Goal: Transaction & Acquisition: Purchase product/service

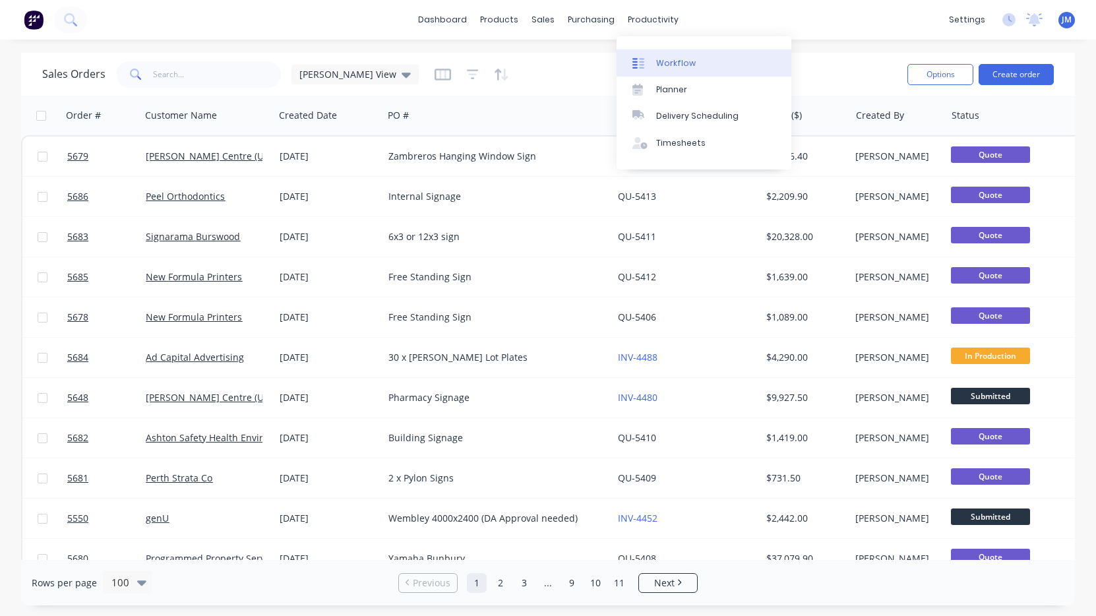
click at [668, 59] on div "Workflow" at bounding box center [676, 63] width 40 height 12
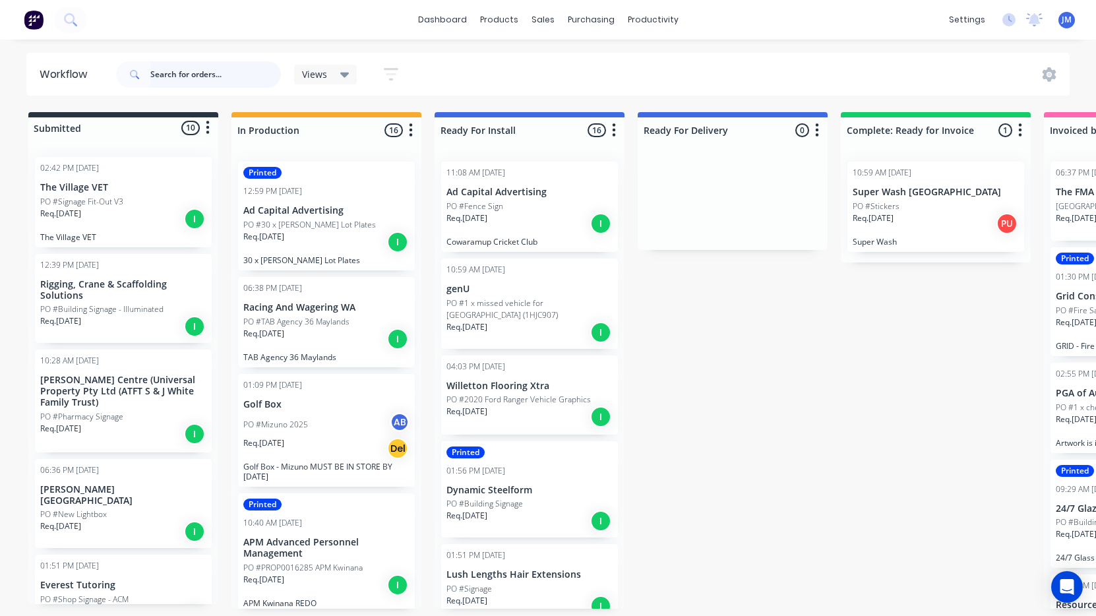
click at [255, 76] on input "text" at bounding box center [215, 74] width 131 height 26
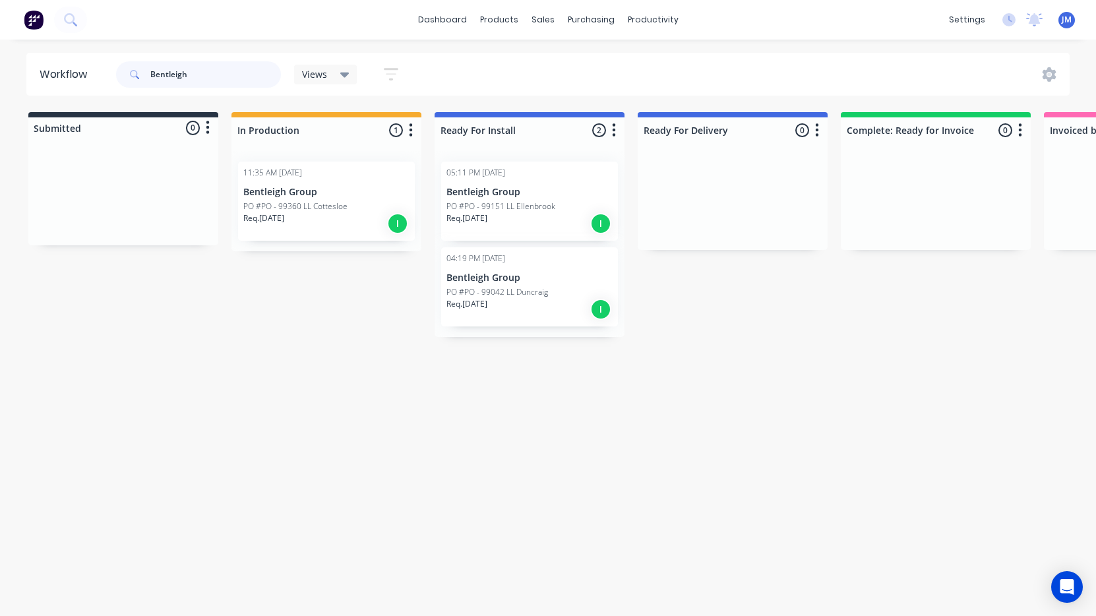
type input "Bentleigh"
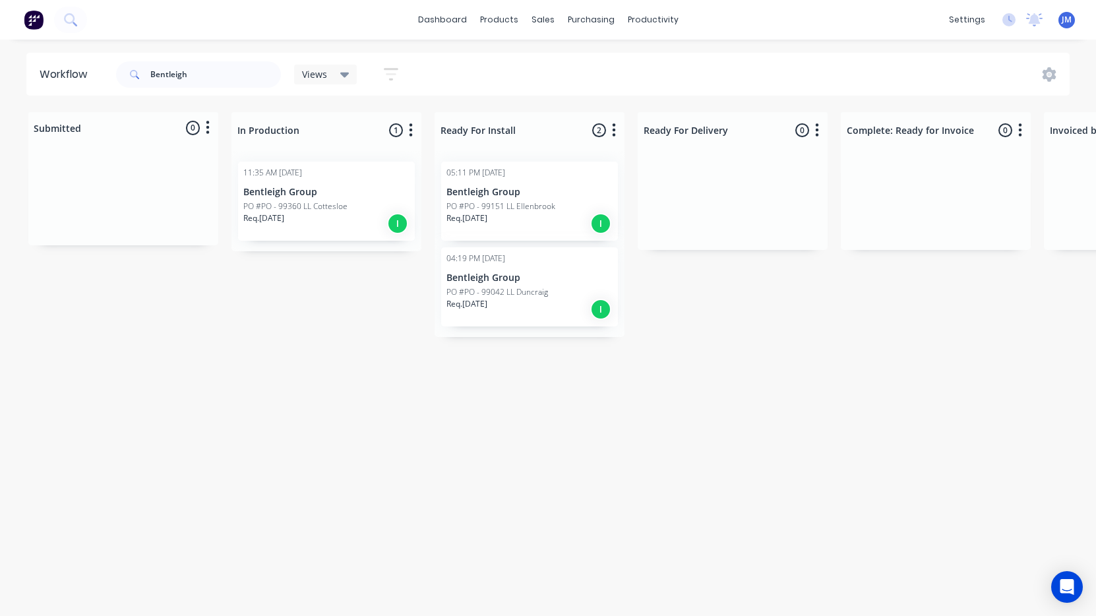
click at [491, 195] on p "Bentleigh Group" at bounding box center [529, 192] width 166 height 11
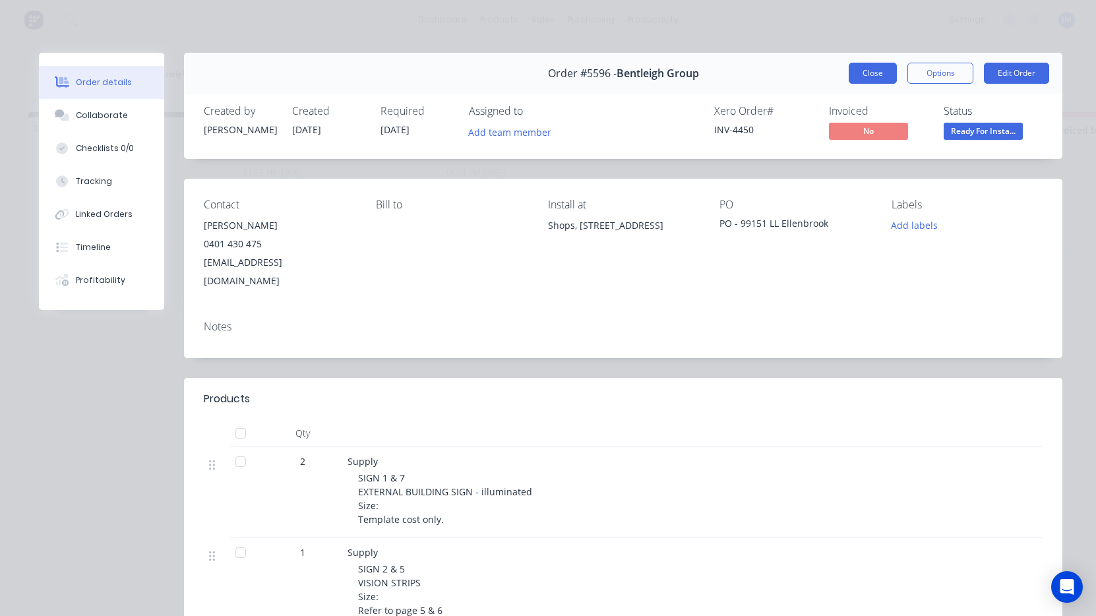
click at [872, 74] on button "Close" at bounding box center [873, 73] width 48 height 21
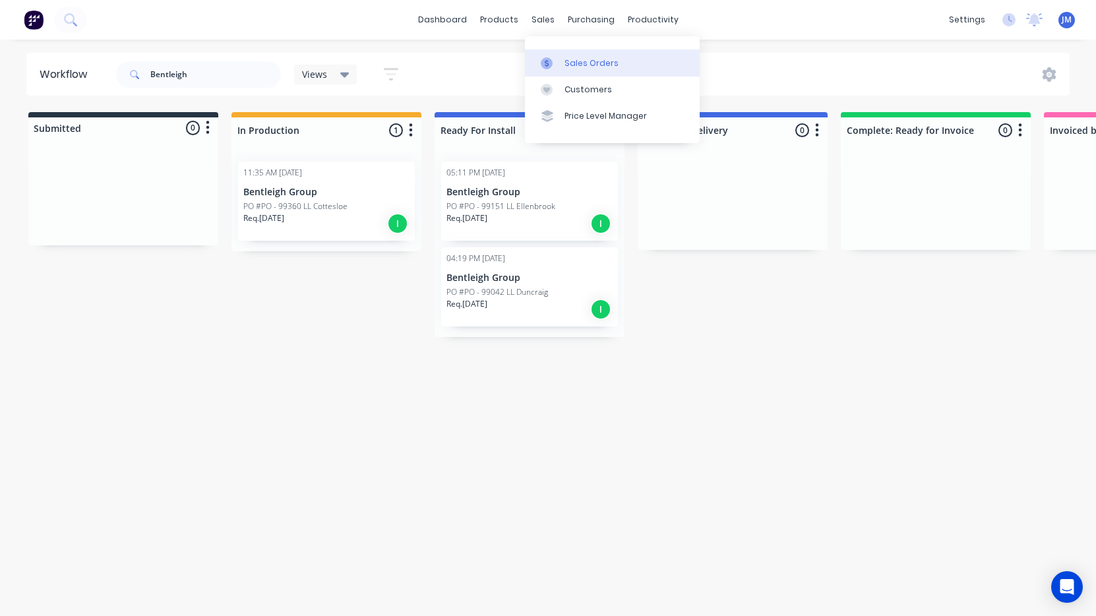
click at [577, 70] on link "Sales Orders" at bounding box center [612, 62] width 175 height 26
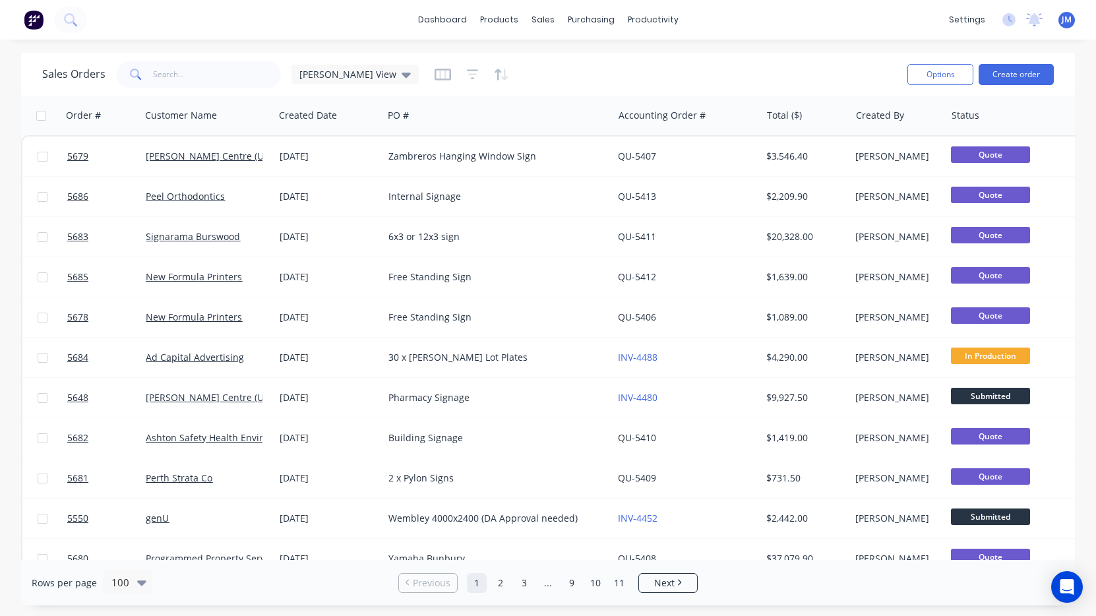
click at [187, 59] on div "Sales Orders [PERSON_NAME] View" at bounding box center [469, 74] width 854 height 32
click at [183, 69] on input "text" at bounding box center [217, 74] width 129 height 26
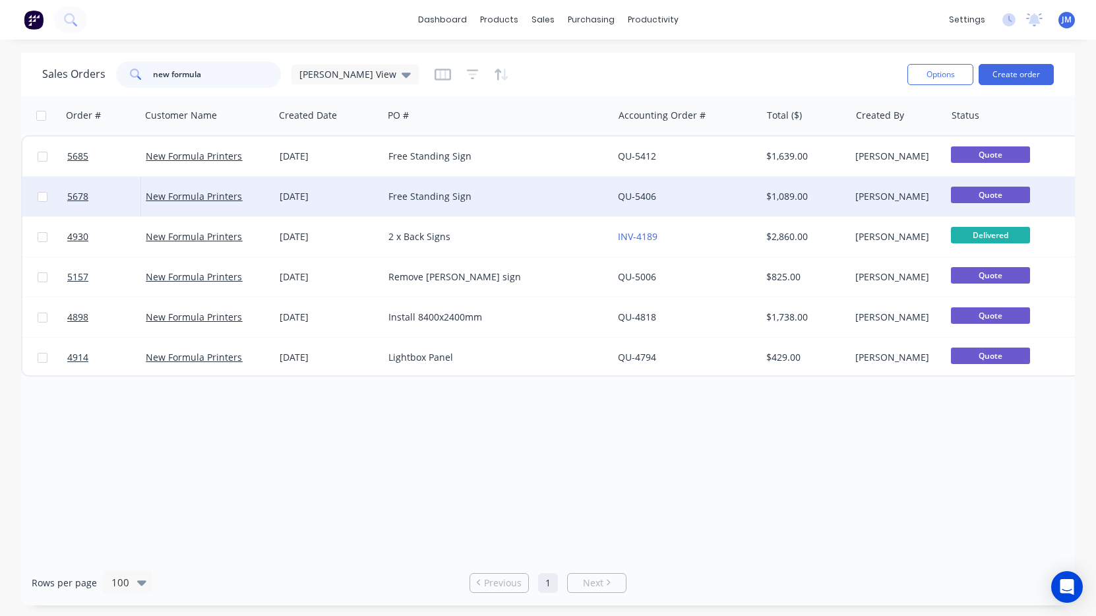
type input "new formula"
click at [293, 196] on div "01 Sep 2025" at bounding box center [329, 196] width 98 height 13
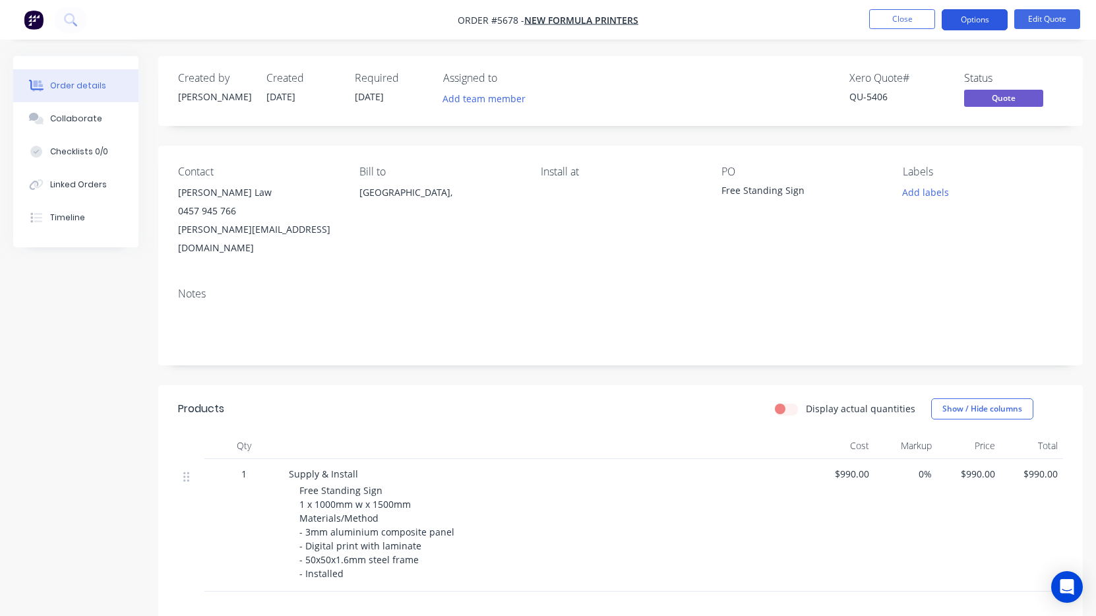
click at [979, 16] on button "Options" at bounding box center [975, 19] width 66 height 21
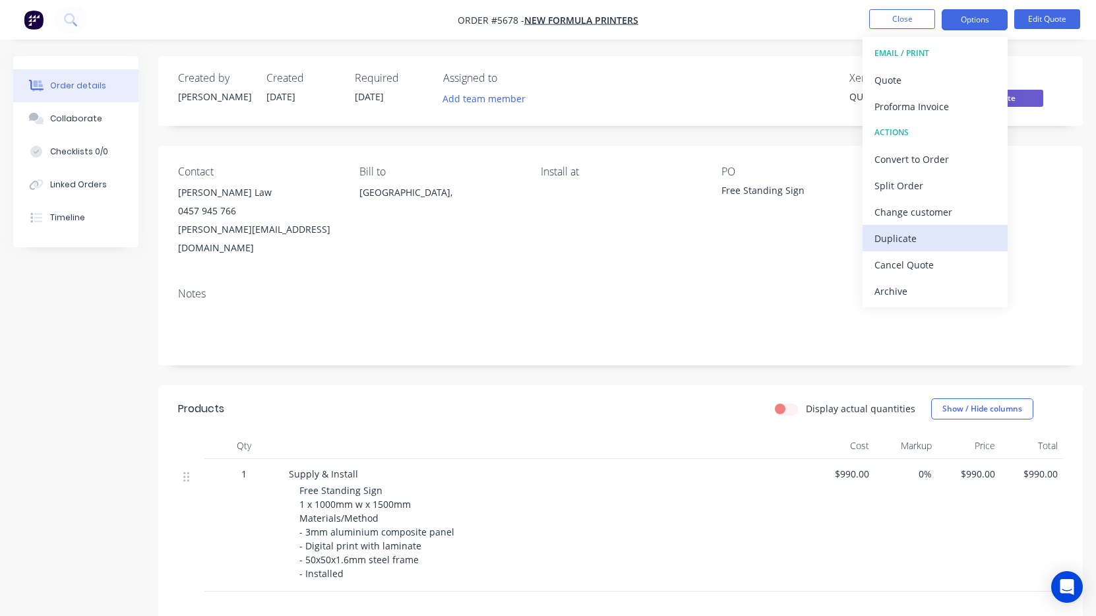
click at [922, 233] on div "Duplicate" at bounding box center [934, 238] width 121 height 19
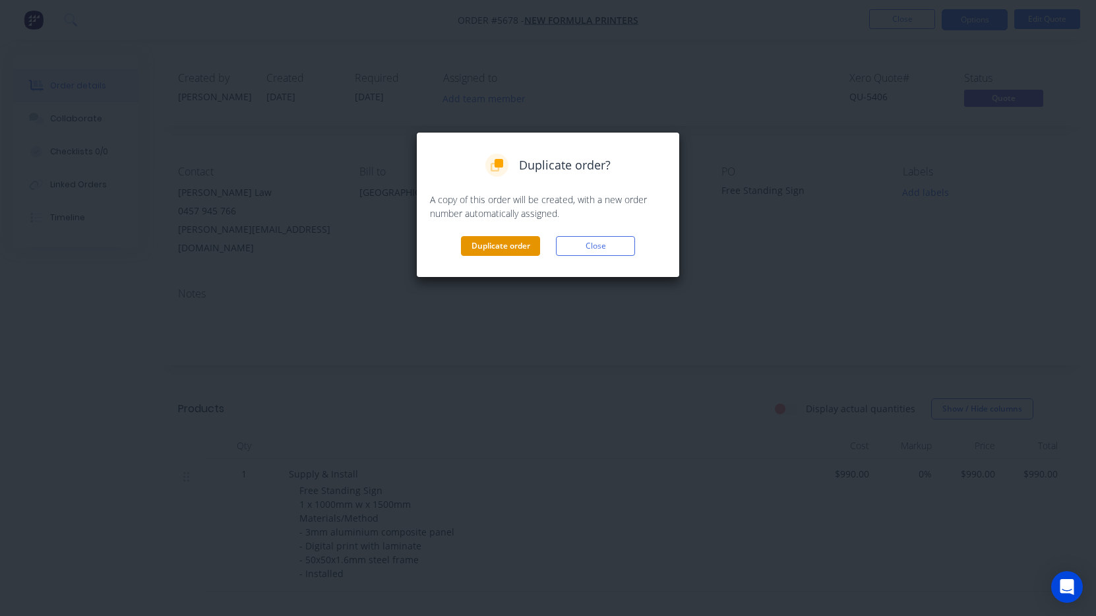
click at [510, 245] on button "Duplicate order" at bounding box center [500, 246] width 79 height 20
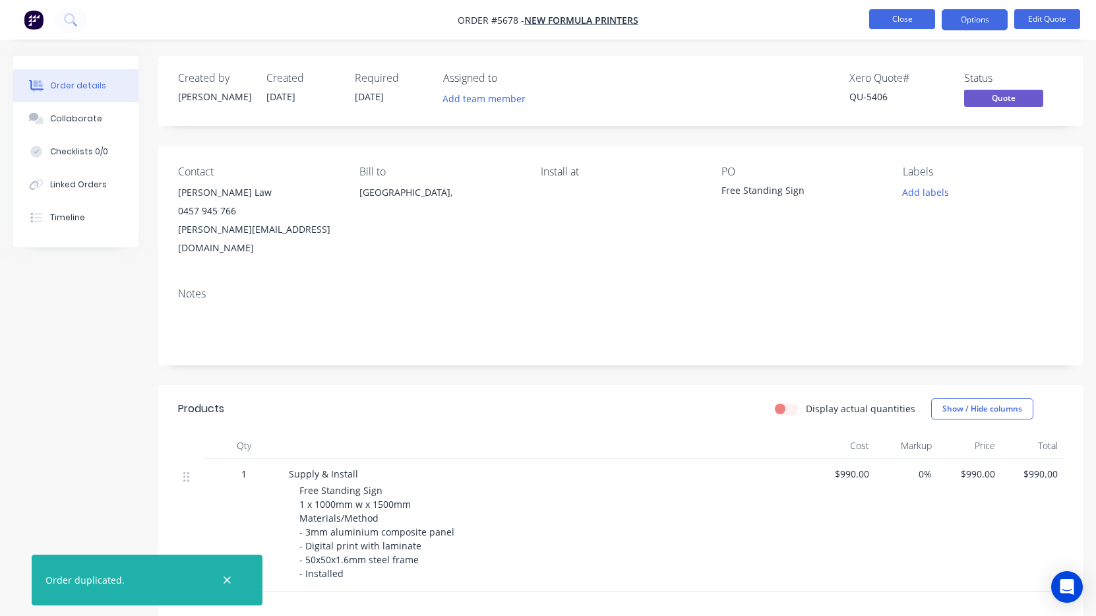
click at [891, 24] on button "Close" at bounding box center [902, 19] width 66 height 20
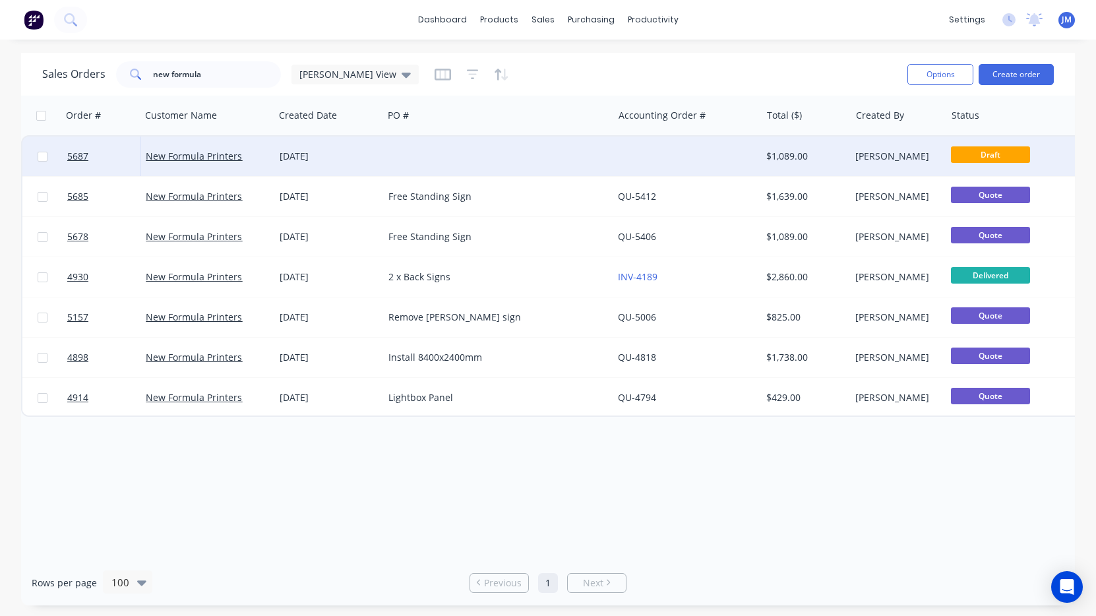
click at [662, 175] on div at bounding box center [687, 156] width 148 height 40
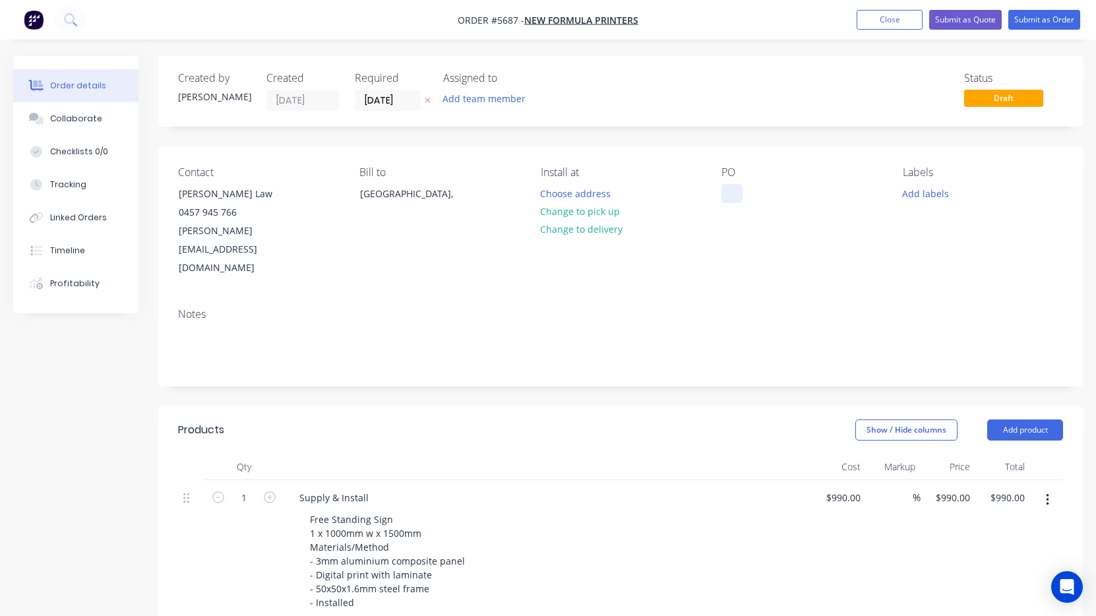
click at [733, 198] on div at bounding box center [731, 193] width 21 height 19
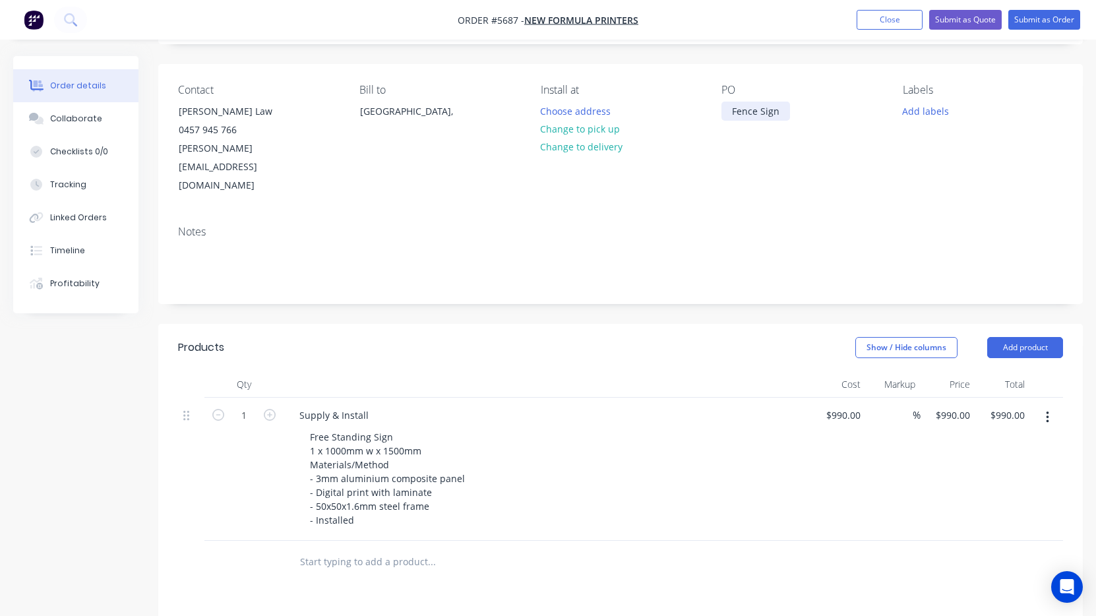
scroll to position [90, 0]
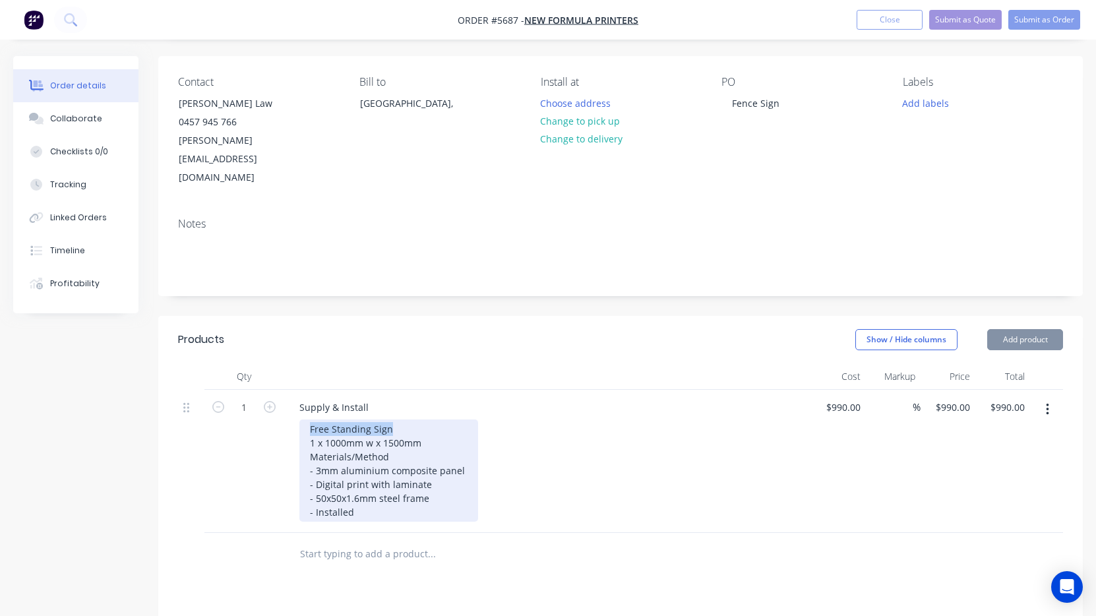
drag, startPoint x: 390, startPoint y: 390, endPoint x: 249, endPoint y: 390, distance: 141.1
click at [248, 390] on div "1 Supply & Install Free Standing Sign 1 x 1000mm w x 1500mm Materials/Method - …" at bounding box center [620, 461] width 885 height 143
click at [324, 419] on div "Fence Sign 1 x 1000mm w x 1500mm Materials/Method - 3mm aluminium composite pan…" at bounding box center [388, 470] width 179 height 102
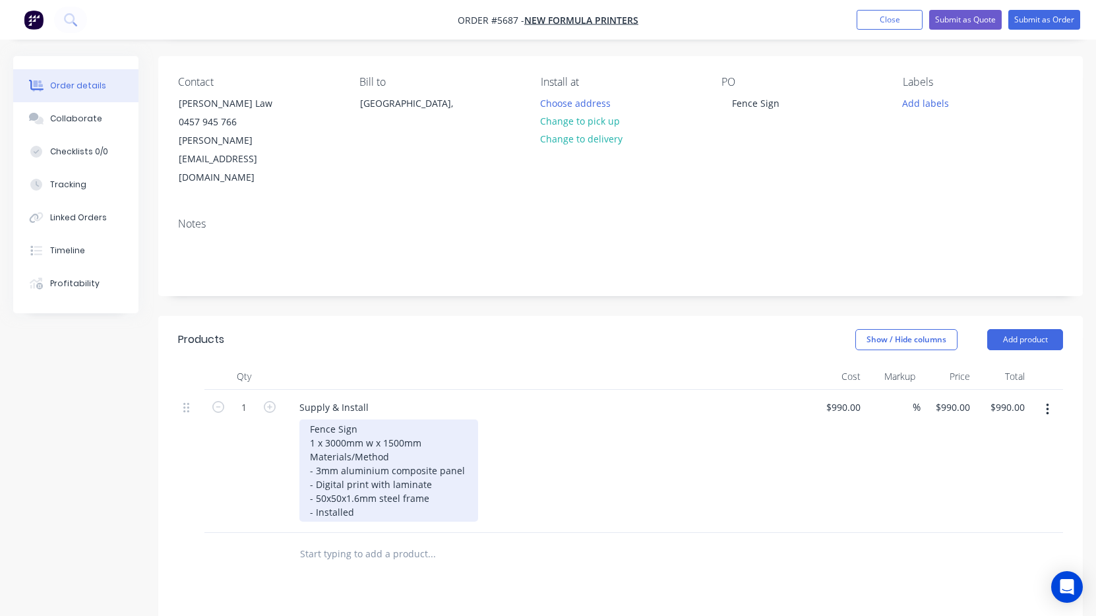
click at [385, 419] on div "Fence Sign 1 x 3000mm w x 1500mm Materials/Method - 3mm aluminium composite pan…" at bounding box center [388, 470] width 179 height 102
drag, startPoint x: 424, startPoint y: 460, endPoint x: 264, endPoint y: 461, distance: 159.6
click at [264, 461] on div "1 Supply & Install Fence Sign 1 x 3000mm w x 1500mm Materials/Method - 3mm alum…" at bounding box center [620, 461] width 885 height 143
click at [354, 462] on div "Fence Sign 1 x 3000mm w x 1500mm Materials/Method - 3mm aluminium composite pan…" at bounding box center [388, 463] width 179 height 88
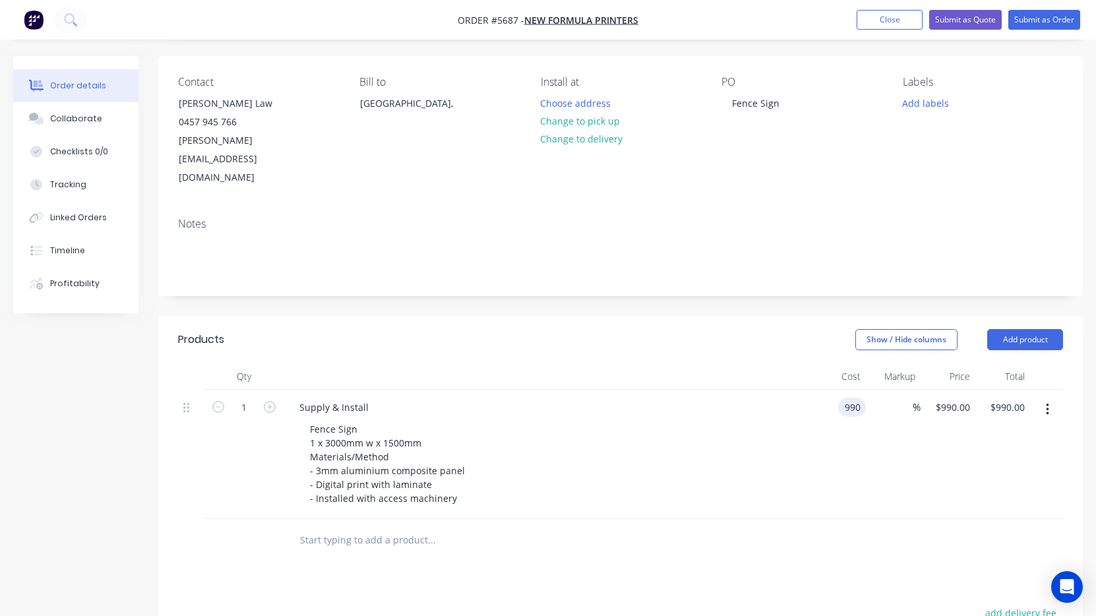
click at [843, 398] on div "990 990" at bounding box center [852, 407] width 28 height 19
type input "$1,490.00"
click at [759, 450] on div "Fence Sign 1 x 3000mm w x 1500mm Materials/Method - 3mm aluminium composite pan…" at bounding box center [552, 463] width 506 height 88
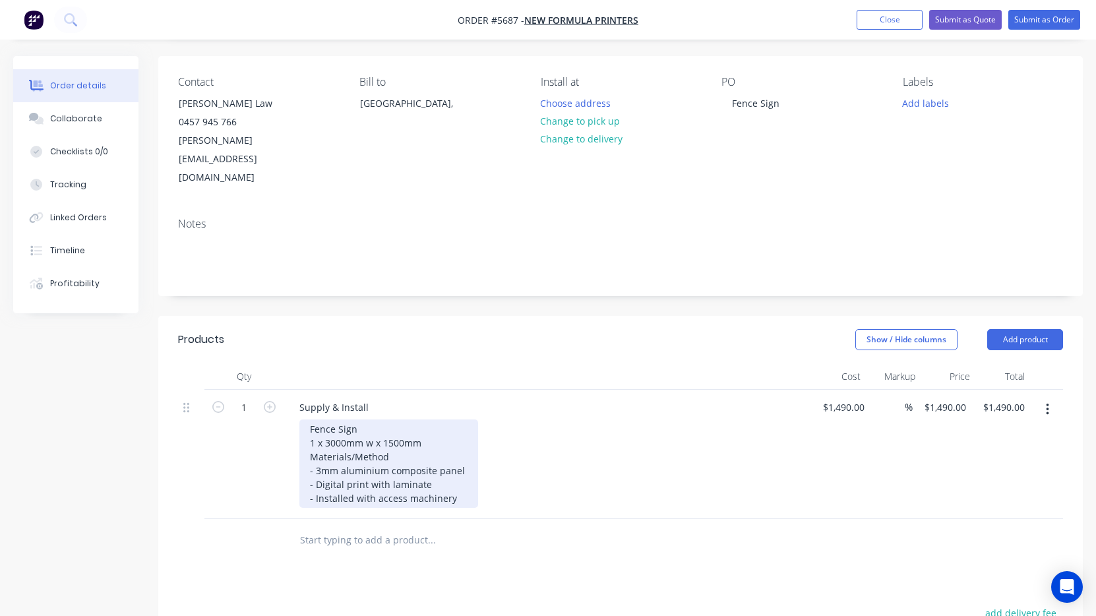
click at [448, 464] on div "Fence Sign 1 x 3000mm w x 1500mm Materials/Method - 3mm aluminium composite pan…" at bounding box center [388, 463] width 179 height 88
click at [455, 463] on div "Fence Sign 1 x 3000mm w x 1500mm Materials/Method - 3mm aluminium composite pan…" at bounding box center [388, 463] width 179 height 88
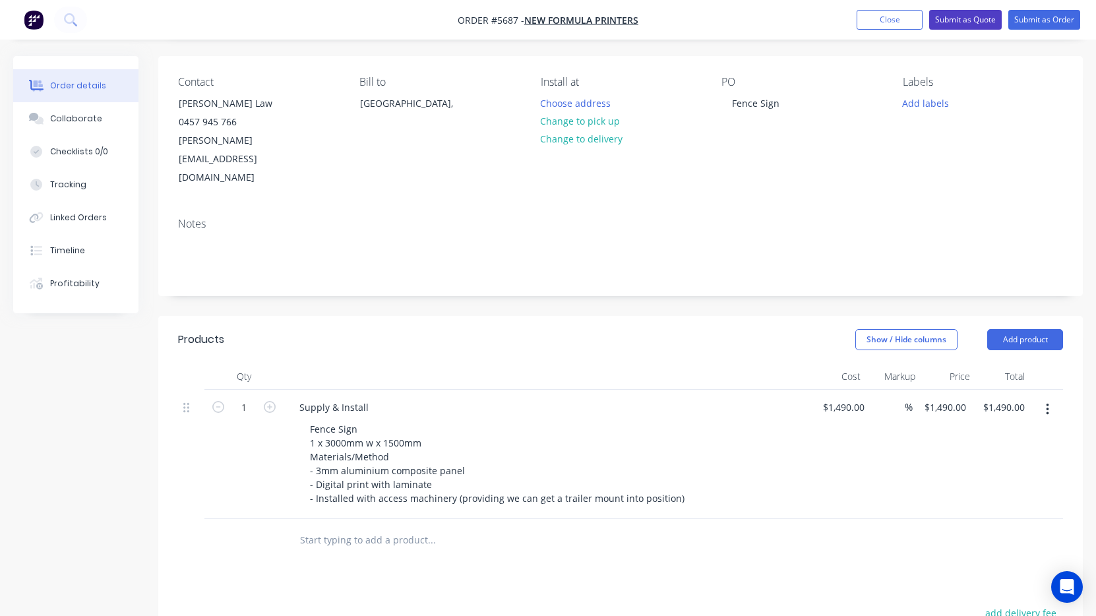
click at [961, 16] on button "Submit as Quote" at bounding box center [965, 20] width 73 height 20
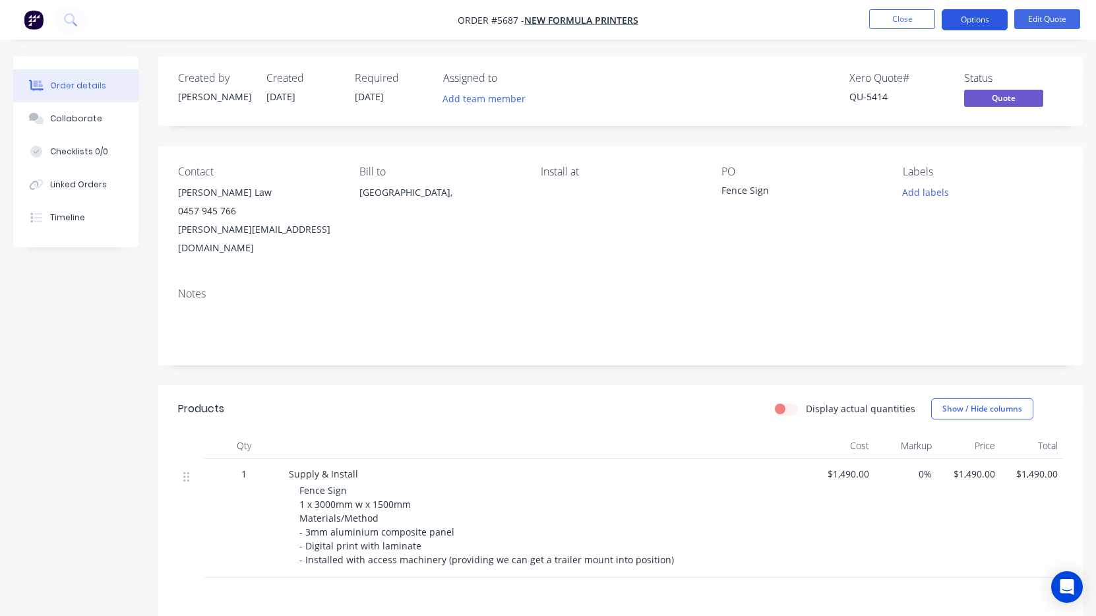
click at [982, 24] on button "Options" at bounding box center [975, 19] width 66 height 21
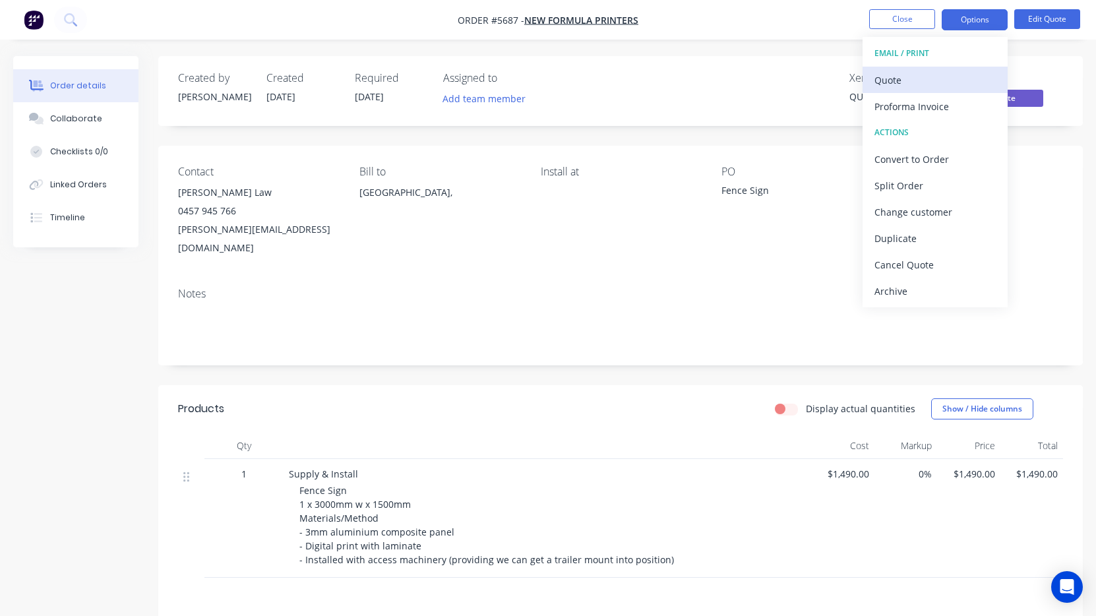
click at [963, 84] on div "Quote" at bounding box center [934, 80] width 121 height 19
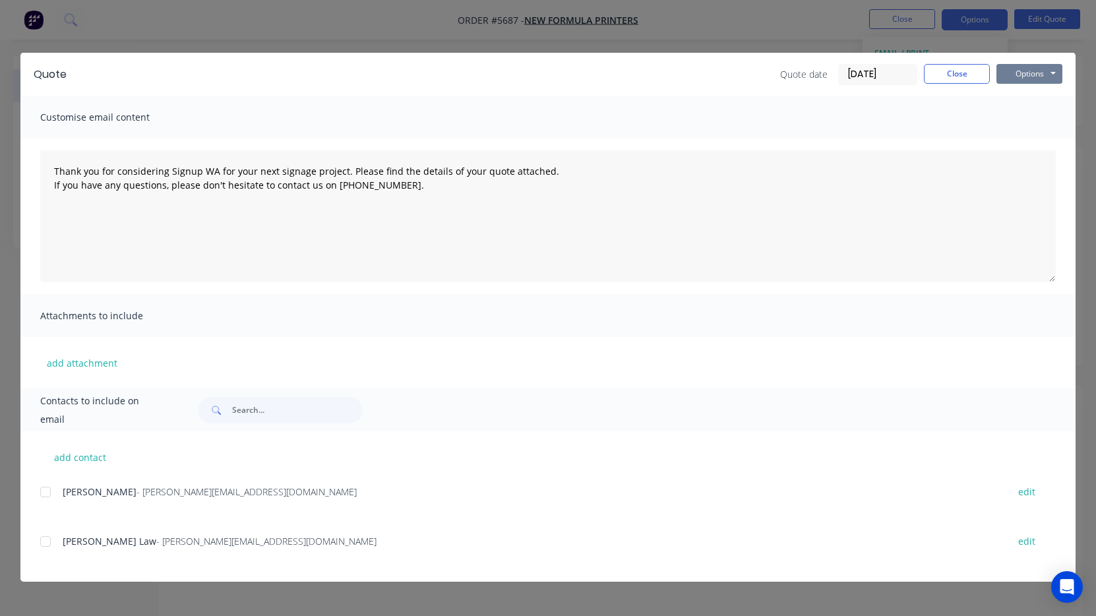
click at [1019, 80] on button "Options" at bounding box center [1029, 74] width 66 height 20
click at [1029, 117] on button "Print" at bounding box center [1038, 119] width 84 height 22
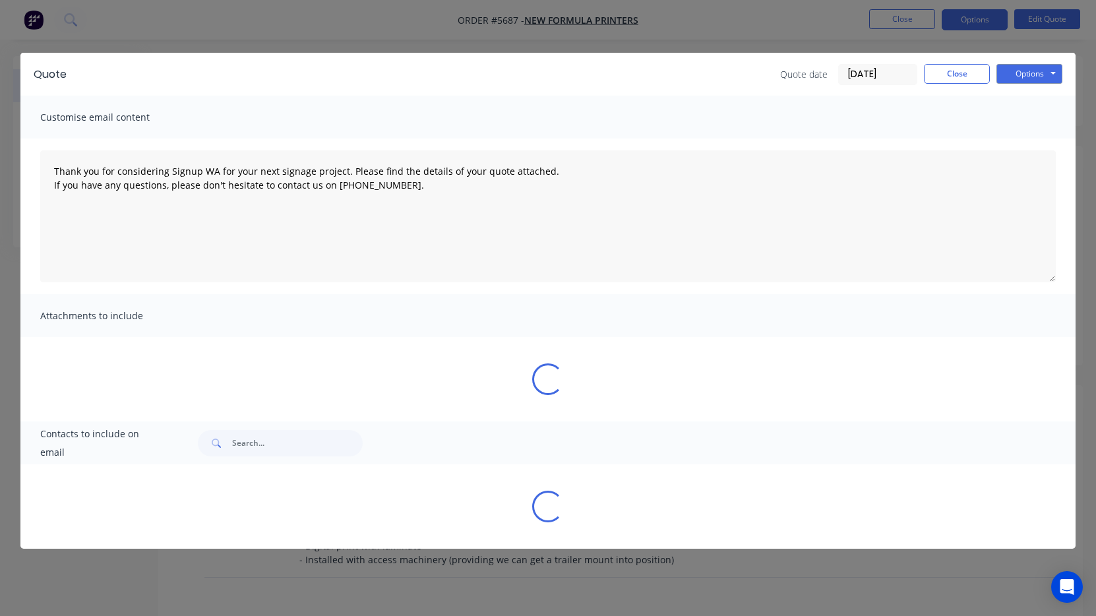
type textarea "Thank you for considering Signup WA for your next signage project. Please find …"
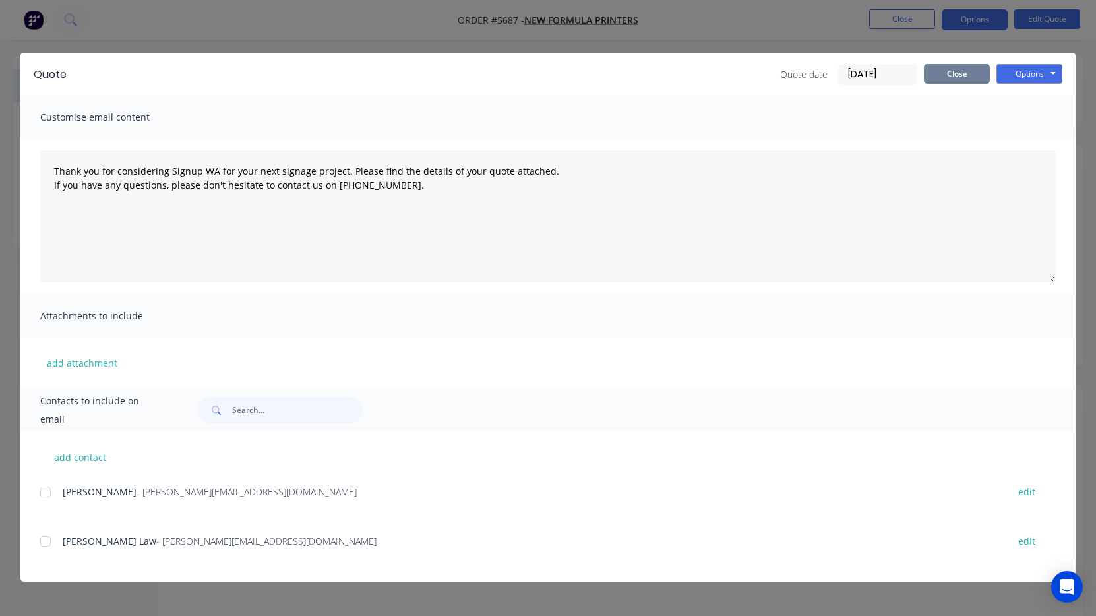
click at [959, 72] on button "Close" at bounding box center [957, 74] width 66 height 20
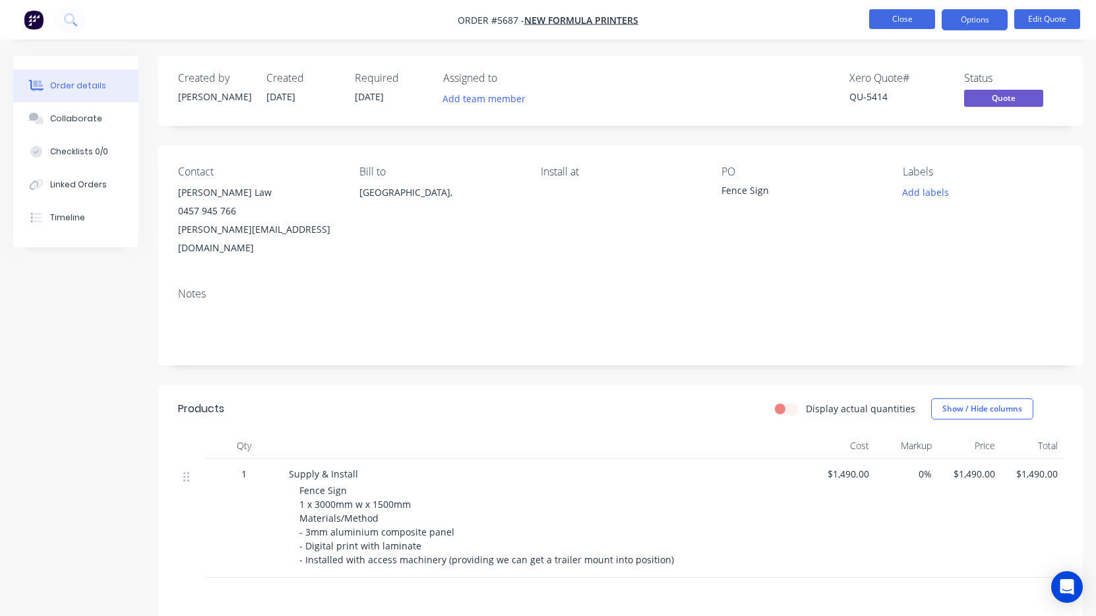
click at [899, 26] on button "Close" at bounding box center [902, 19] width 66 height 20
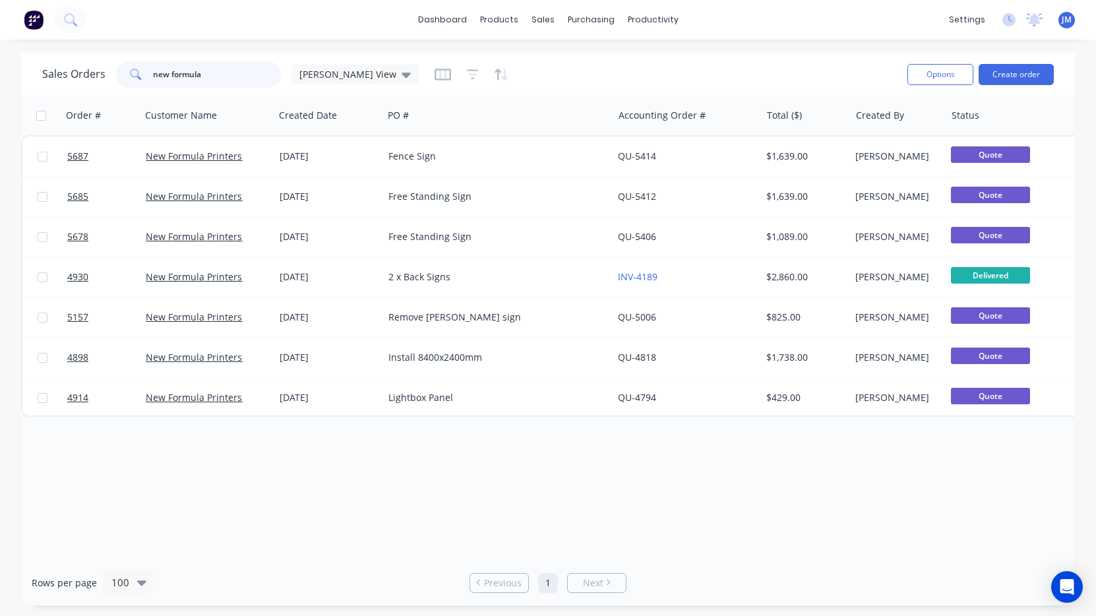
click at [232, 82] on input "new formula" at bounding box center [217, 74] width 129 height 26
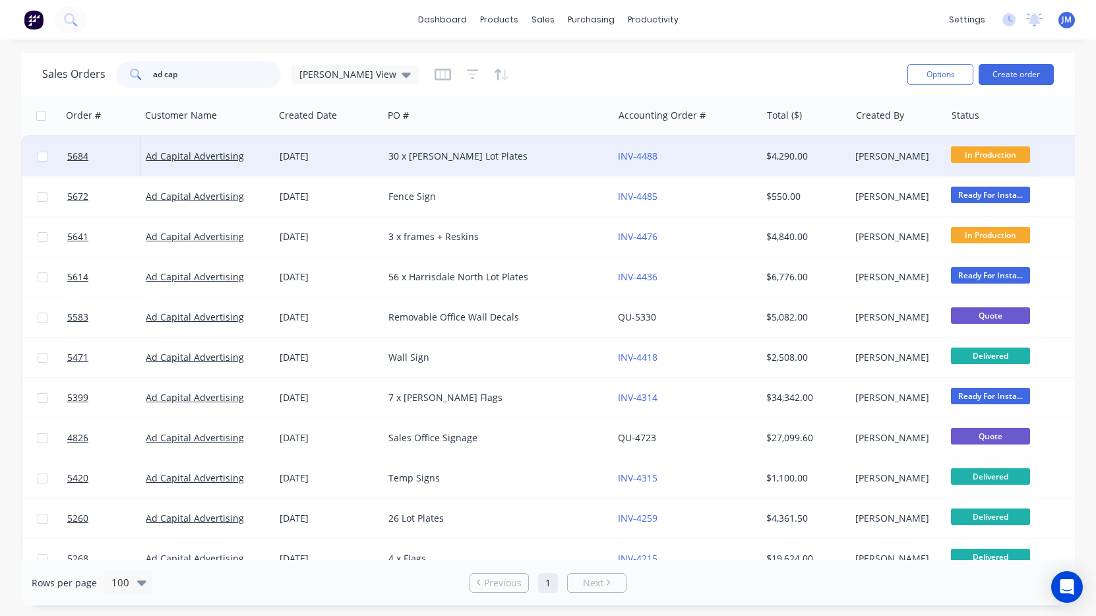
type input "ad cap"
click at [297, 158] on div "[DATE]" at bounding box center [329, 156] width 98 height 13
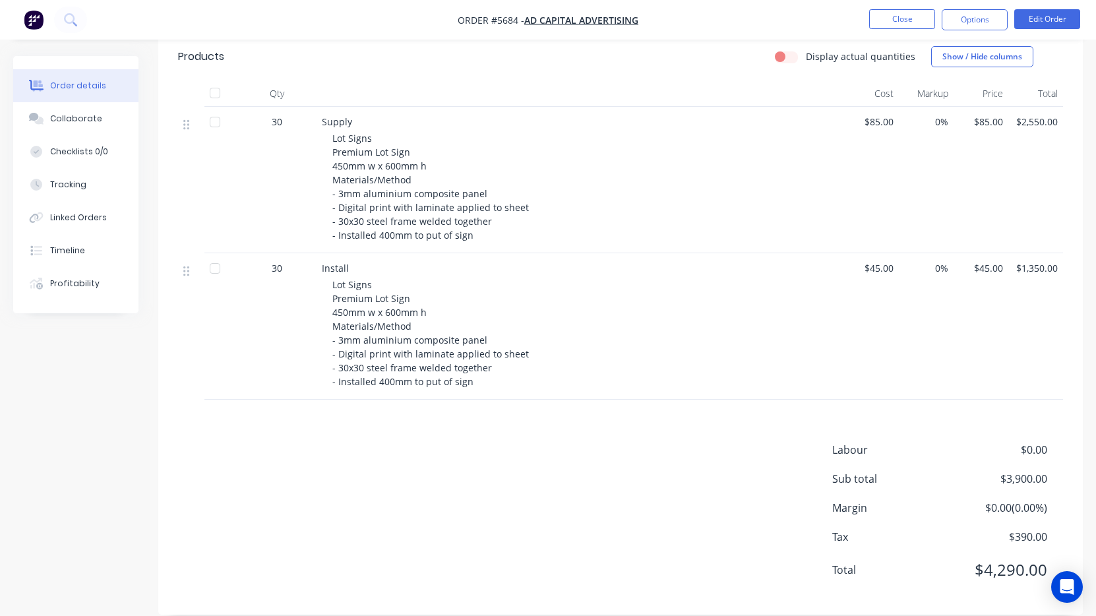
scroll to position [351, 0]
click at [978, 20] on button "Options" at bounding box center [975, 19] width 66 height 21
click at [1021, 23] on button "Edit Order" at bounding box center [1047, 19] width 66 height 20
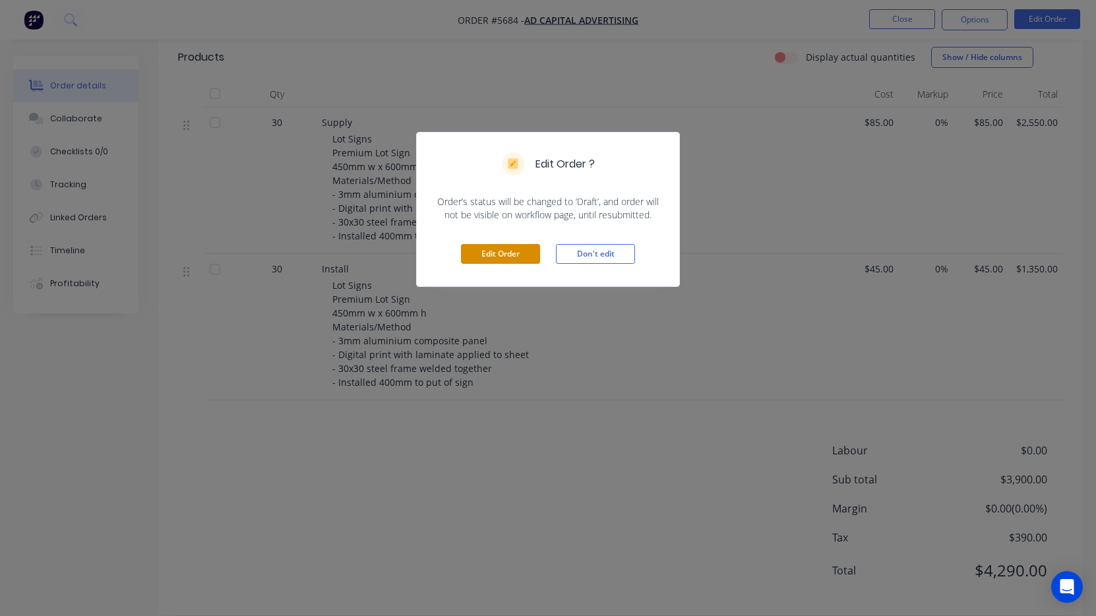
click at [494, 247] on button "Edit Order" at bounding box center [500, 254] width 79 height 20
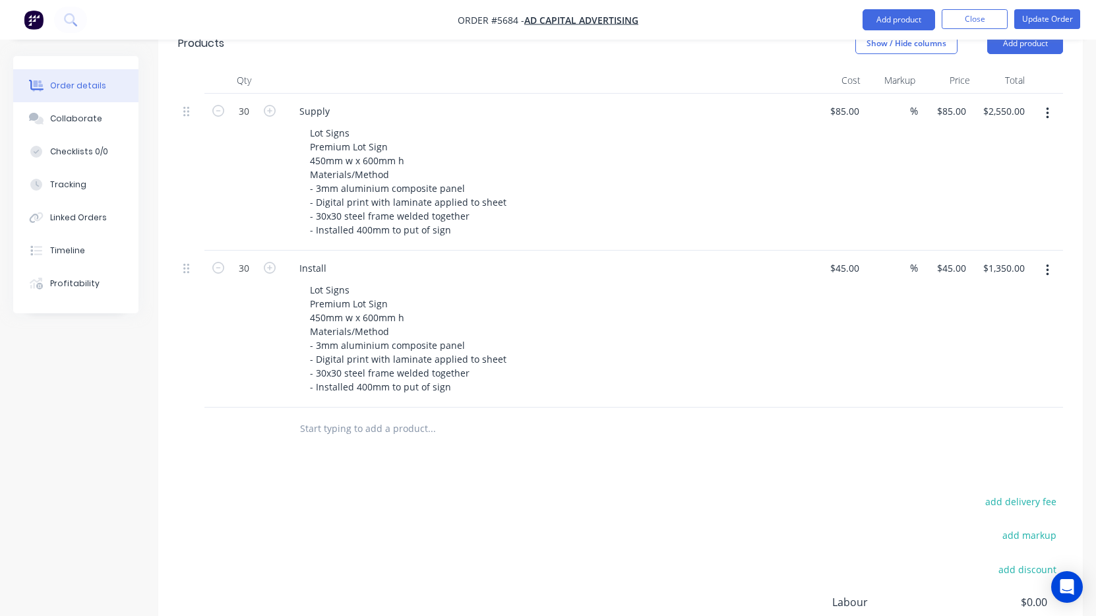
scroll to position [400, 0]
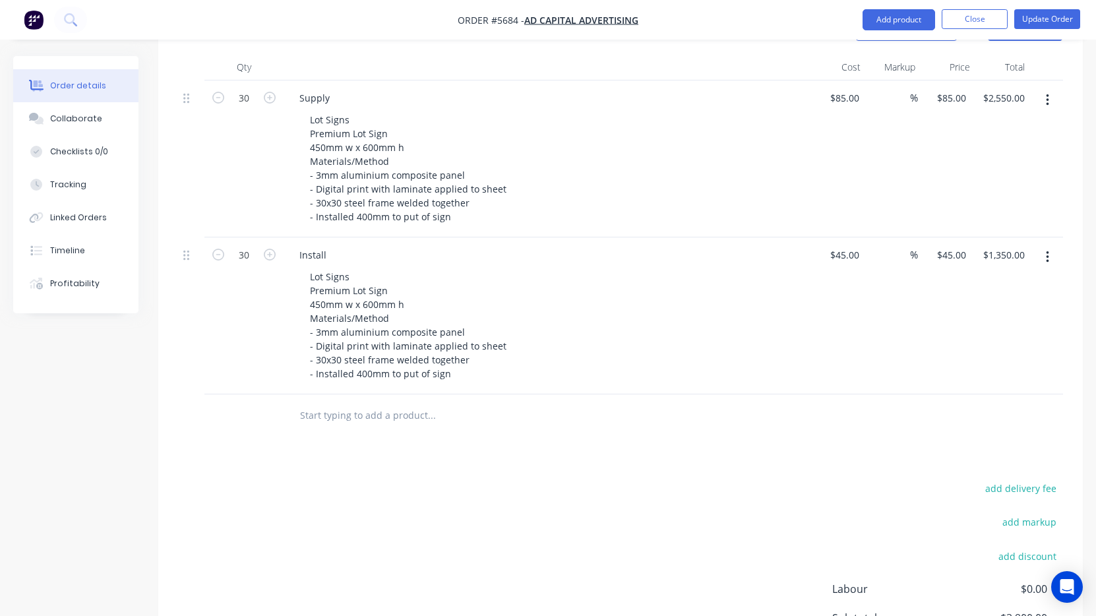
click at [278, 396] on div at bounding box center [243, 415] width 79 height 43
click at [311, 402] on input "text" at bounding box center [431, 415] width 264 height 26
drag, startPoint x: 355, startPoint y: 378, endPoint x: 262, endPoint y: 379, distance: 93.0
click at [262, 394] on div "Sold Stickers Add Sold Stickers to order No results found" at bounding box center [620, 415] width 885 height 43
type input "Supply & Install"
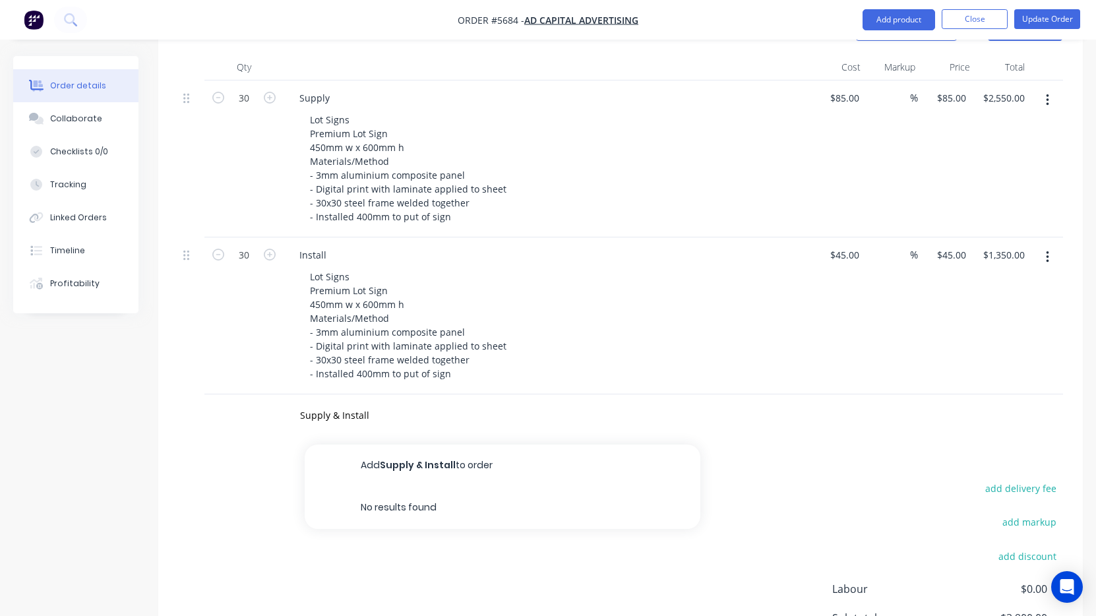
click at [394, 444] on button "Add Supply & Install to order" at bounding box center [503, 465] width 396 height 42
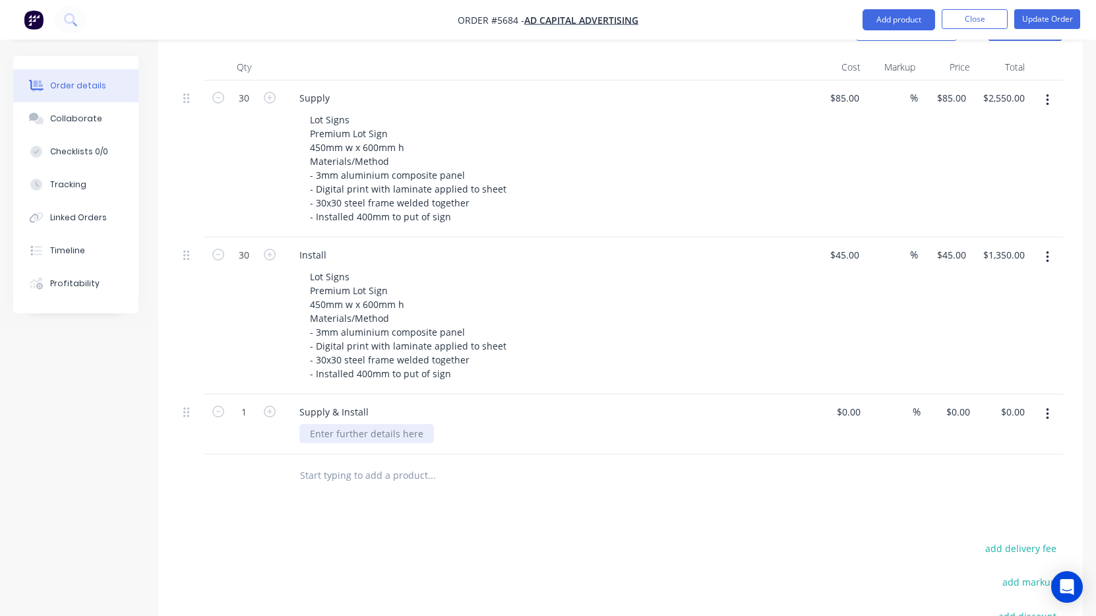
click at [321, 424] on div at bounding box center [366, 433] width 135 height 19
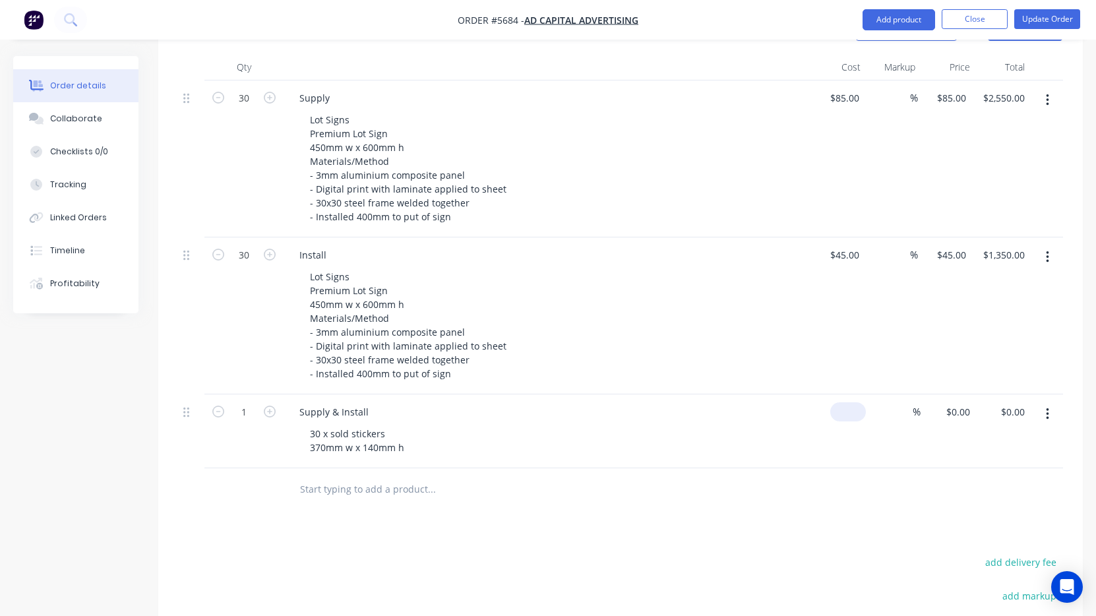
click at [849, 402] on div "$0.00" at bounding box center [848, 411] width 36 height 19
click at [849, 402] on div "0" at bounding box center [855, 411] width 20 height 19
type input "$0.00"
click at [269, 405] on icon "button" at bounding box center [270, 411] width 12 height 12
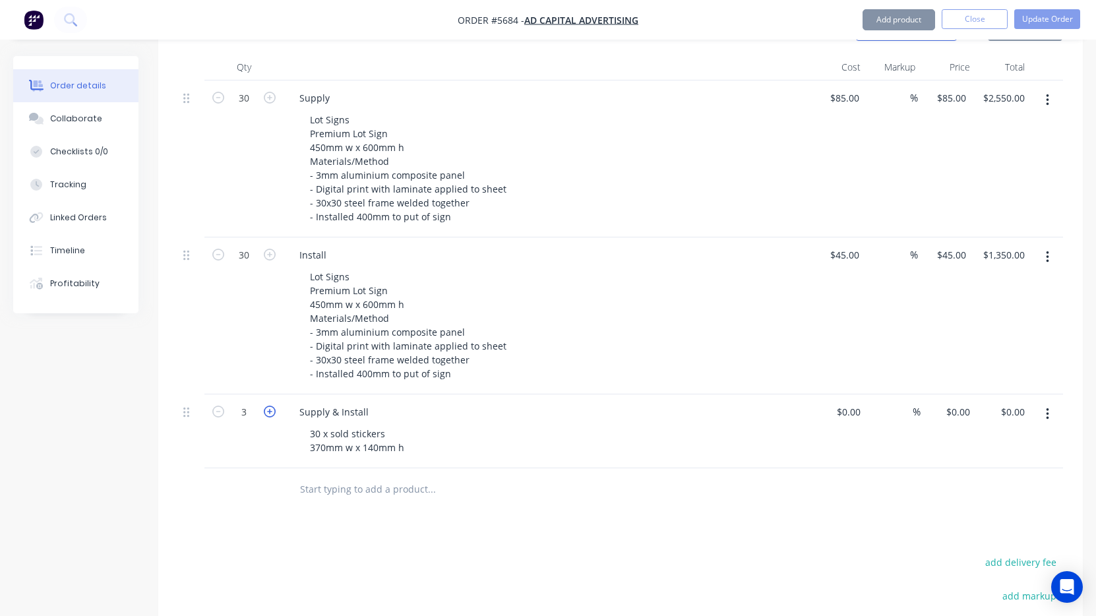
click at [269, 405] on icon "button" at bounding box center [270, 411] width 12 height 12
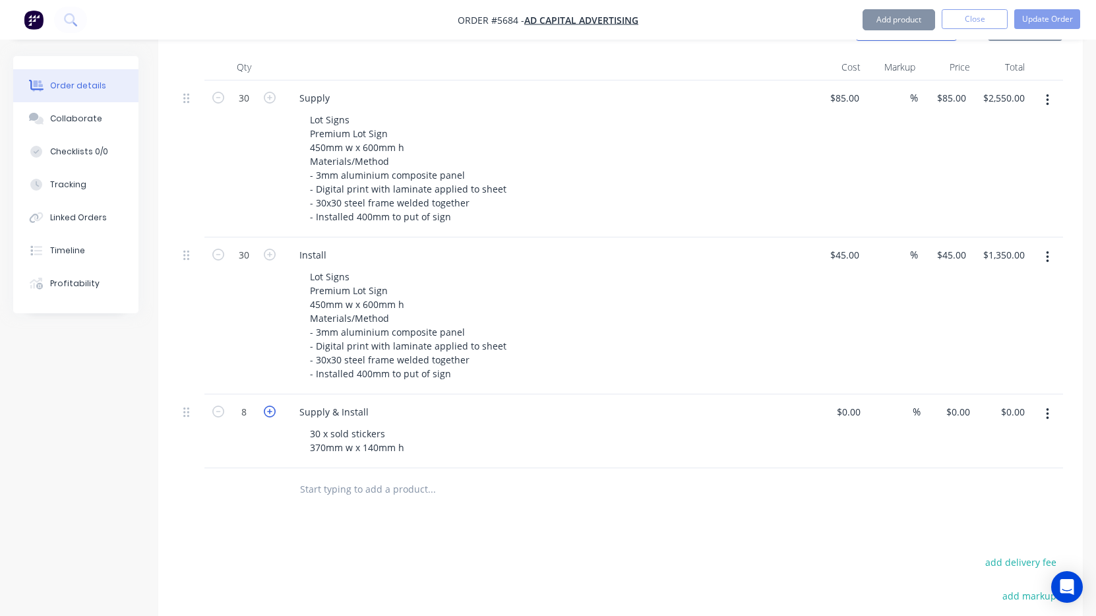
click at [269, 405] on icon "button" at bounding box center [270, 411] width 12 height 12
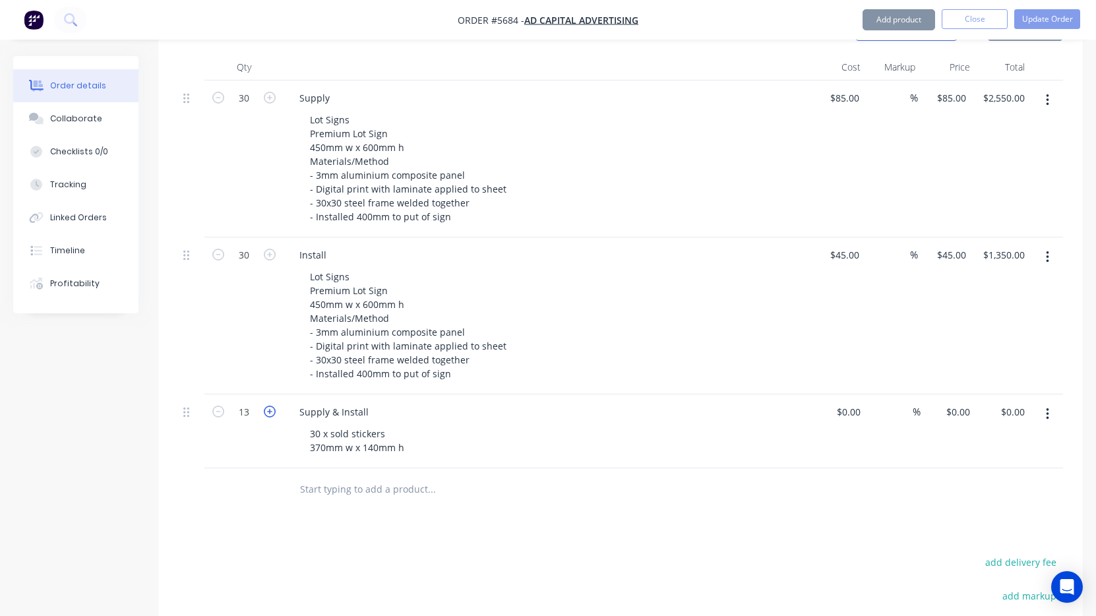
click at [269, 405] on icon "button" at bounding box center [270, 411] width 12 height 12
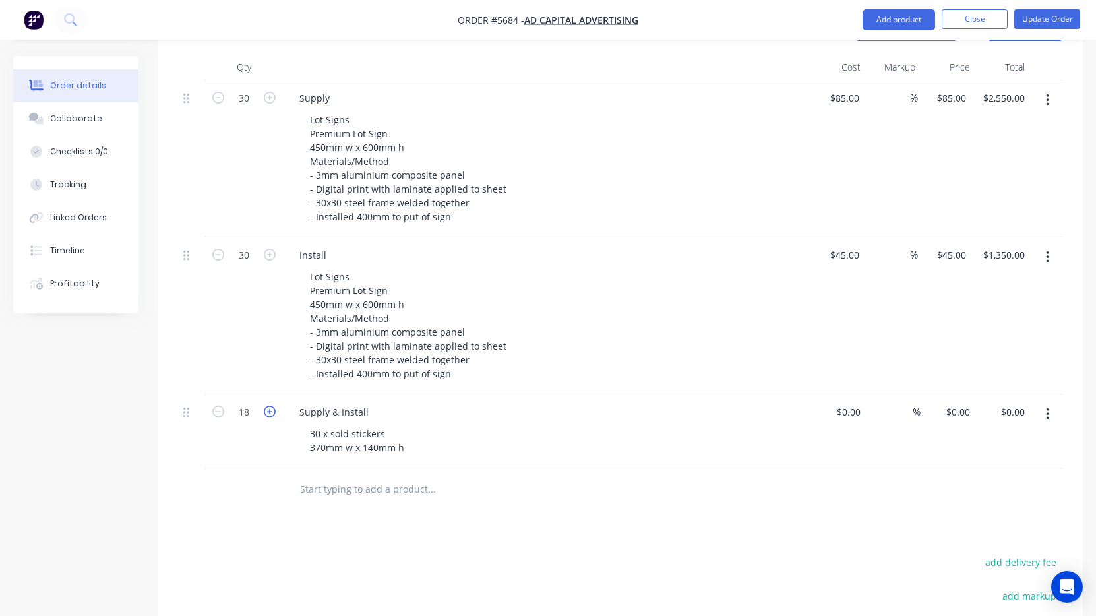
click at [269, 405] on icon "button" at bounding box center [270, 411] width 12 height 12
type input "20"
click at [845, 402] on div "0 0" at bounding box center [855, 411] width 20 height 19
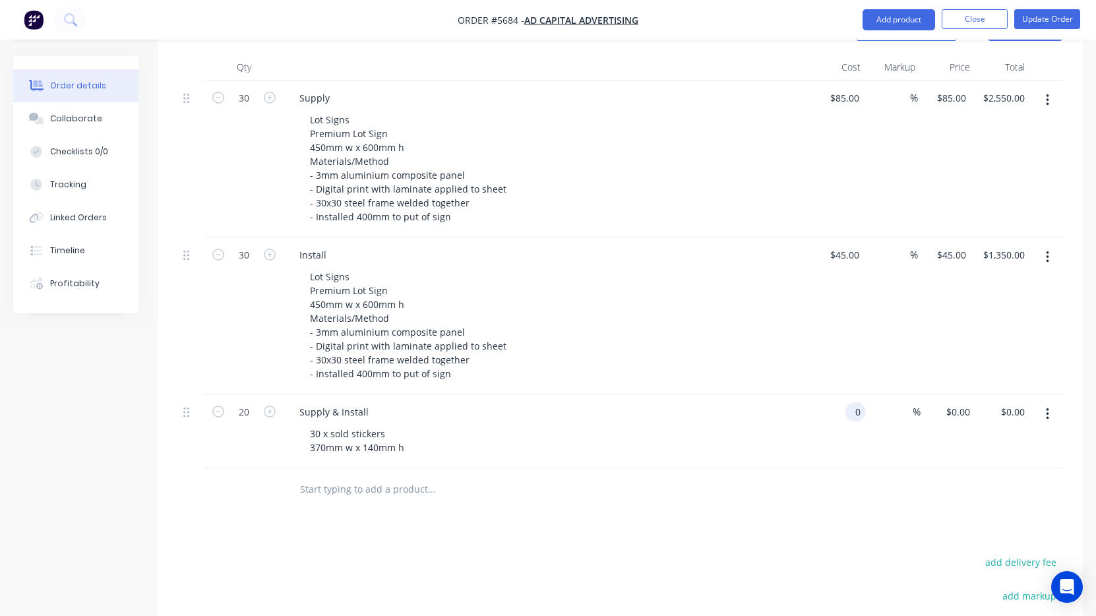
click at [845, 402] on div "0 0" at bounding box center [855, 411] width 20 height 19
type input "$18.00"
type input "$360.00"
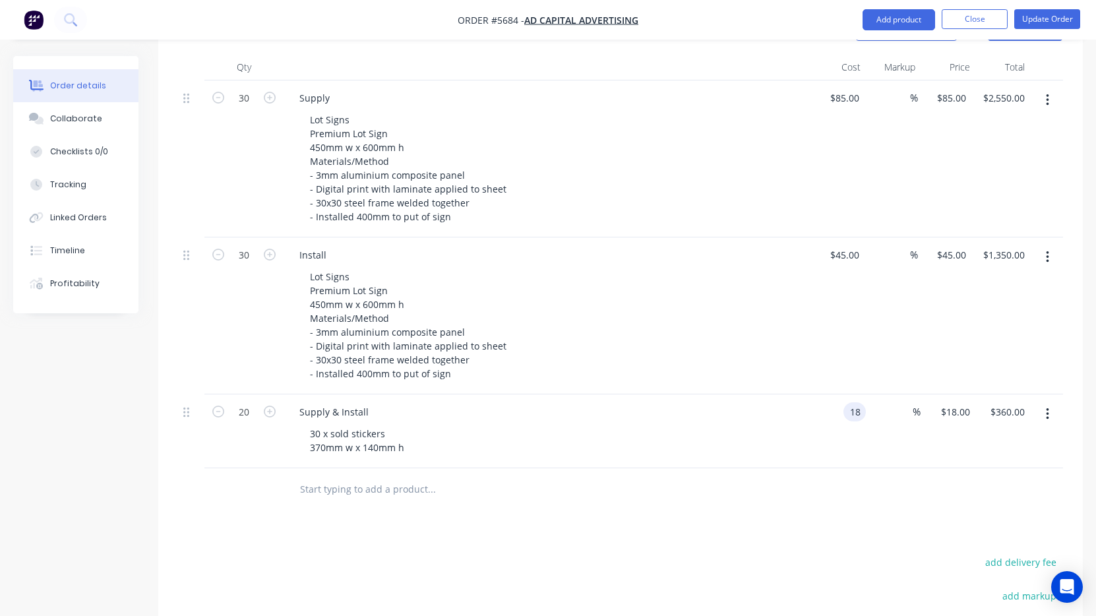
click at [847, 402] on div "18 18" at bounding box center [854, 411] width 22 height 19
type input "$20.00"
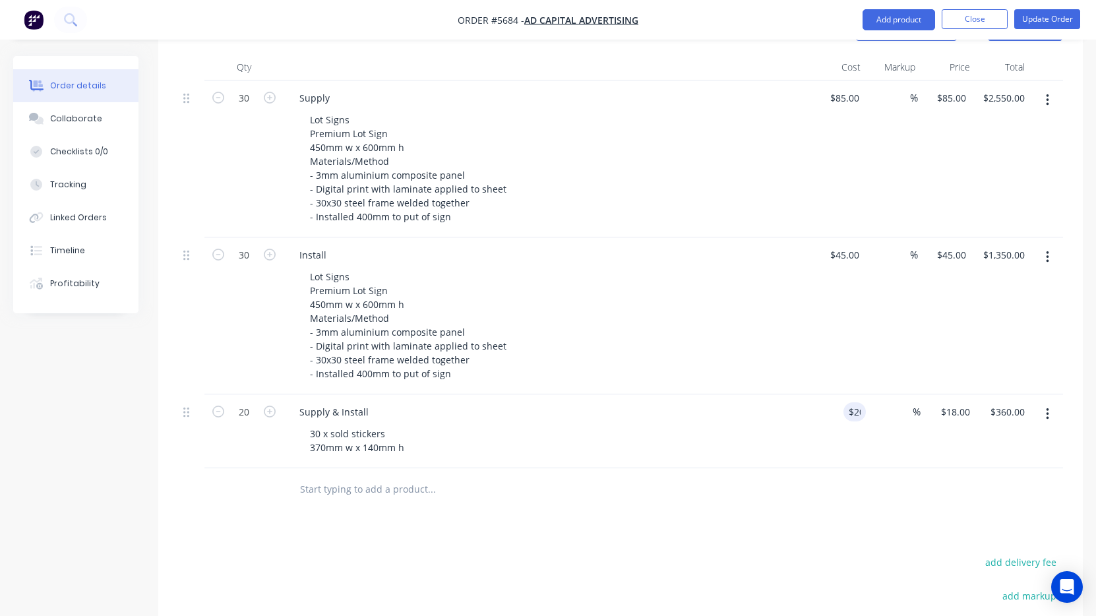
type input "$400.00"
click at [824, 468] on div at bounding box center [620, 489] width 885 height 43
click at [1049, 20] on button "Update Order" at bounding box center [1047, 19] width 66 height 20
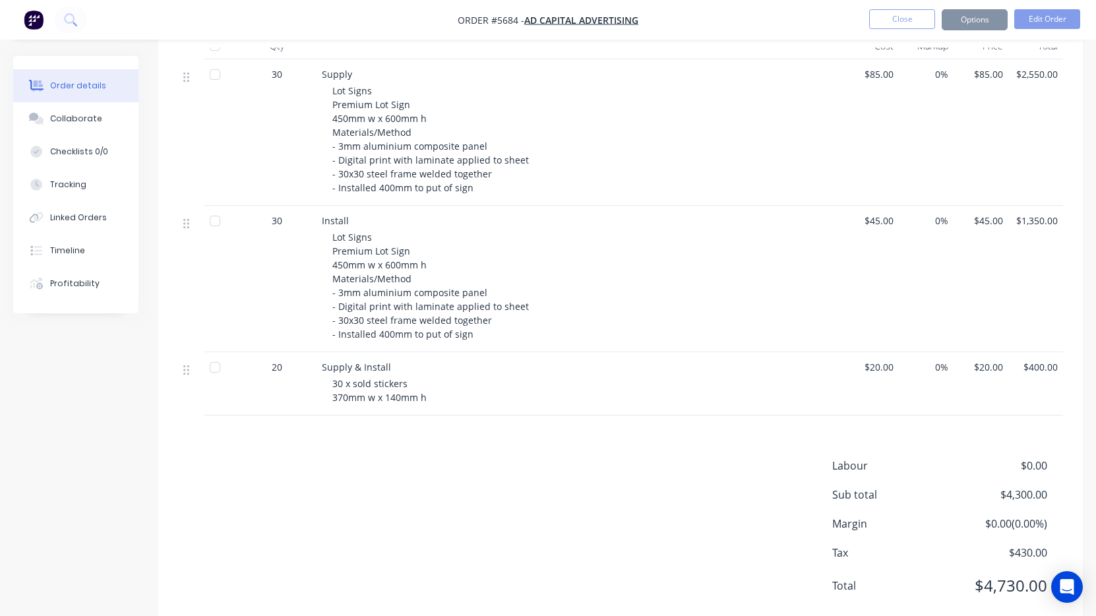
scroll to position [0, 0]
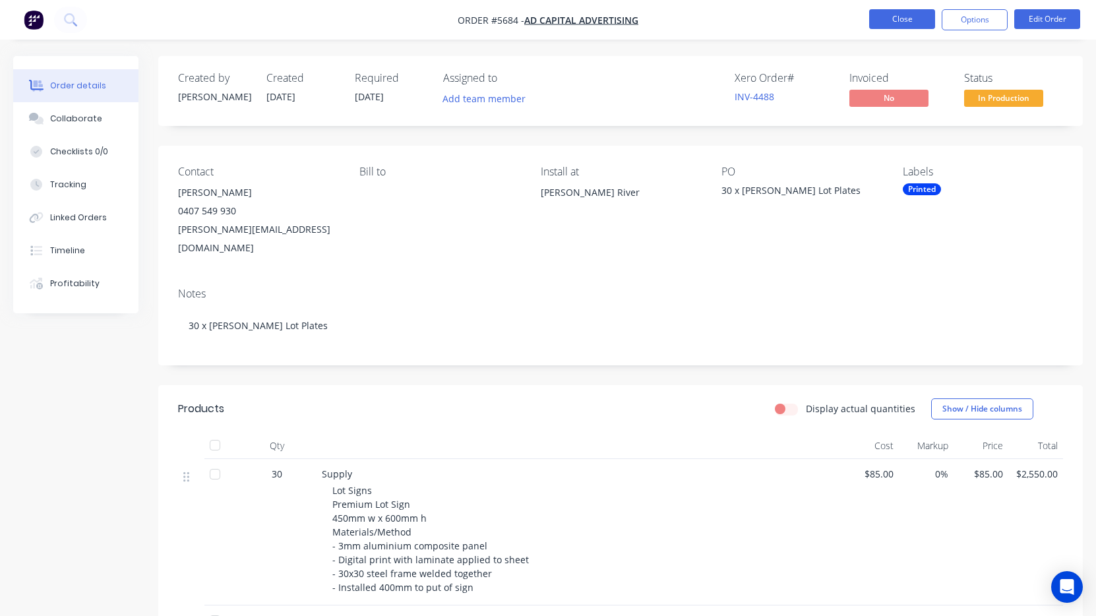
click at [895, 22] on button "Close" at bounding box center [902, 19] width 66 height 20
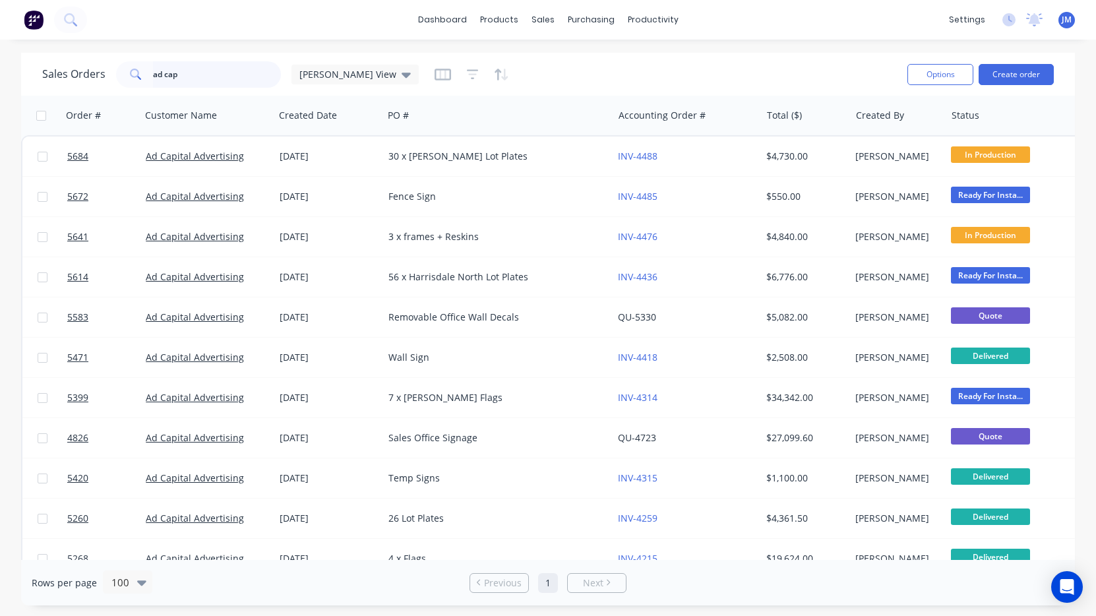
click at [235, 64] on input "ad cap" at bounding box center [217, 74] width 129 height 26
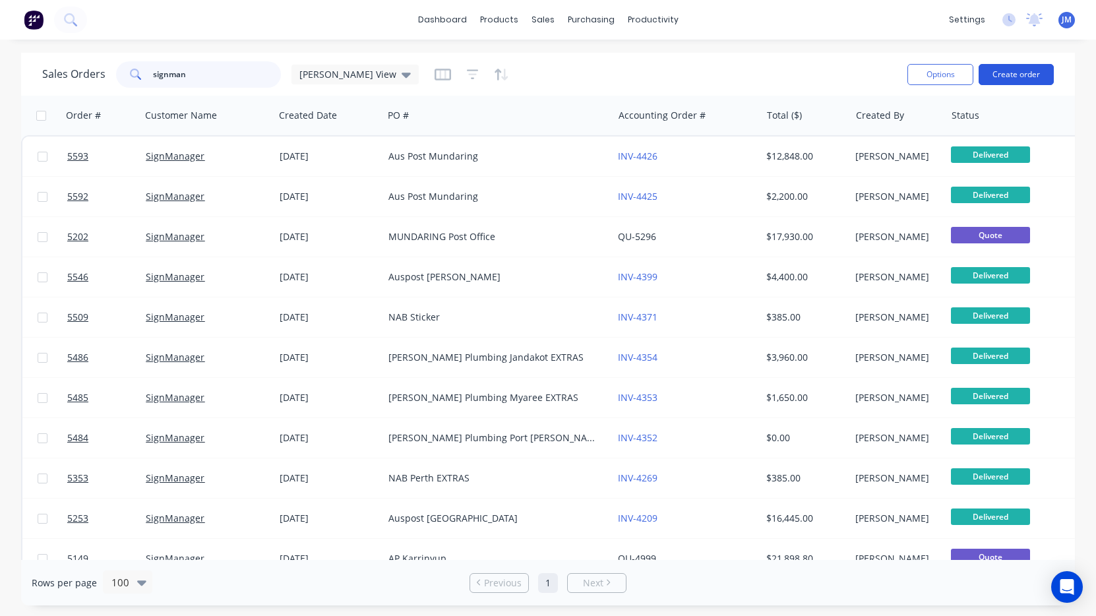
type input "signman"
click at [1038, 75] on button "Create order" at bounding box center [1015, 74] width 75 height 21
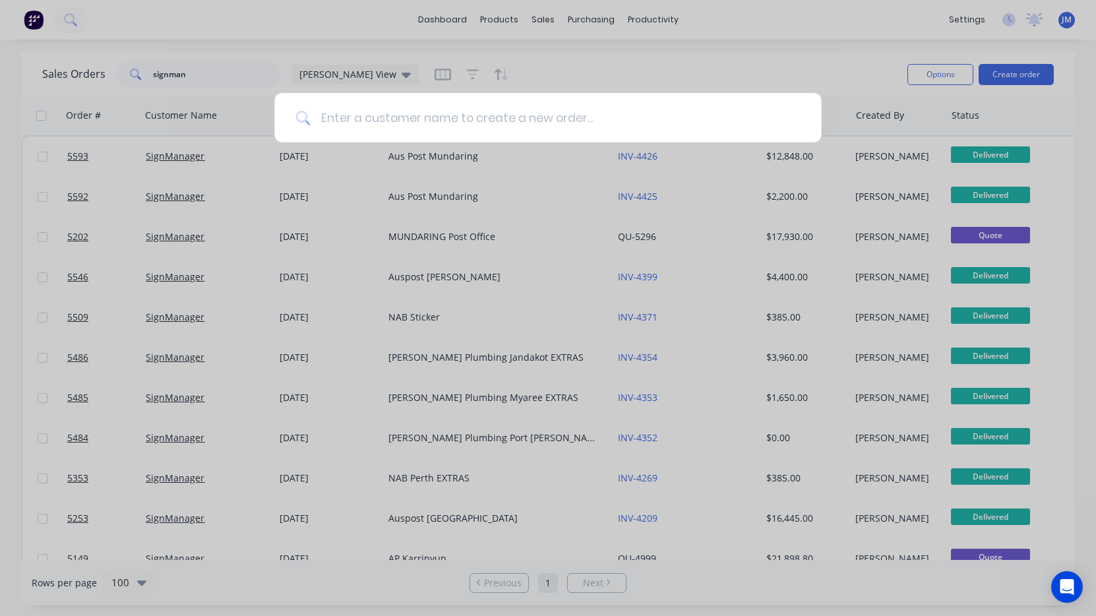
click at [469, 115] on input at bounding box center [555, 117] width 490 height 49
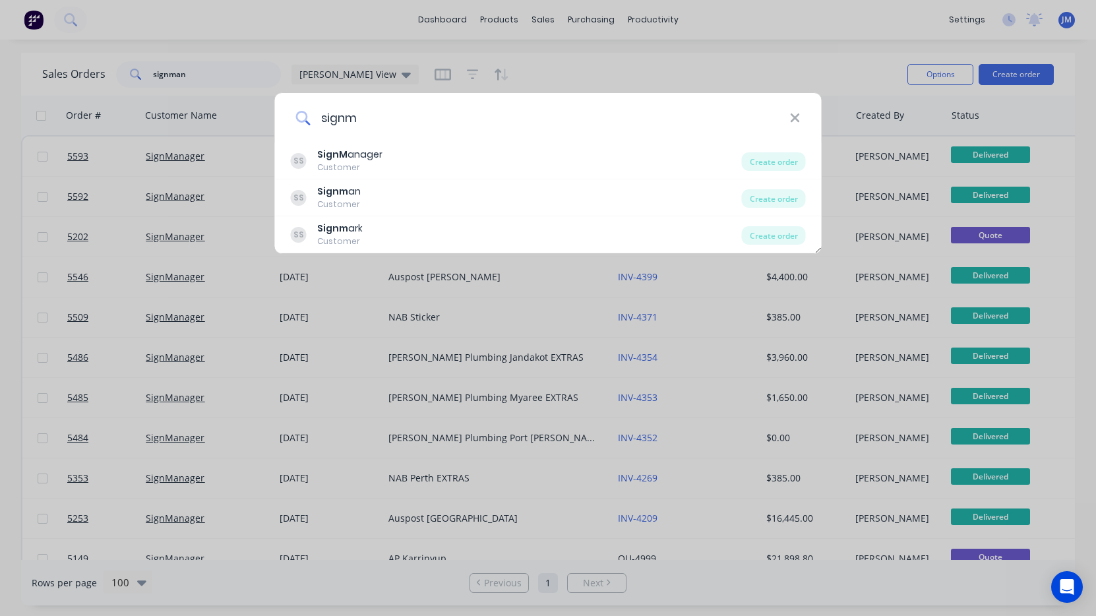
type input "sign"
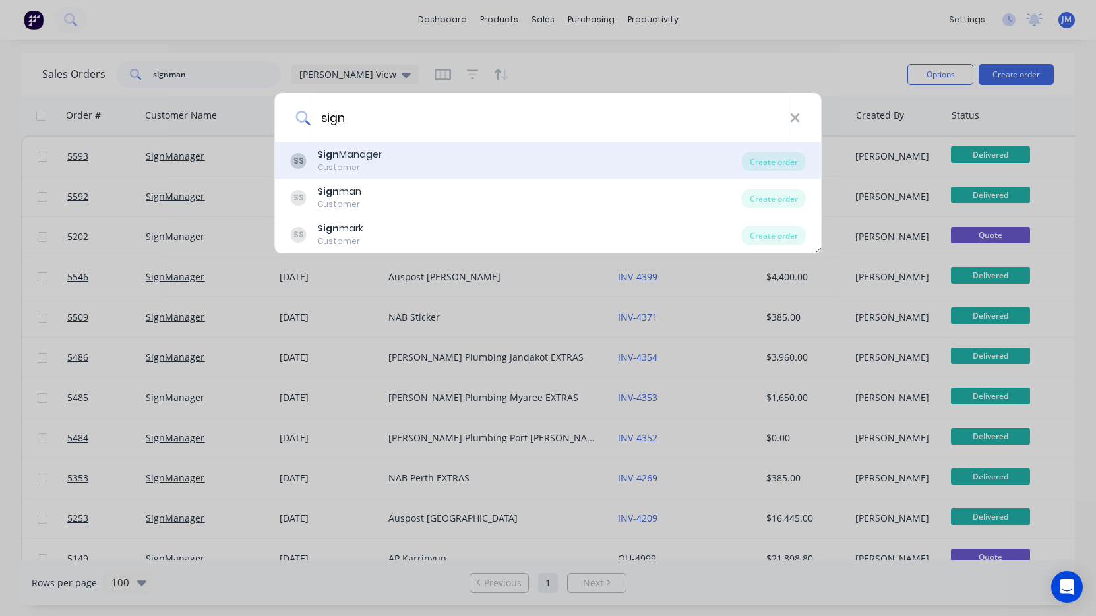
click at [405, 156] on div "SS Sign Manager Customer" at bounding box center [516, 161] width 451 height 26
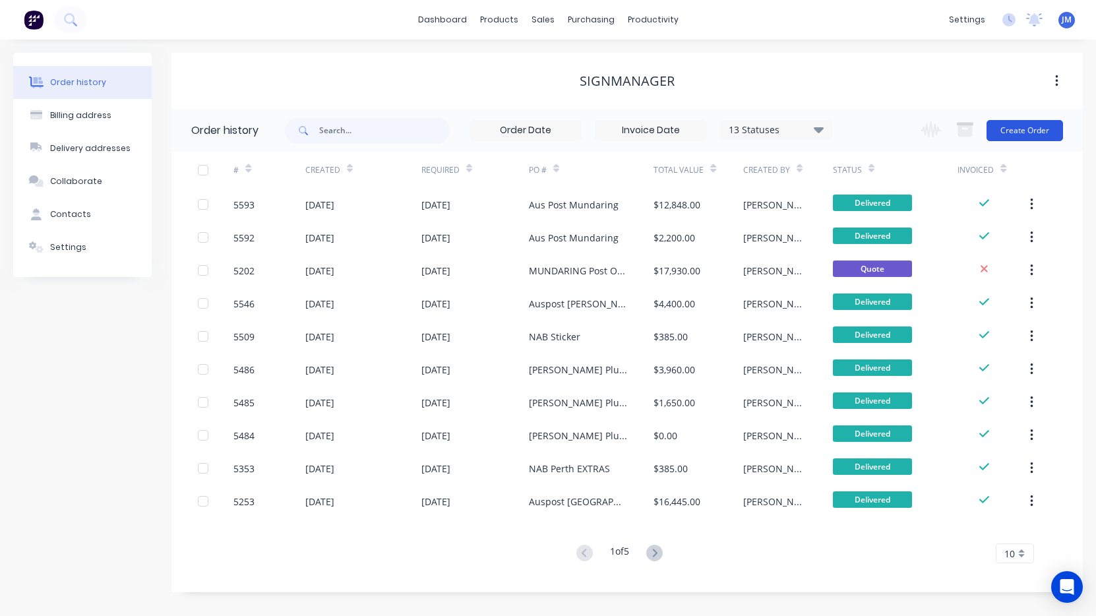
click at [1048, 133] on button "Create Order" at bounding box center [1024, 130] width 76 height 21
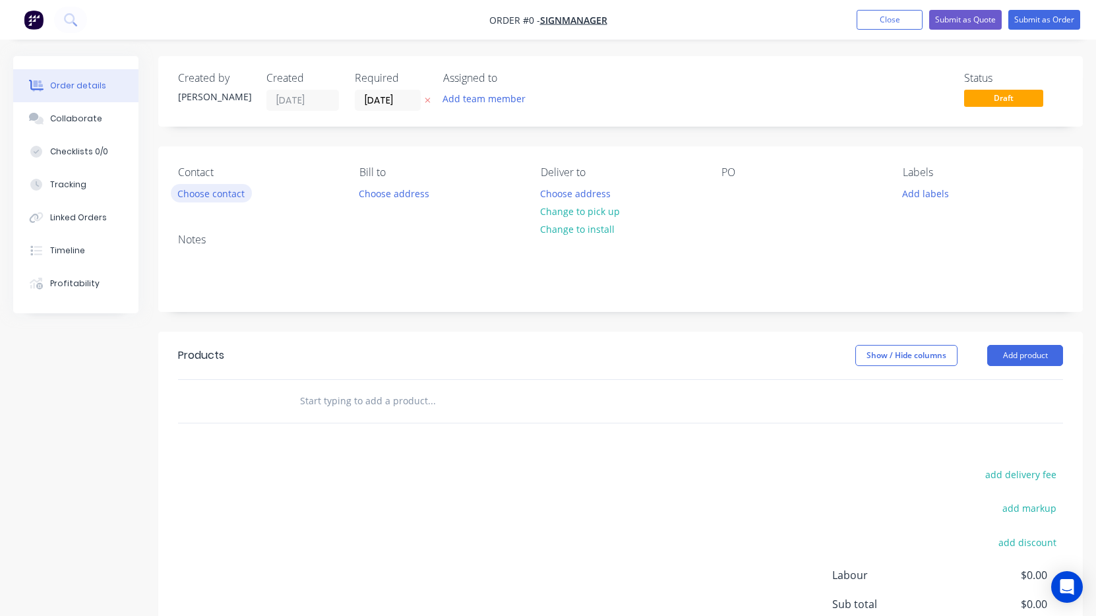
click at [198, 198] on button "Choose contact" at bounding box center [211, 193] width 81 height 18
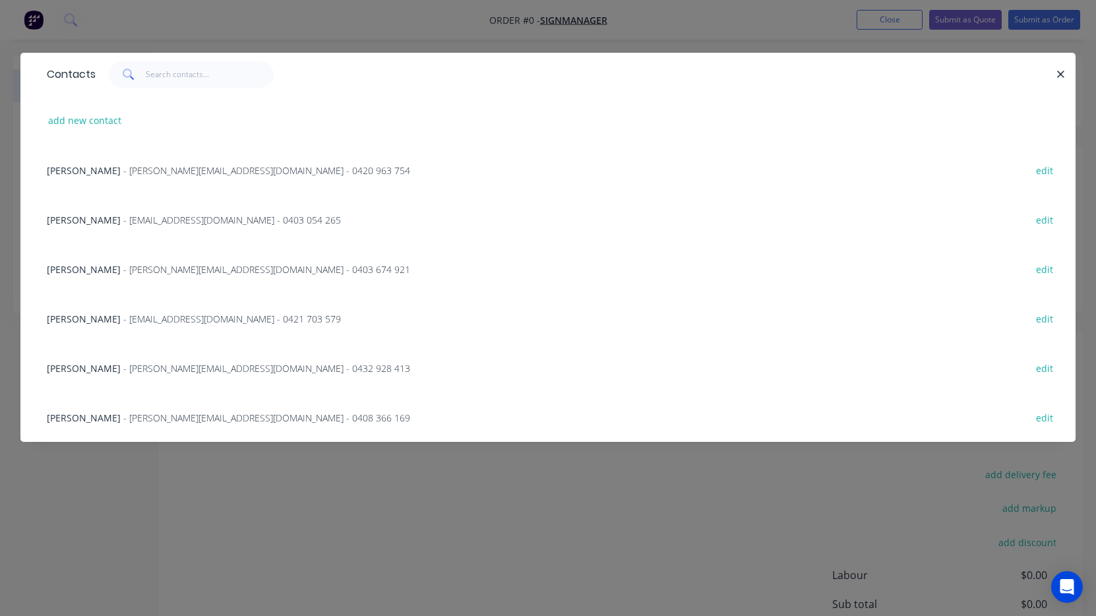
click at [181, 175] on span "- jason@signmanager.com.au - 0420 963 754" at bounding box center [266, 170] width 287 height 13
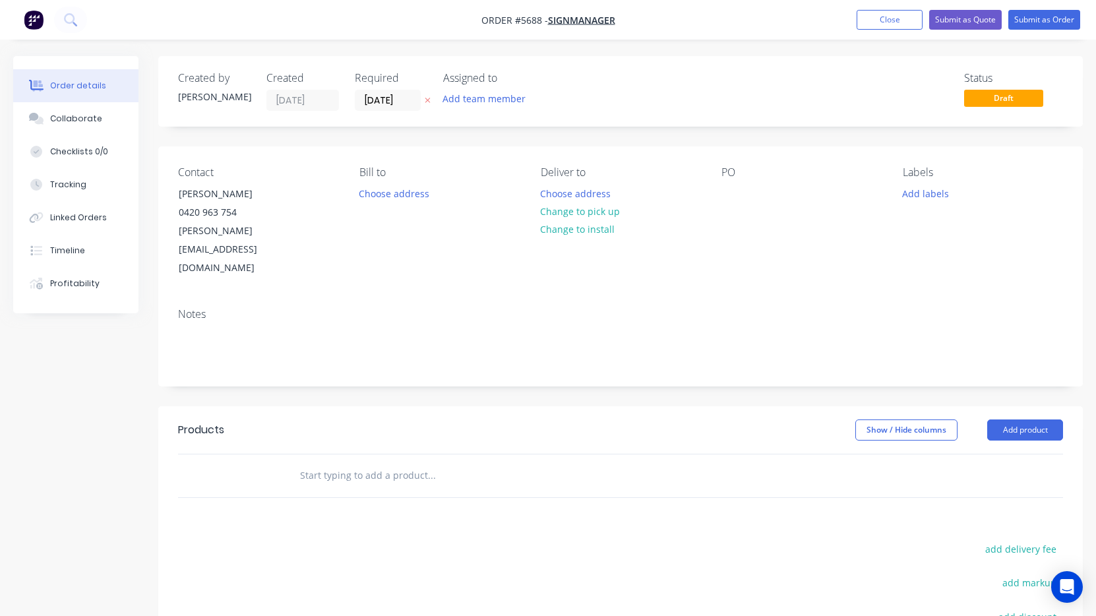
click at [363, 462] on input "text" at bounding box center [431, 475] width 264 height 26
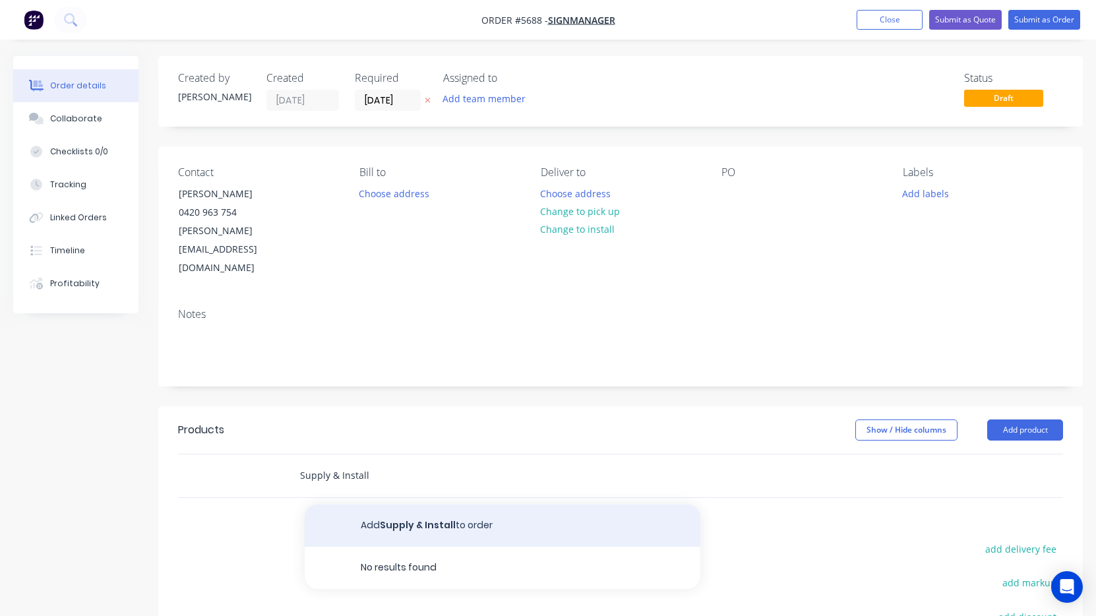
type input "Supply & Install"
click at [419, 504] on button "Add Supply & Install to order" at bounding box center [503, 525] width 396 height 42
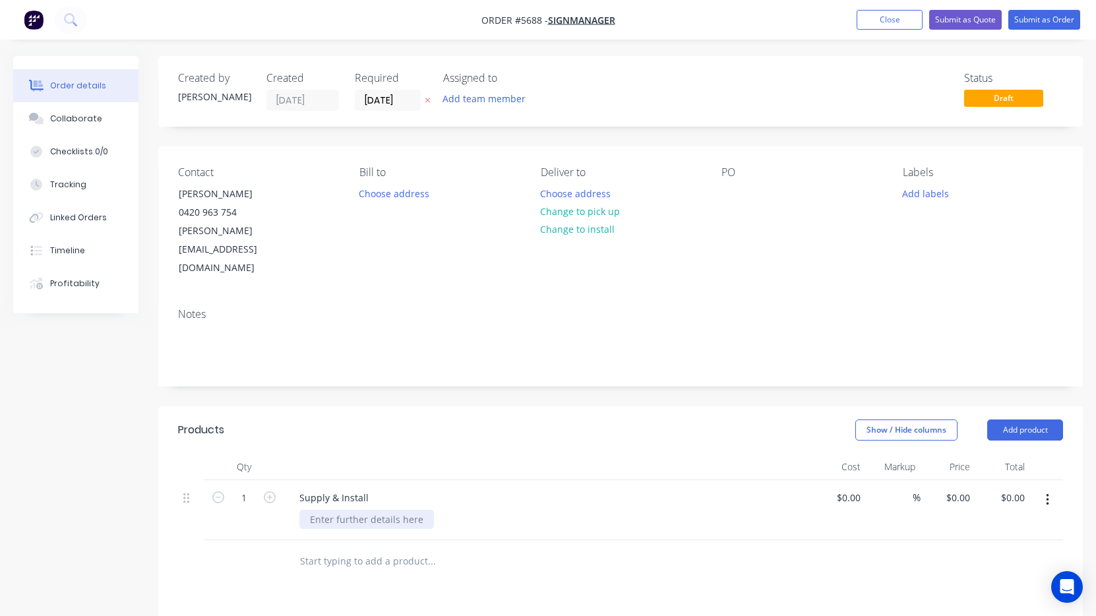
click at [374, 510] on div at bounding box center [366, 519] width 135 height 19
paste div
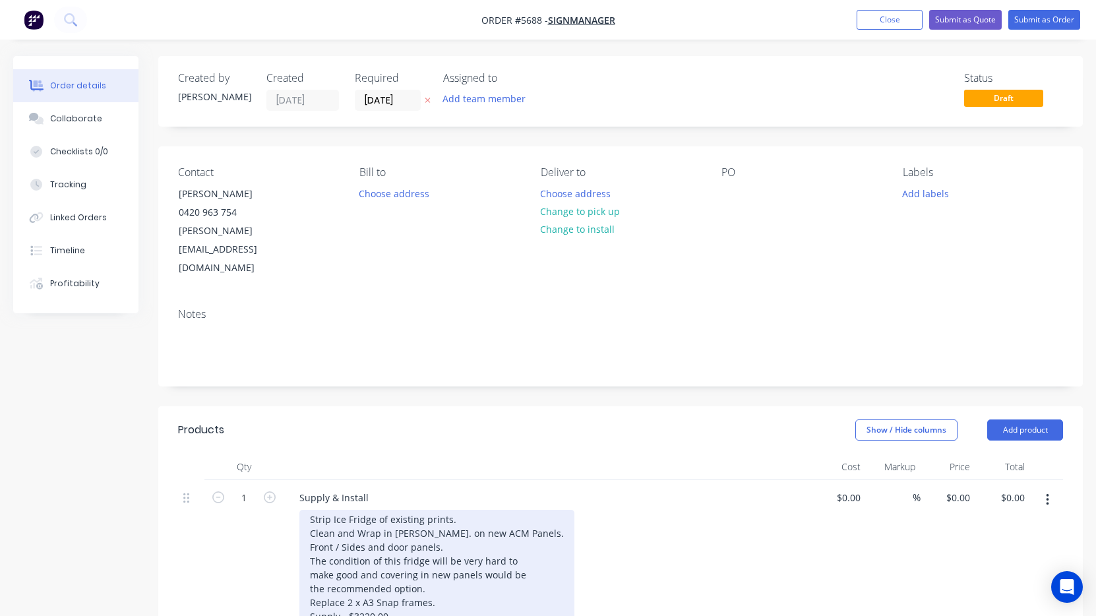
drag, startPoint x: 311, startPoint y: 477, endPoint x: 353, endPoint y: 519, distance: 59.2
click at [311, 510] on div "Strip Ice Fridge of existing prints. Clean and Wrap in DM Green. on new ACM Pan…" at bounding box center [436, 575] width 275 height 130
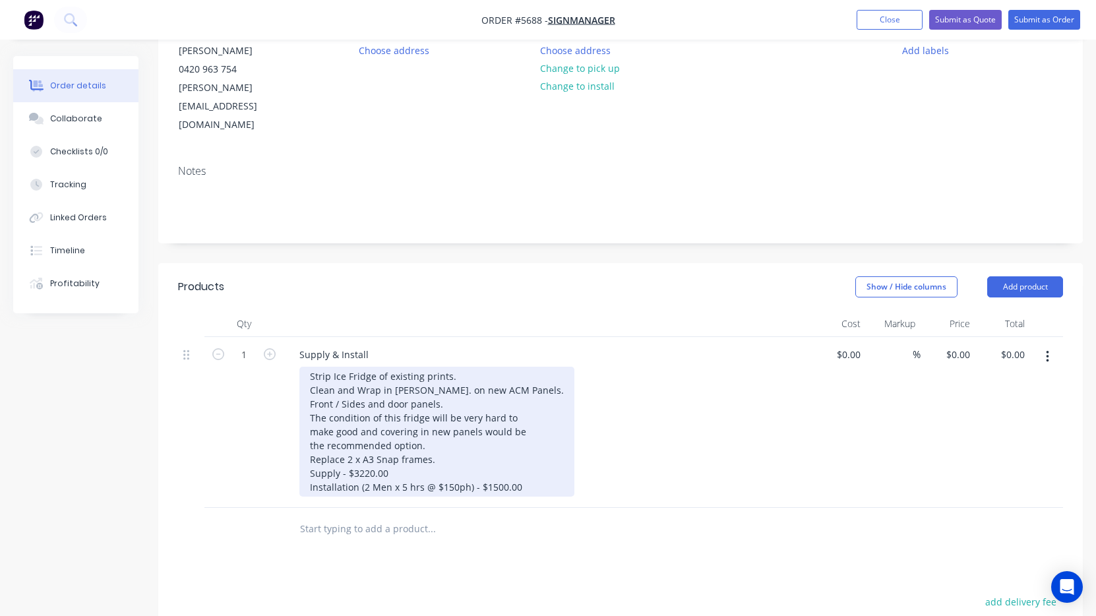
scroll to position [147, 0]
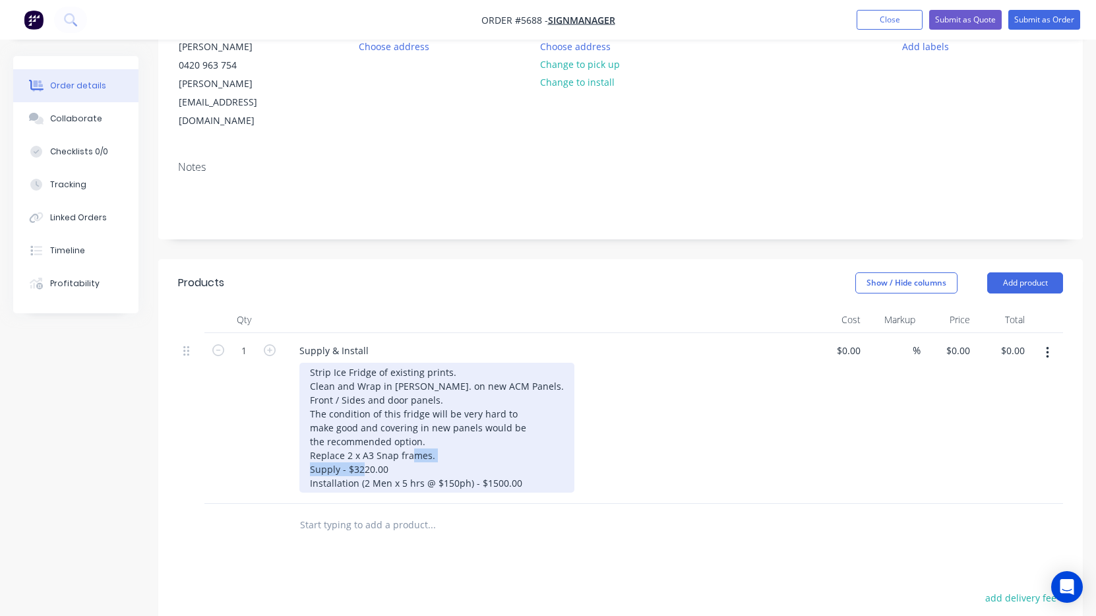
drag, startPoint x: 396, startPoint y: 435, endPoint x: 272, endPoint y: 436, distance: 124.0
click at [272, 436] on div "1 Supply & Install Strip Ice Fridge of existing prints. Clean and Wrap in DM Gr…" at bounding box center [620, 418] width 885 height 171
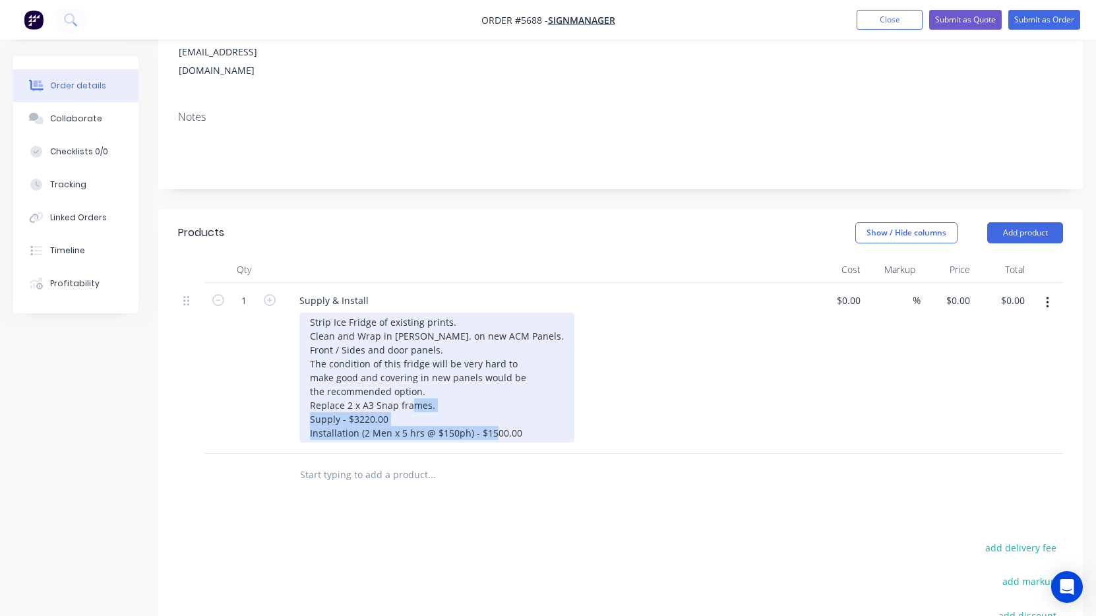
drag, startPoint x: 496, startPoint y: 400, endPoint x: 268, endPoint y: 377, distance: 229.3
click at [268, 377] on div "1 Supply & Install Strip Ice Fridge of existing prints. Clean and Wrap in DM Gr…" at bounding box center [620, 368] width 885 height 171
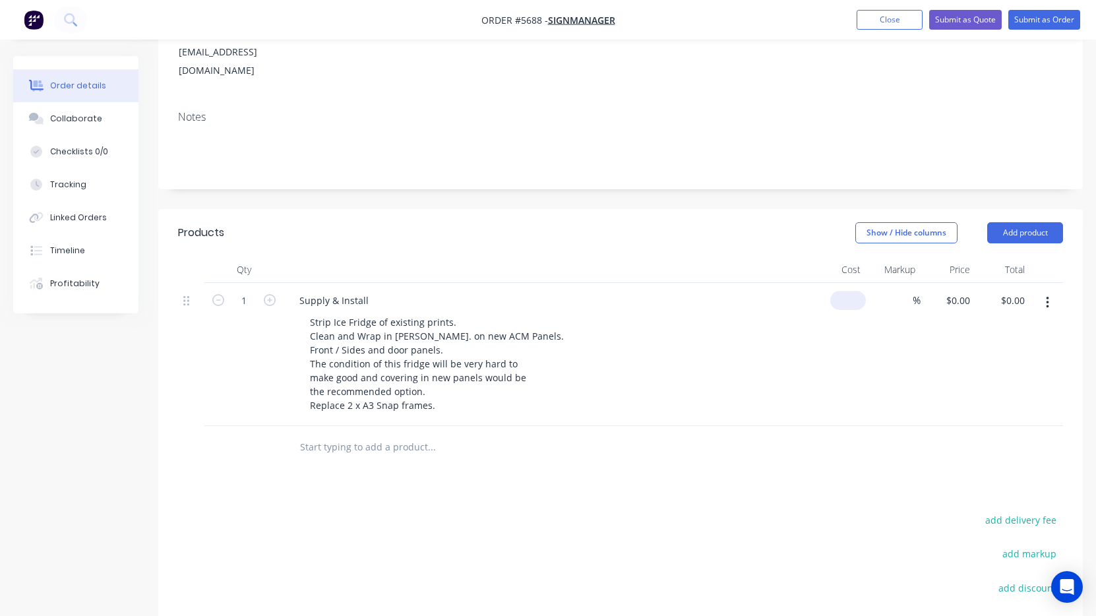
click at [843, 283] on div "$0.00" at bounding box center [838, 354] width 55 height 143
type input "$3,000.00"
click at [769, 426] on div at bounding box center [620, 447] width 885 height 43
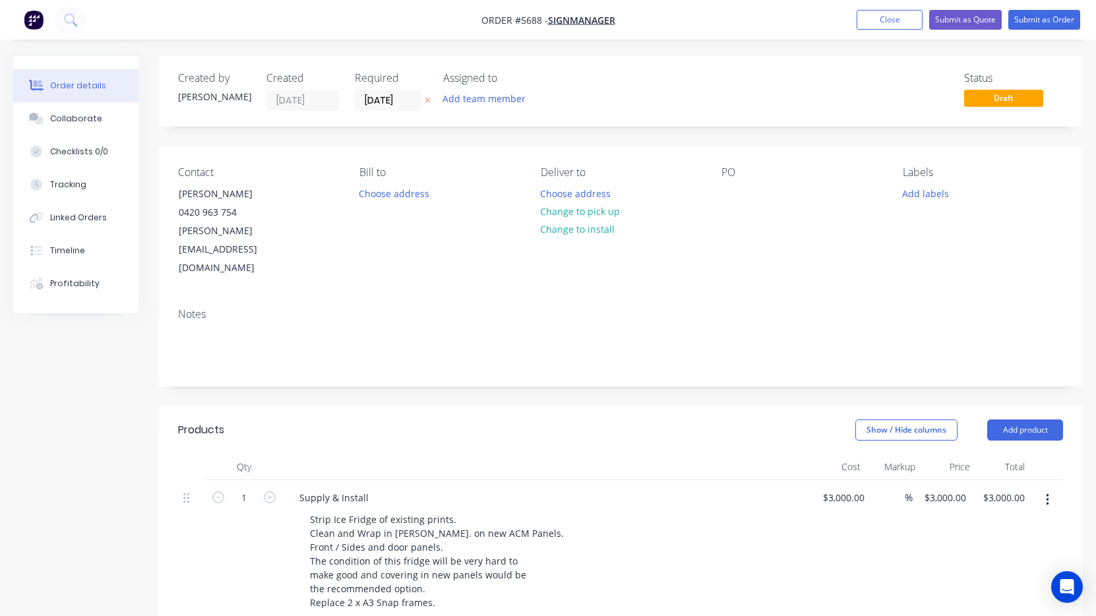
scroll to position [0, 0]
click at [599, 231] on button "Change to install" at bounding box center [577, 229] width 88 height 18
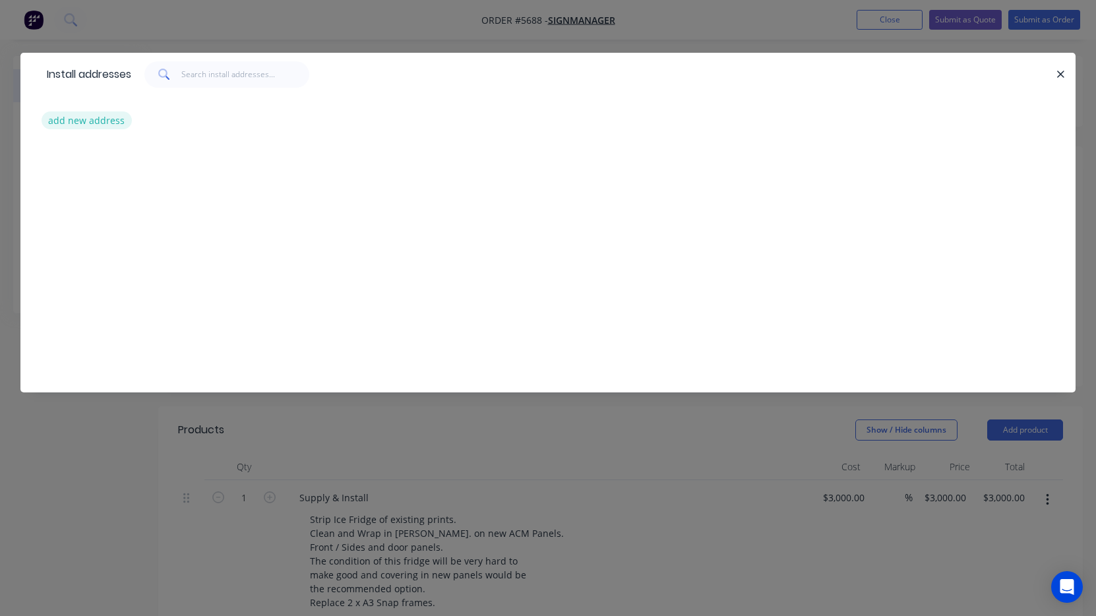
click at [83, 119] on button "add new address" at bounding box center [87, 120] width 90 height 18
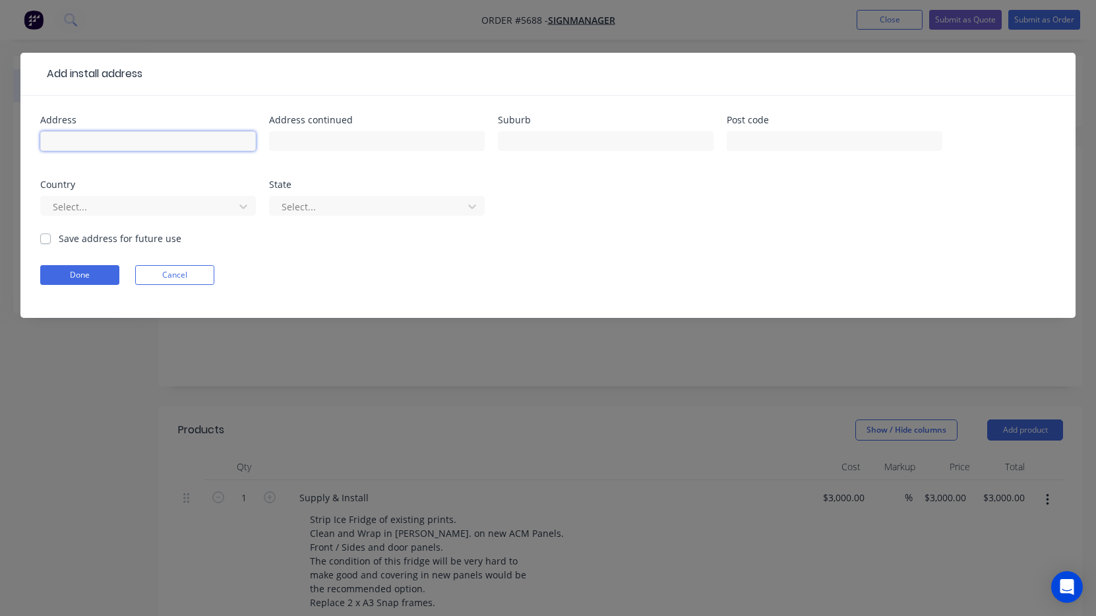
click at [121, 139] on input "text" at bounding box center [148, 141] width 216 height 20
paste input "2734 Albany Highway Kelmscott WA"
type input "2734 Albany Highway Kelmscott WA"
click at [92, 272] on button "Done" at bounding box center [79, 275] width 79 height 20
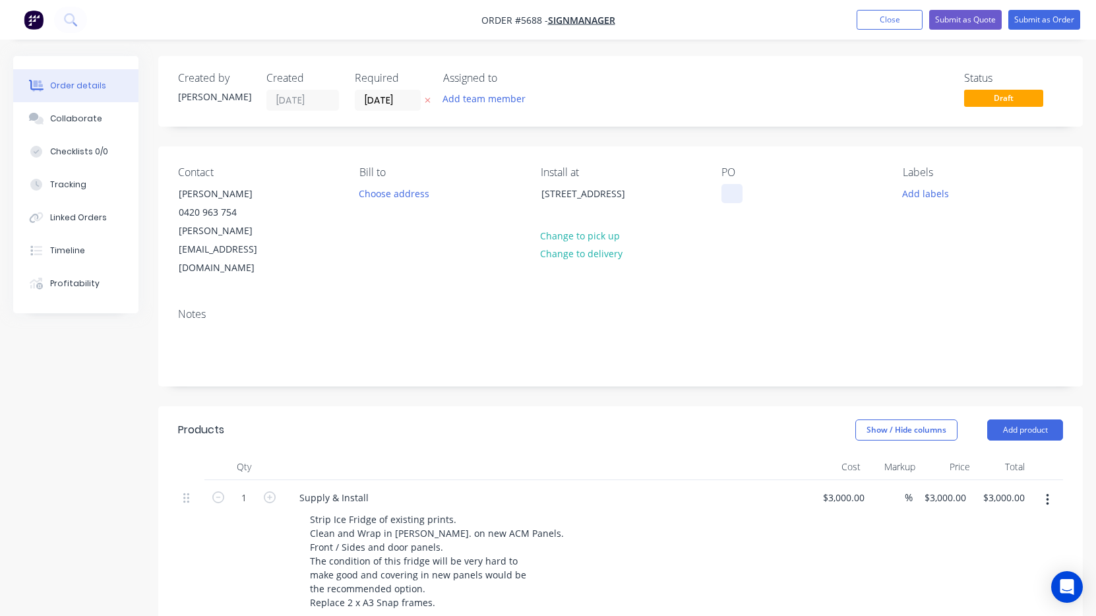
click at [725, 191] on div at bounding box center [731, 193] width 21 height 19
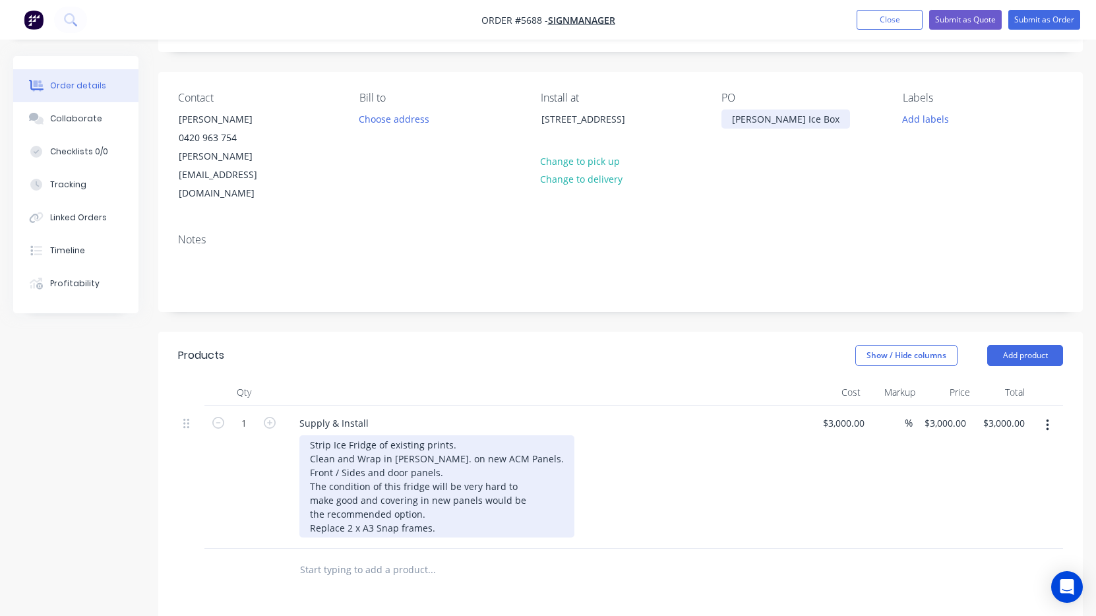
scroll to position [80, 0]
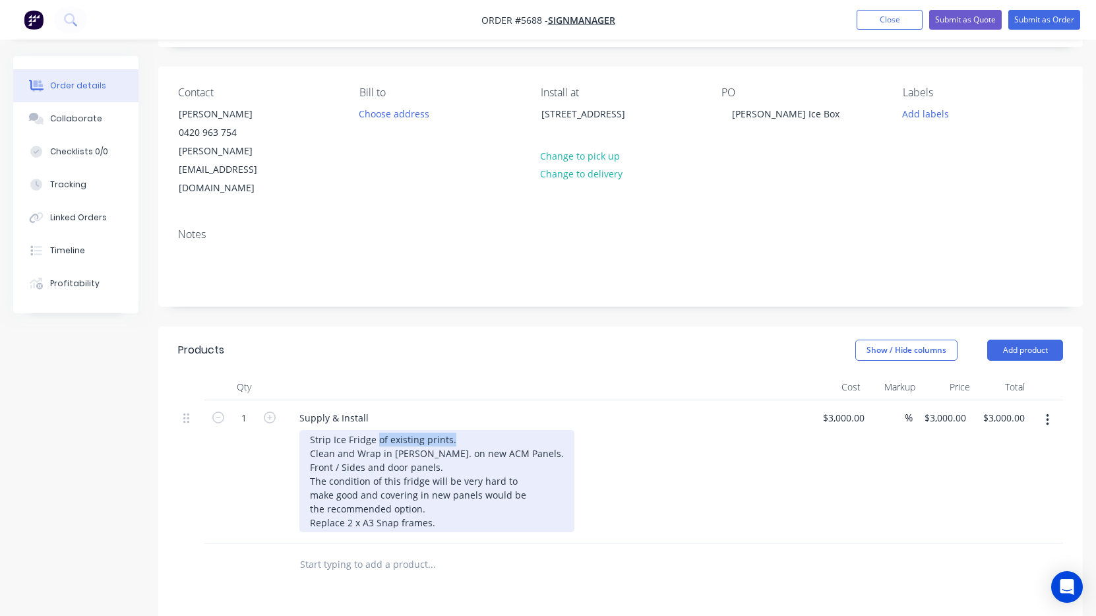
drag, startPoint x: 461, startPoint y: 398, endPoint x: 378, endPoint y: 398, distance: 83.1
click at [378, 430] on div "Strip Ice Fridge of existing prints. Clean and Wrap in DM Green. on new ACM Pan…" at bounding box center [436, 481] width 275 height 102
drag, startPoint x: 383, startPoint y: 400, endPoint x: 255, endPoint y: 401, distance: 127.9
click at [255, 401] on div "1 Supply & Install Strip Ice Fridge Clean and Wrap in DM Green. on new ACM Pane…" at bounding box center [620, 471] width 885 height 143
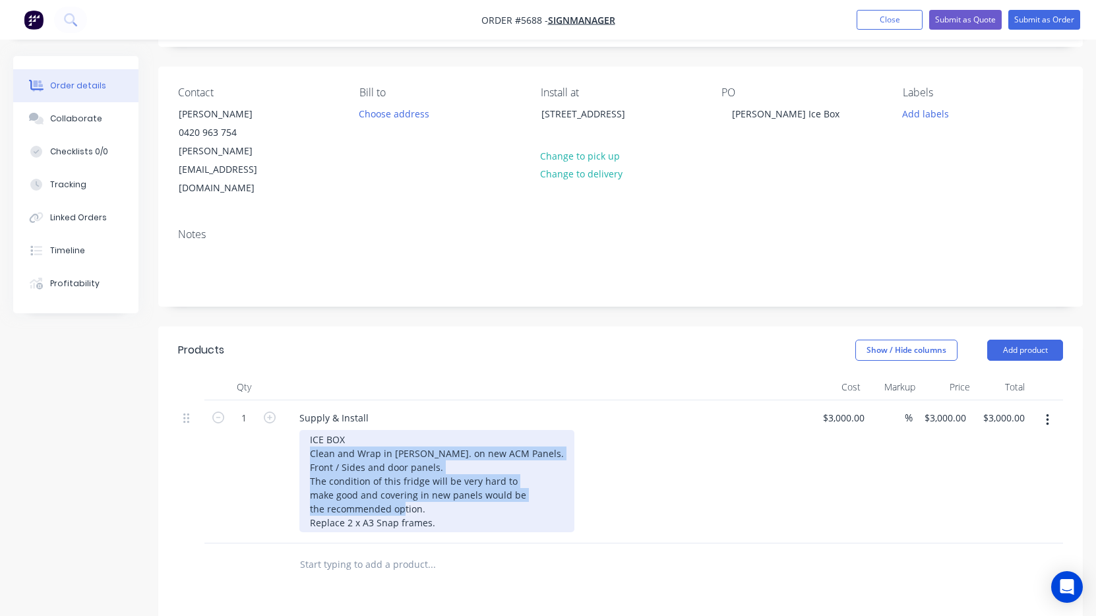
drag, startPoint x: 431, startPoint y: 476, endPoint x: 278, endPoint y: 416, distance: 164.3
click at [278, 416] on div "1 Supply & Install ICE BOX Clean and Wrap in DM Green. on new ACM Panels. Front…" at bounding box center [620, 471] width 885 height 143
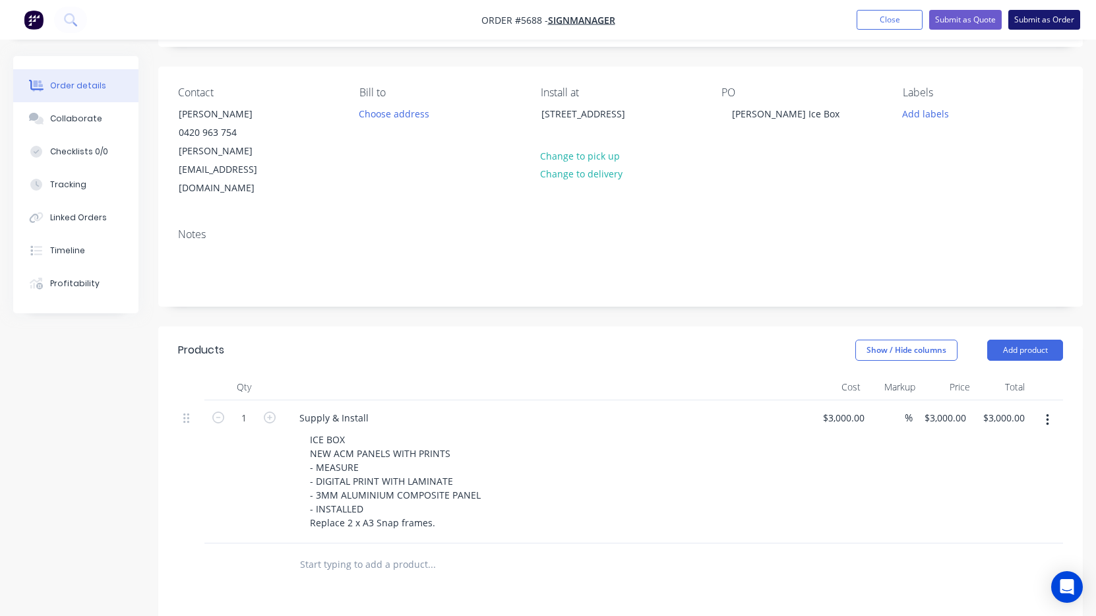
click at [1049, 24] on button "Submit as Order" at bounding box center [1044, 20] width 72 height 20
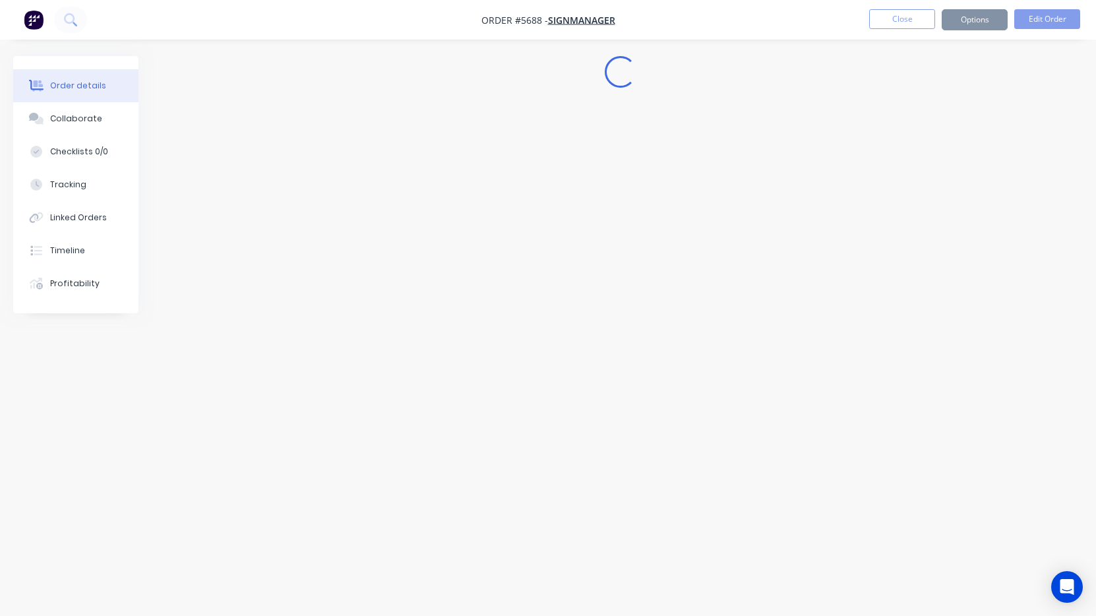
scroll to position [0, 0]
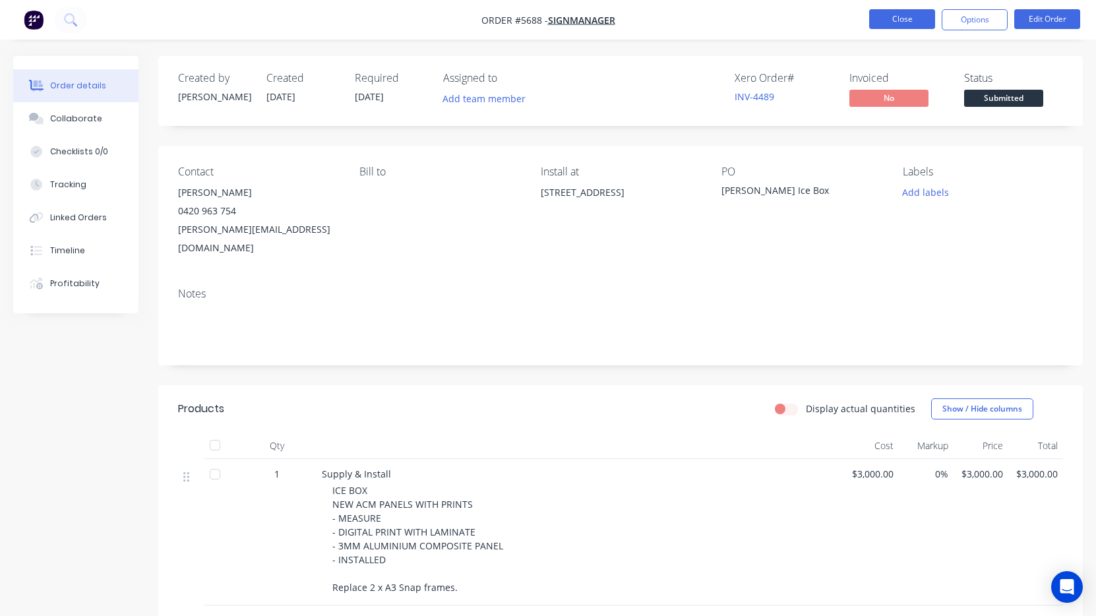
click at [894, 20] on button "Close" at bounding box center [902, 19] width 66 height 20
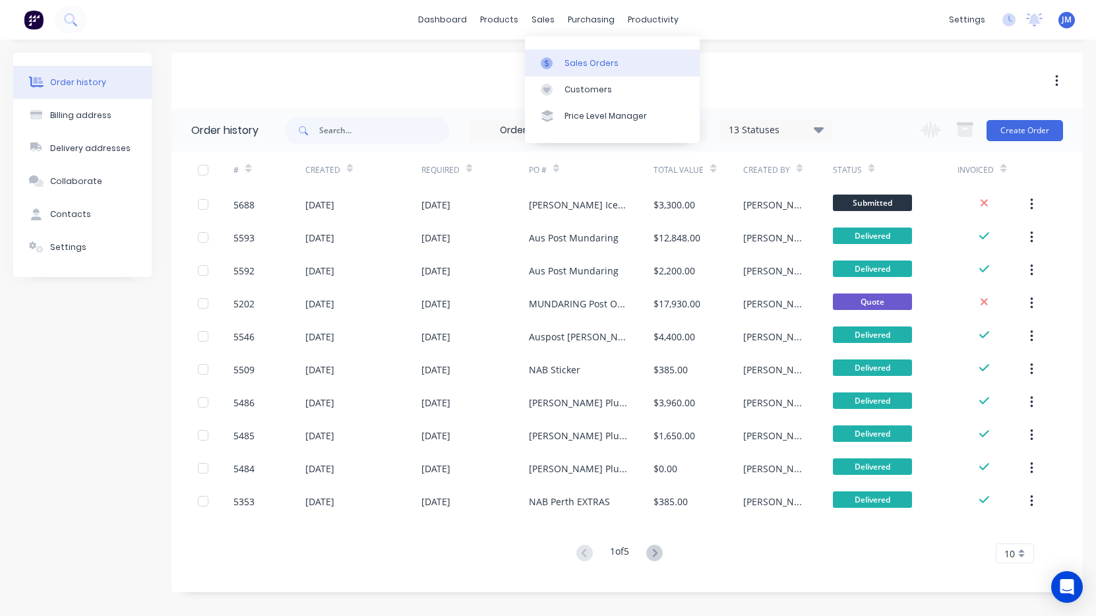
click at [574, 59] on div "Sales Orders" at bounding box center [591, 63] width 54 height 12
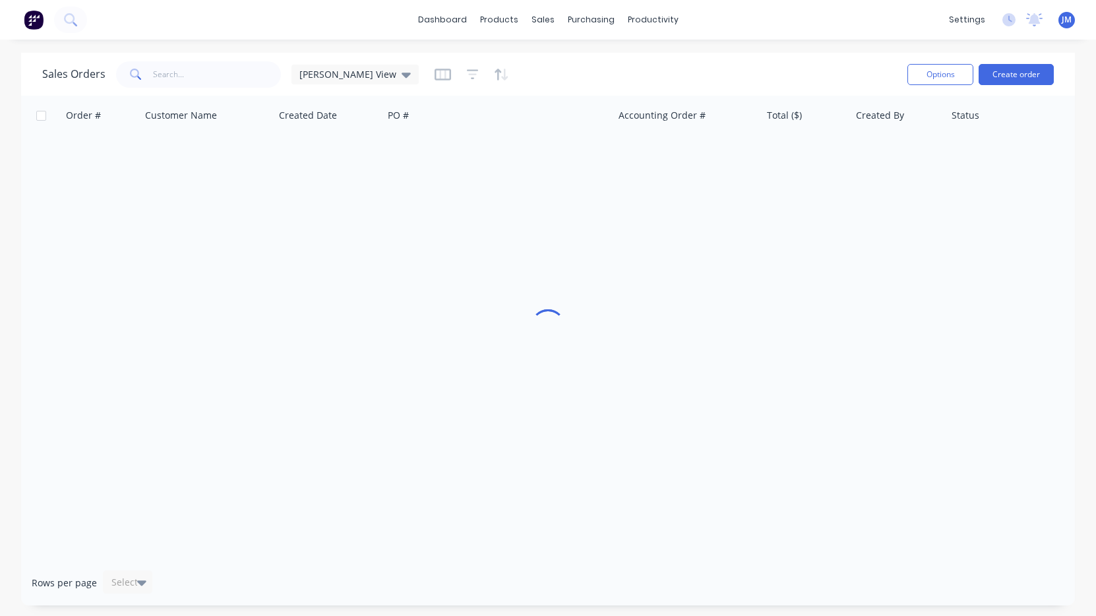
click at [1023, 69] on button "Create order" at bounding box center [1015, 74] width 75 height 21
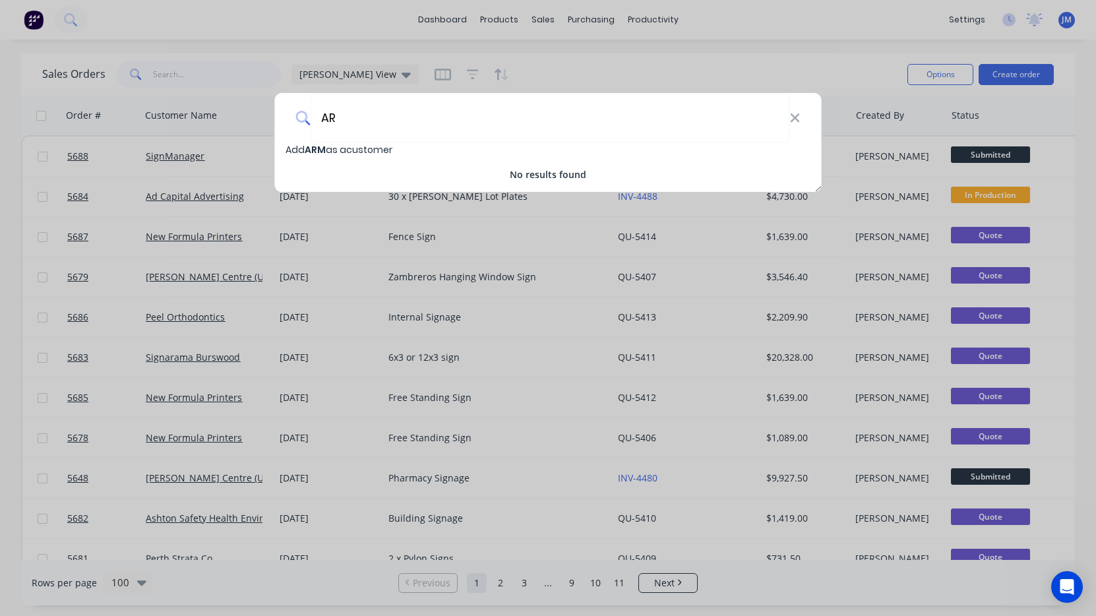
type input "A"
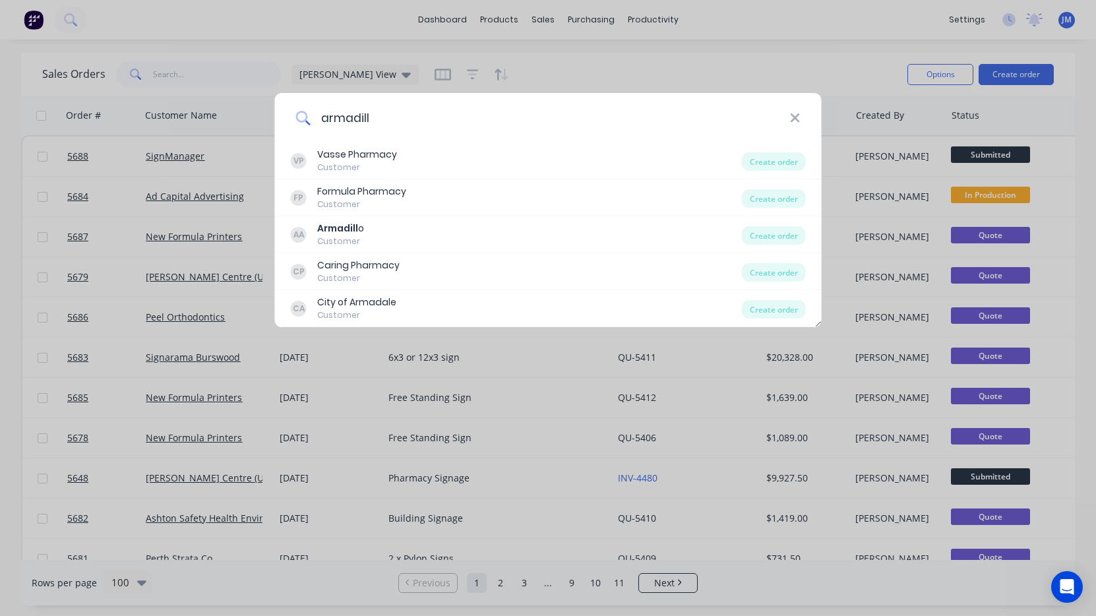
type input "armadillo"
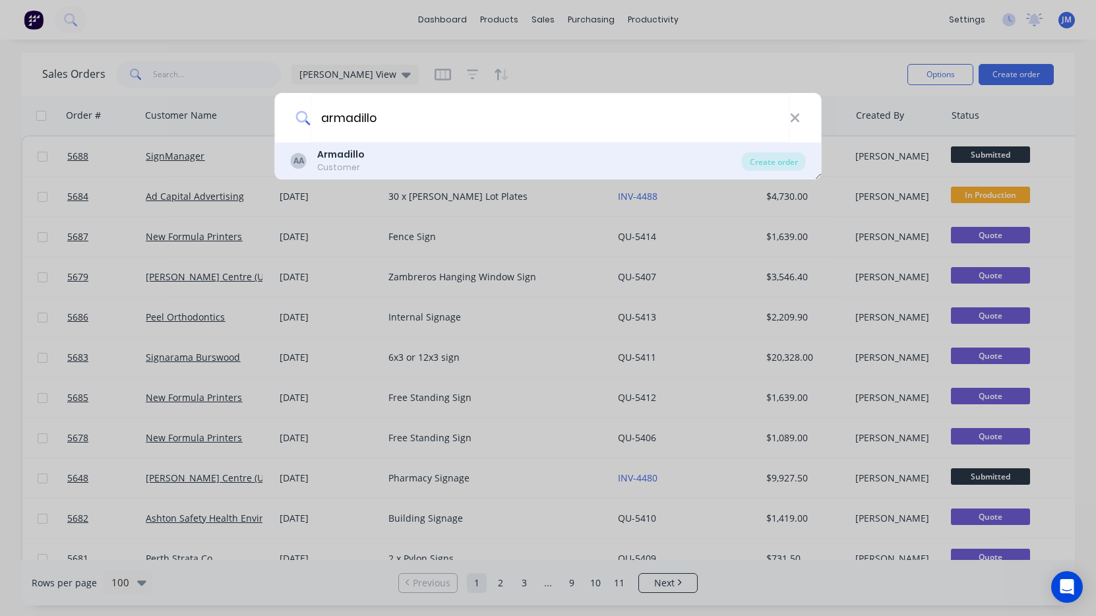
click at [354, 160] on b "Armadillo" at bounding box center [340, 154] width 47 height 13
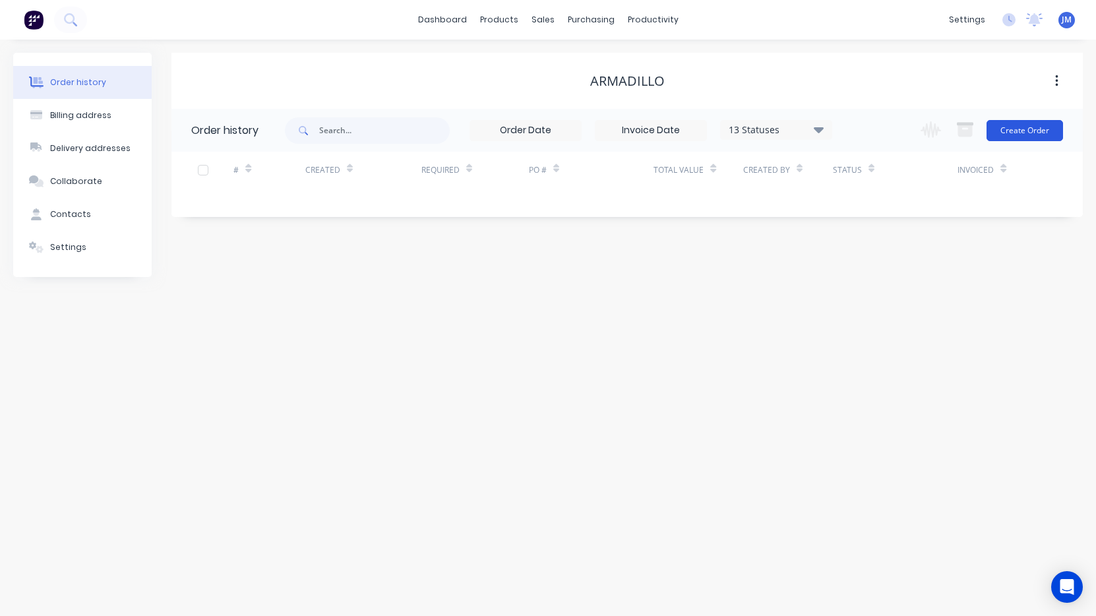
click at [1020, 129] on button "Create Order" at bounding box center [1024, 130] width 76 height 21
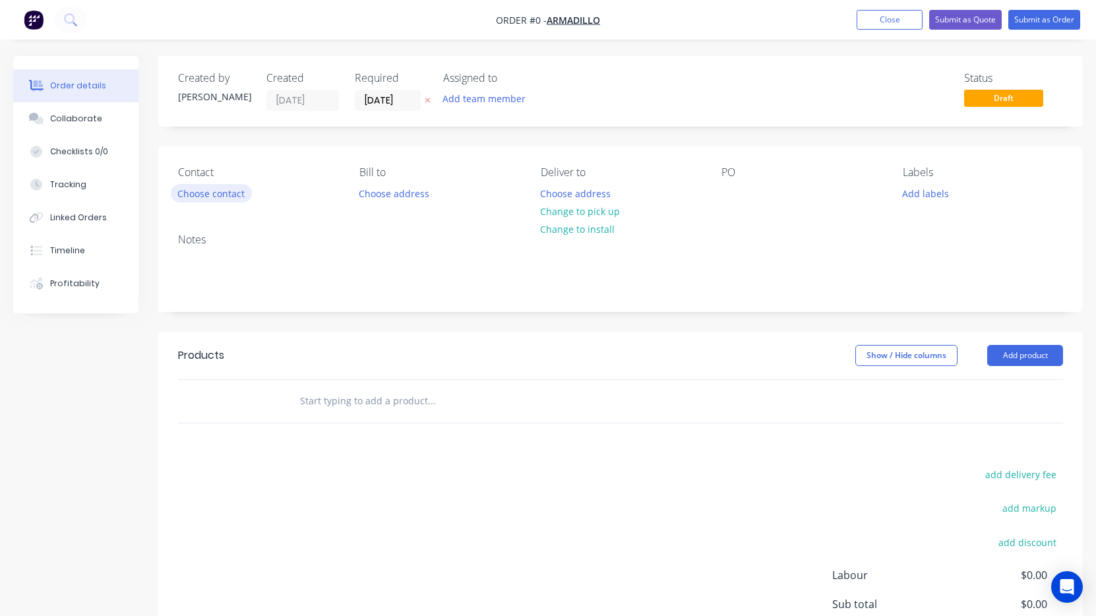
click at [233, 190] on button "Choose contact" at bounding box center [211, 193] width 81 height 18
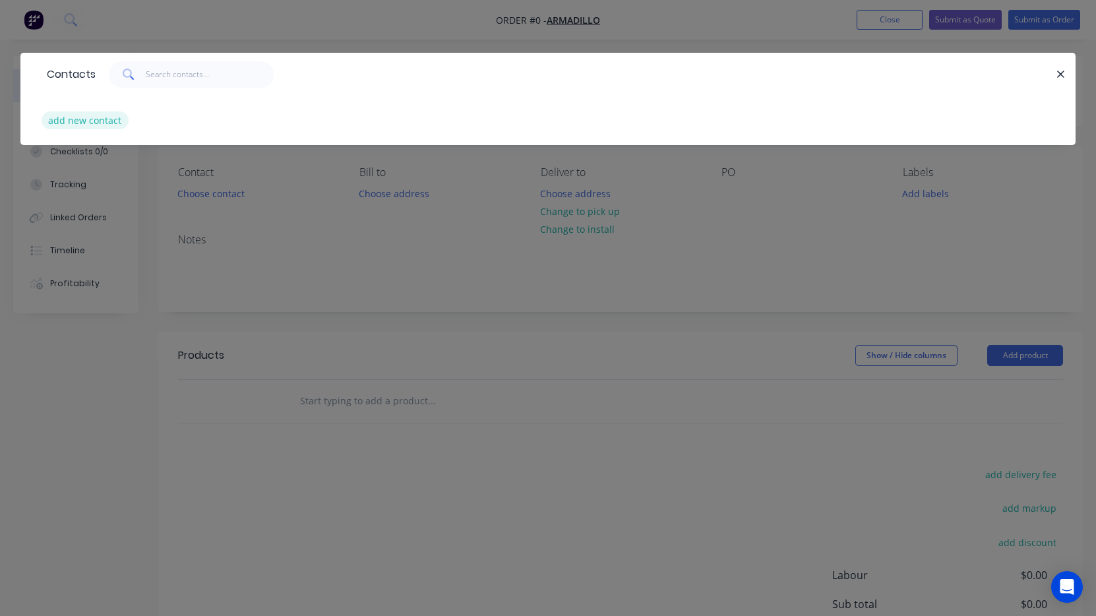
click at [85, 125] on button "add new contact" at bounding box center [85, 120] width 87 height 18
select select "AU"
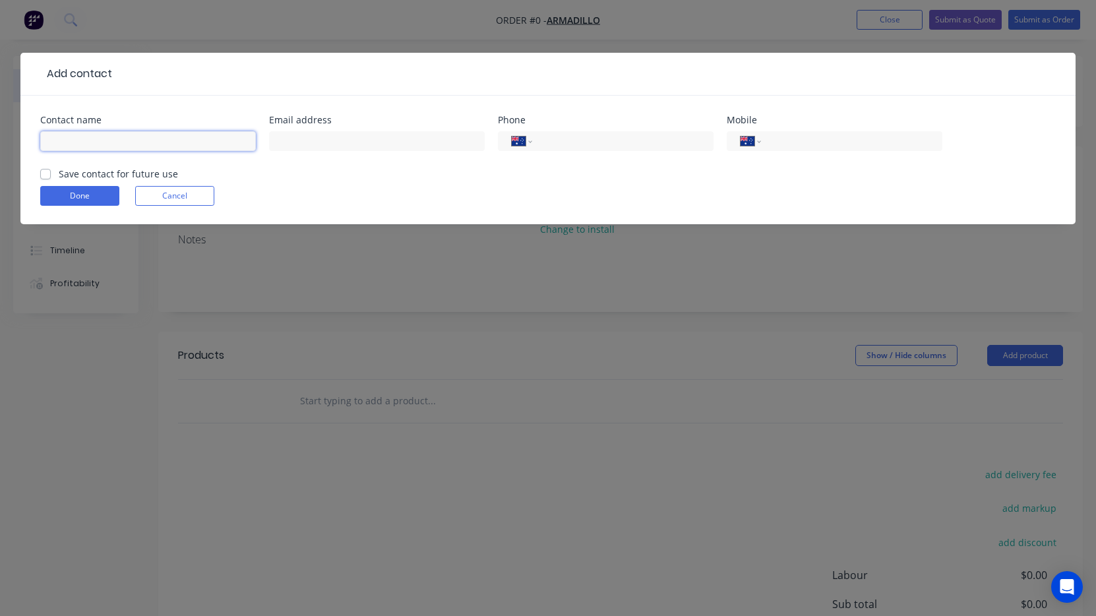
click at [173, 136] on input "text" at bounding box center [148, 141] width 216 height 20
paste input "ALISTAIR RICHARDSON"
type input "ALISTAIR RICHARDSON"
click at [59, 175] on label "Save contact for future use" at bounding box center [118, 174] width 119 height 14
click at [41, 175] on input "Save contact for future use" at bounding box center [45, 173] width 11 height 13
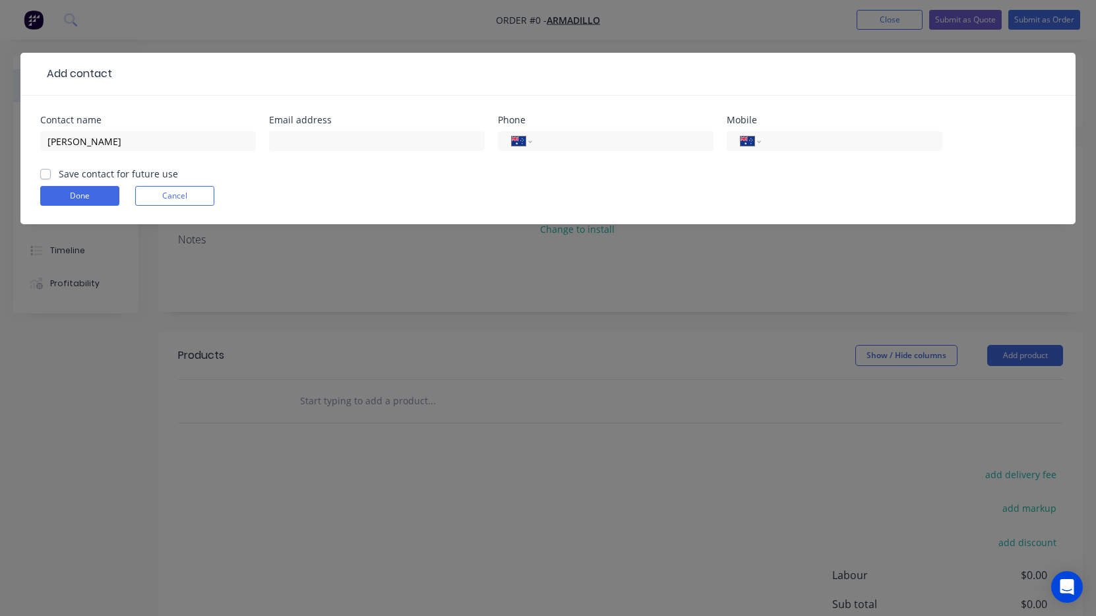
checkbox input "true"
click at [380, 142] on input "text" at bounding box center [377, 141] width 216 height 20
paste input "ACR@armadillogroup.com.au"
type input "ACR@armadillogroup.com.au"
click at [667, 142] on input "tel" at bounding box center [620, 141] width 158 height 15
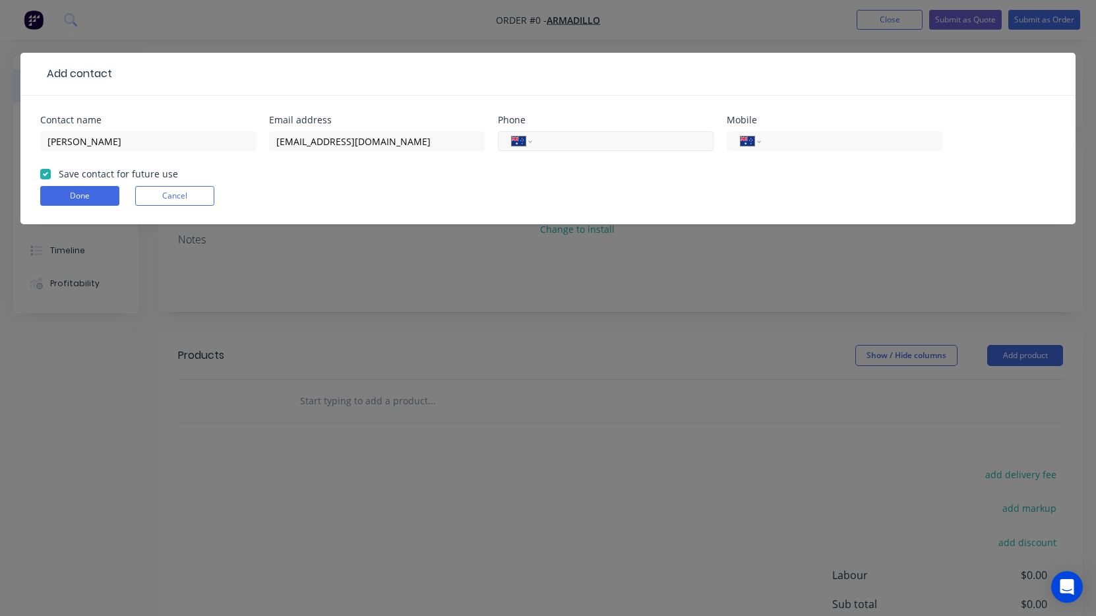
paste input "(08) 9468 8888"
type input "(08) 9468 8888"
click at [93, 198] on button "Done" at bounding box center [79, 196] width 79 height 20
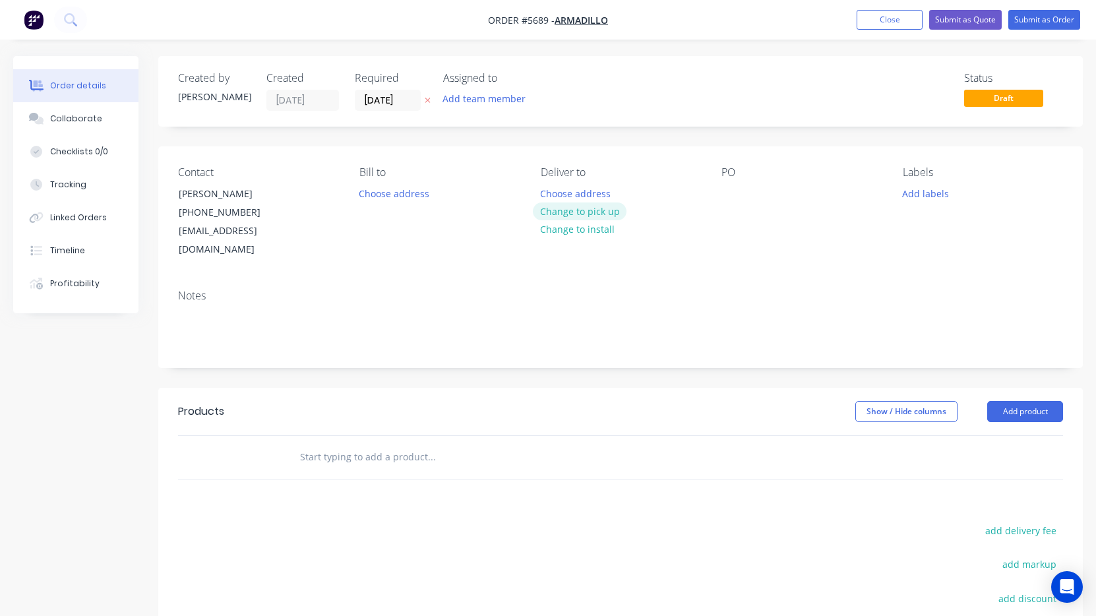
click at [591, 210] on button "Change to pick up" at bounding box center [580, 211] width 94 height 18
click at [733, 198] on div at bounding box center [731, 193] width 21 height 19
click at [376, 444] on input "text" at bounding box center [431, 457] width 264 height 26
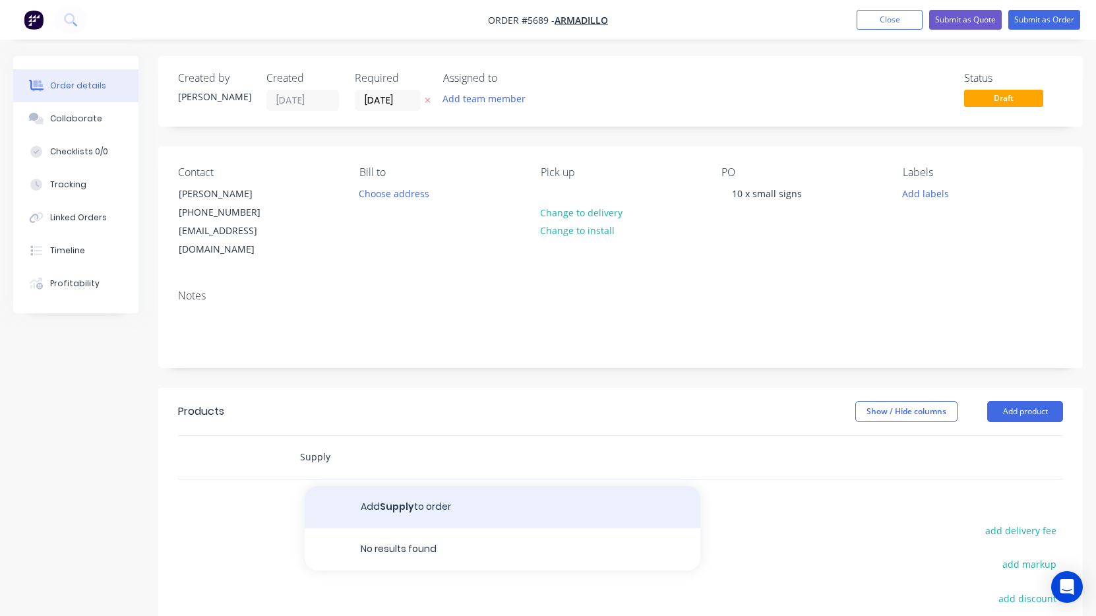
type input "Supply"
click at [359, 486] on button "Add Supply to order" at bounding box center [503, 507] width 396 height 42
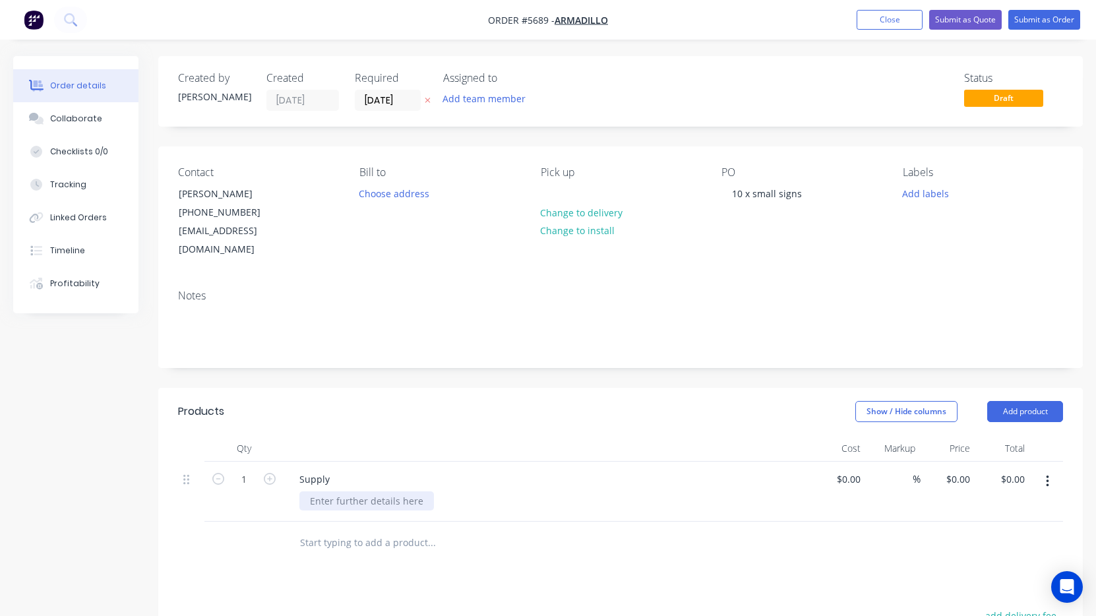
click at [320, 491] on div at bounding box center [366, 500] width 135 height 19
click at [530, 522] on div "650mm w x 450mm h Materials - 3mm aluminium composite panel - Digital print wit…" at bounding box center [552, 521] width 506 height 61
click at [253, 469] on input "1" at bounding box center [244, 479] width 34 height 20
click at [513, 515] on div "650mm w x 450mm h Materials - 3mm aluminium composite panel - Digital print wit…" at bounding box center [552, 521] width 506 height 61
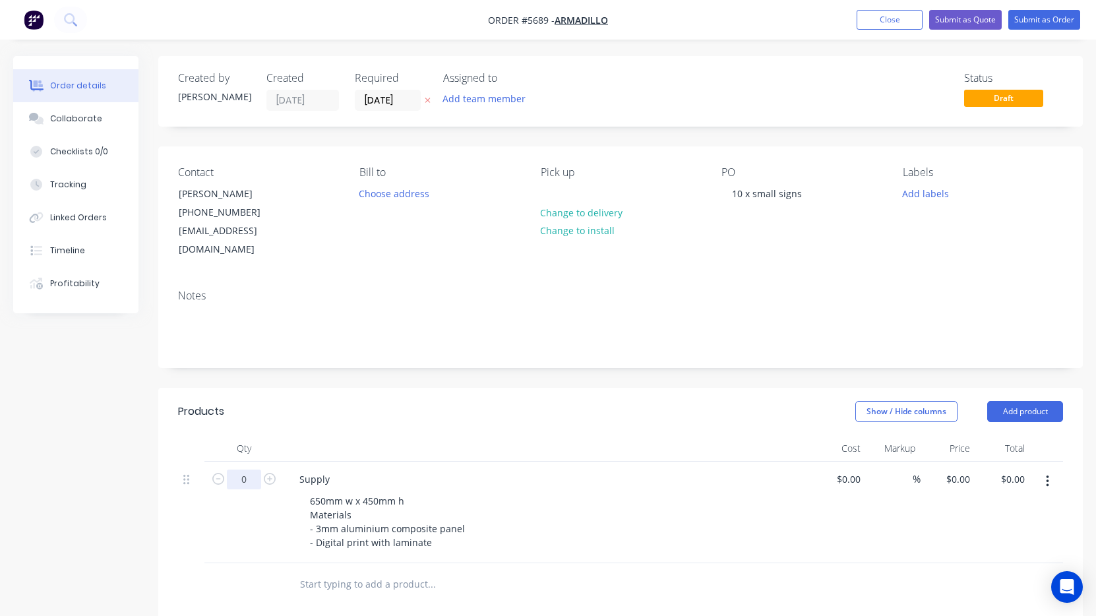
click at [244, 469] on input "0" at bounding box center [244, 479] width 34 height 20
type input "10"
click at [847, 469] on div at bounding box center [855, 478] width 20 height 19
type input "$850.00"
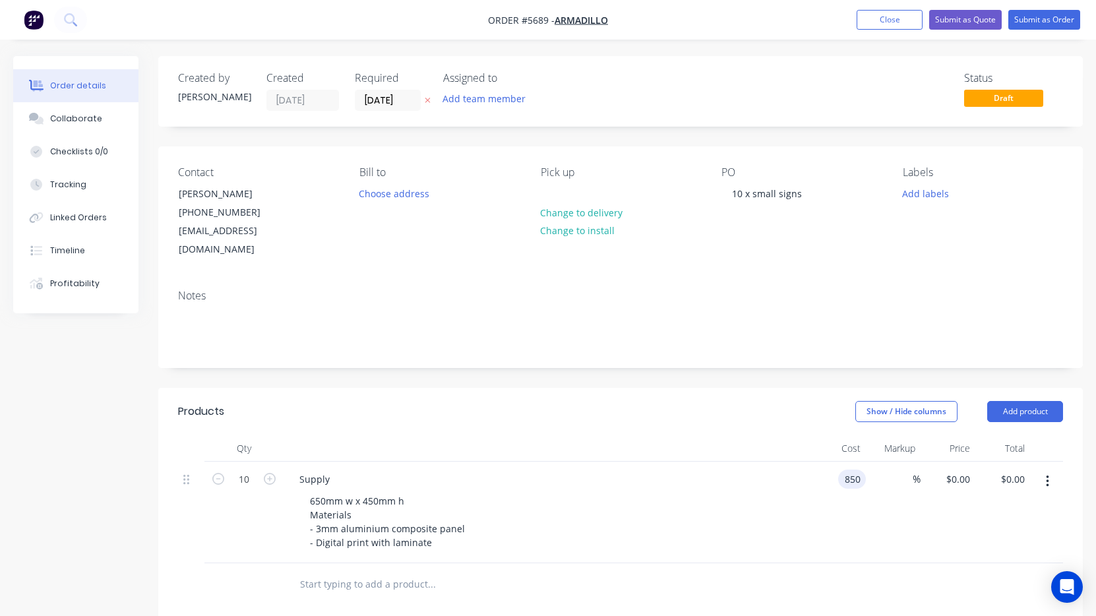
type input "$850.00"
type input "$8,500.00"
click at [788, 501] on div "650mm w x 450mm h Materials - 3mm aluminium composite panel - Digital print wit…" at bounding box center [552, 521] width 506 height 61
click at [845, 469] on input "850" at bounding box center [853, 478] width 22 height 19
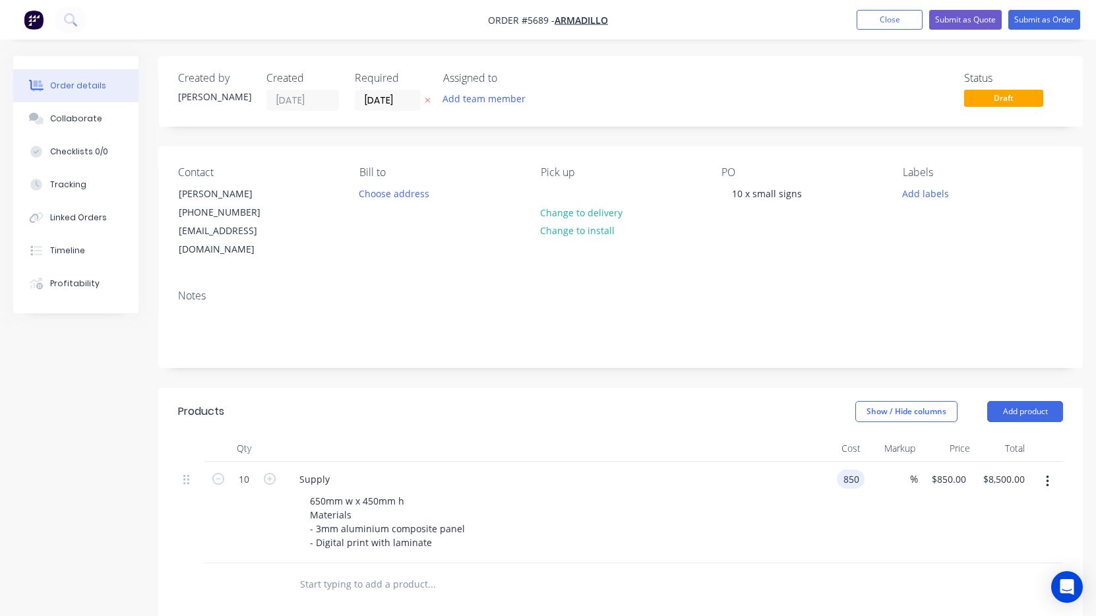
click at [845, 469] on input "850" at bounding box center [853, 478] width 22 height 19
type input "$85.00"
type input "$850.00"
click at [770, 525] on div "650mm w x 450mm h Materials - 3mm aluminium composite panel - Digital print wit…" at bounding box center [552, 521] width 506 height 61
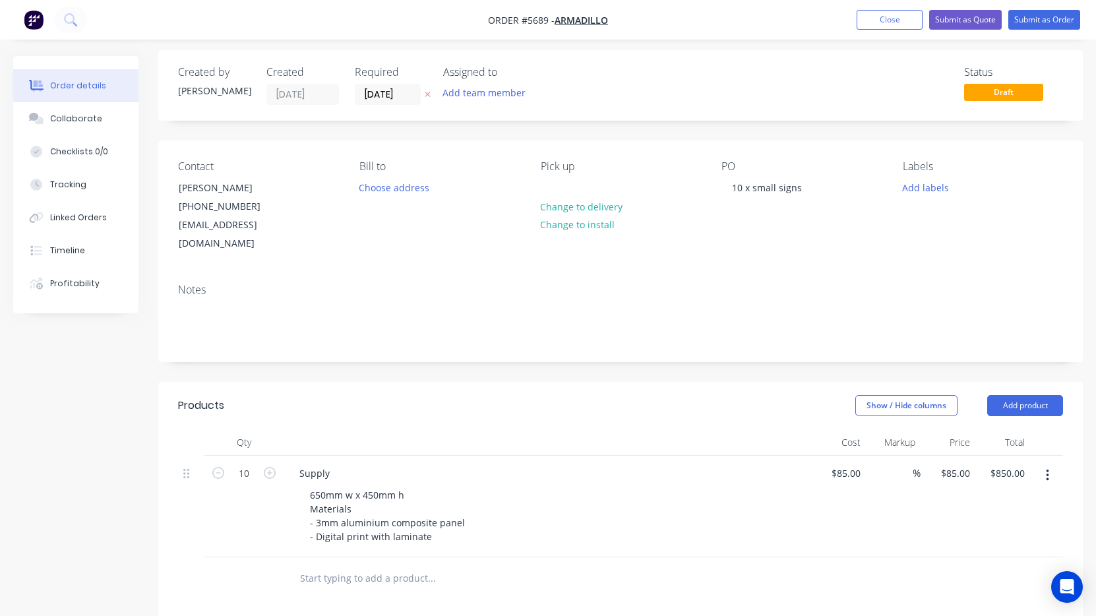
scroll to position [6, 0]
click at [850, 464] on input "85" at bounding box center [857, 473] width 17 height 19
type input "$80.00"
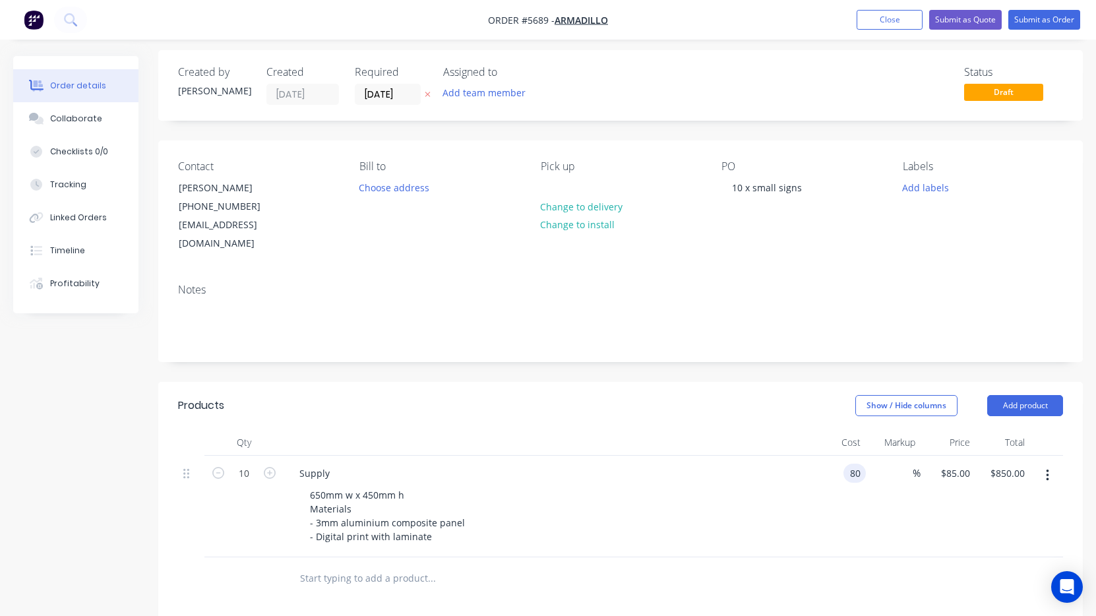
type input "$800.00"
click at [837, 493] on div "$80.00 80" at bounding box center [838, 507] width 55 height 102
click at [981, 23] on button "Submit as Quote" at bounding box center [965, 20] width 73 height 20
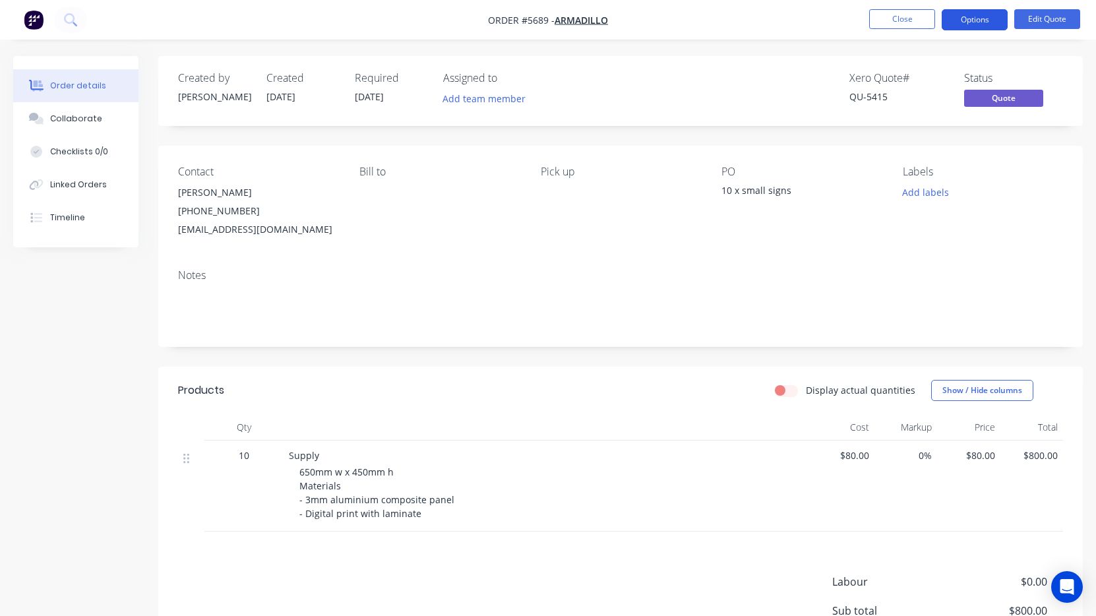
click at [983, 21] on button "Options" at bounding box center [975, 19] width 66 height 21
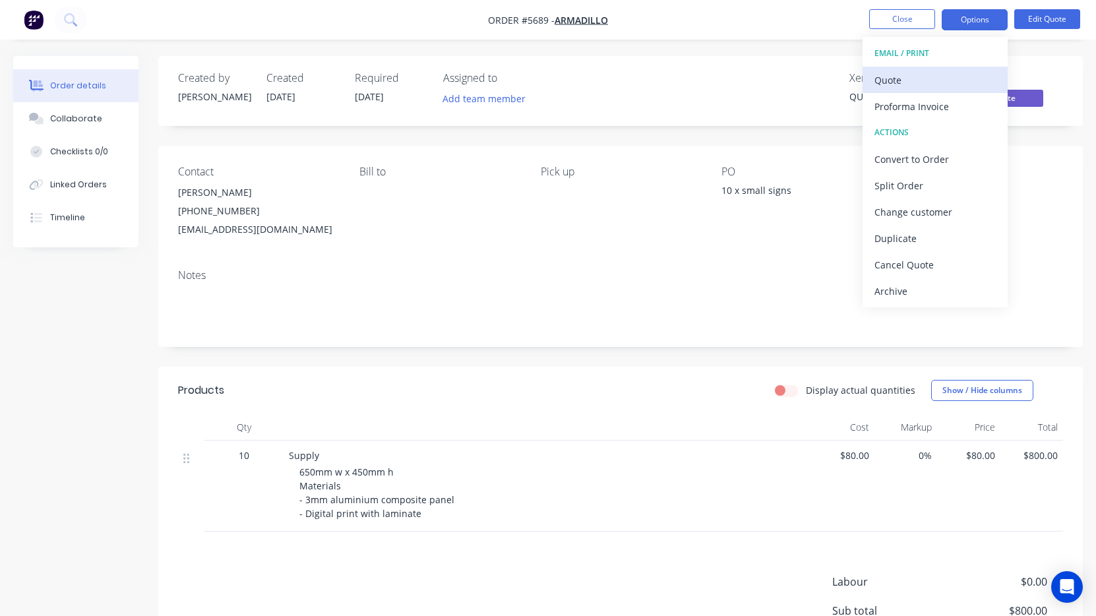
click at [974, 74] on div "Quote" at bounding box center [934, 80] width 121 height 19
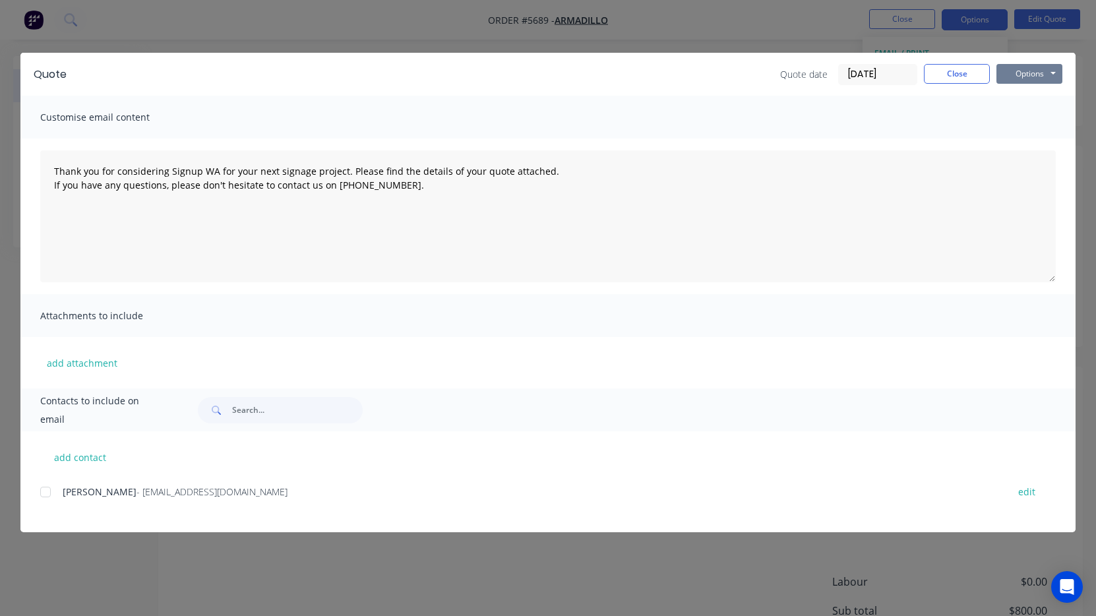
click at [1016, 78] on button "Options" at bounding box center [1029, 74] width 66 height 20
click at [1026, 116] on button "Print" at bounding box center [1038, 119] width 84 height 22
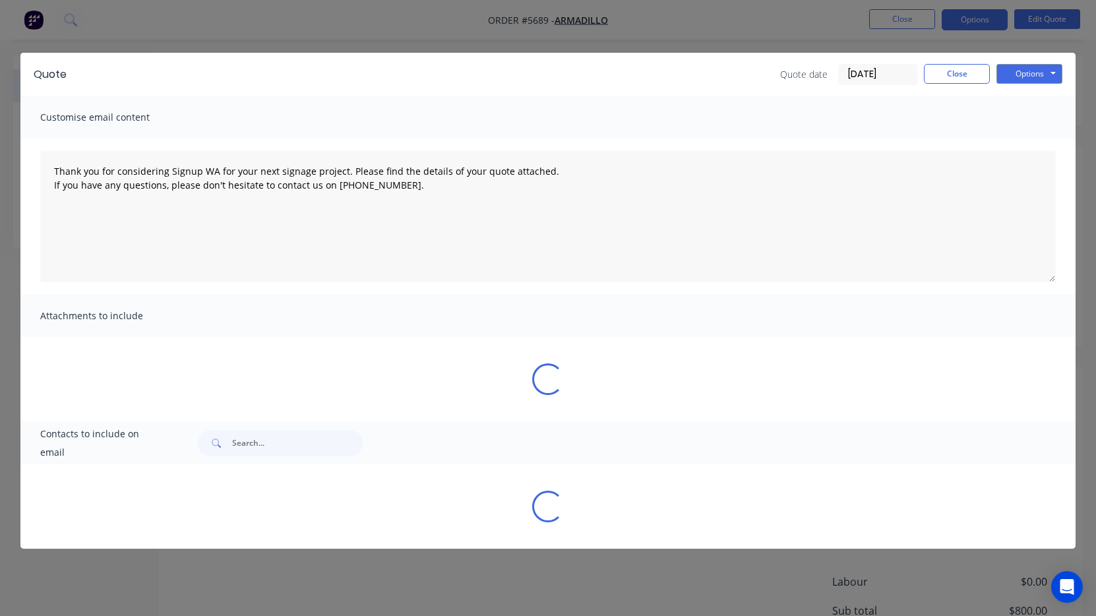
type textarea "Thank you for considering Signup WA for your next signage project. Please find …"
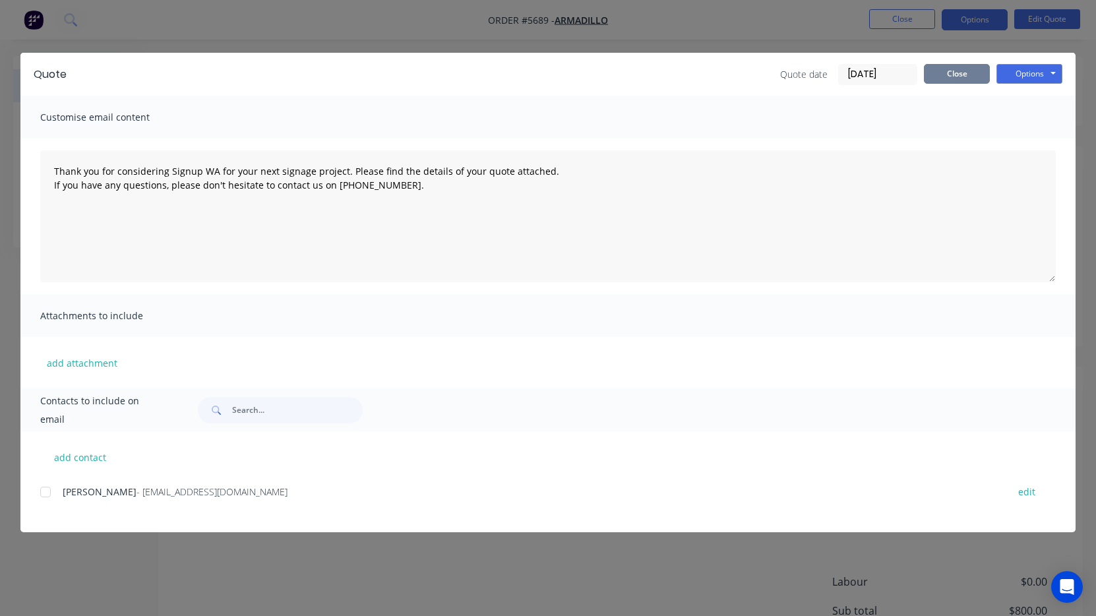
click at [945, 74] on button "Close" at bounding box center [957, 74] width 66 height 20
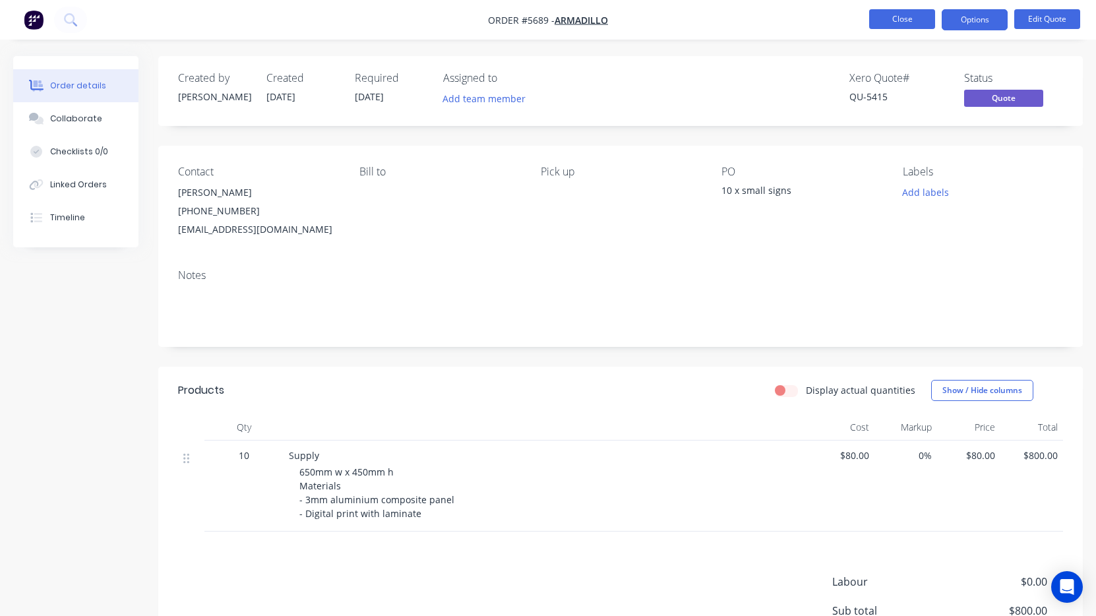
click at [899, 20] on button "Close" at bounding box center [902, 19] width 66 height 20
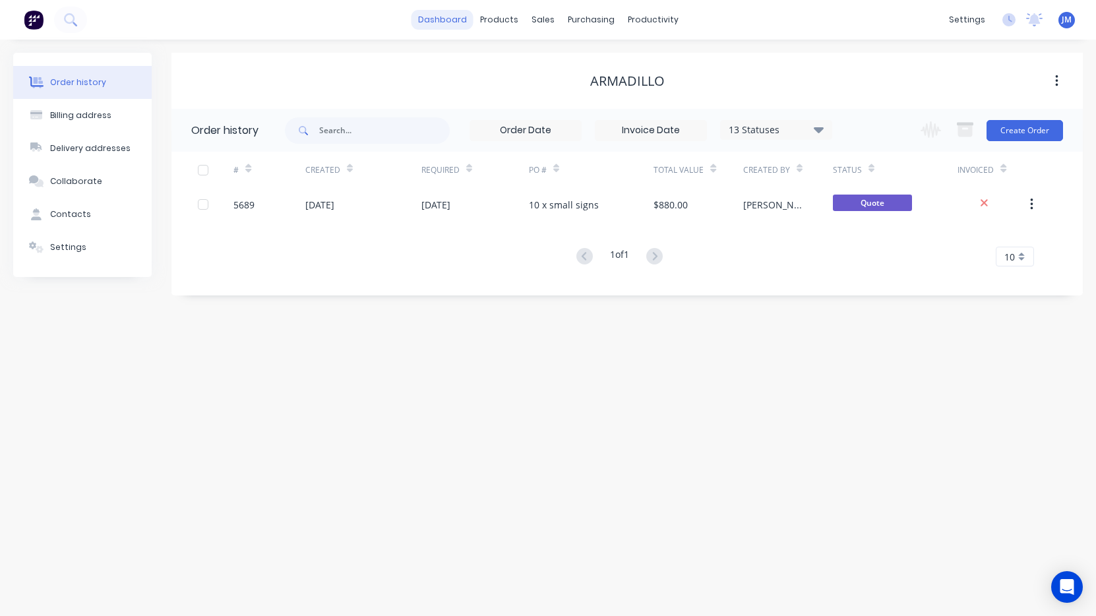
click at [446, 14] on link "dashboard" at bounding box center [442, 20] width 62 height 20
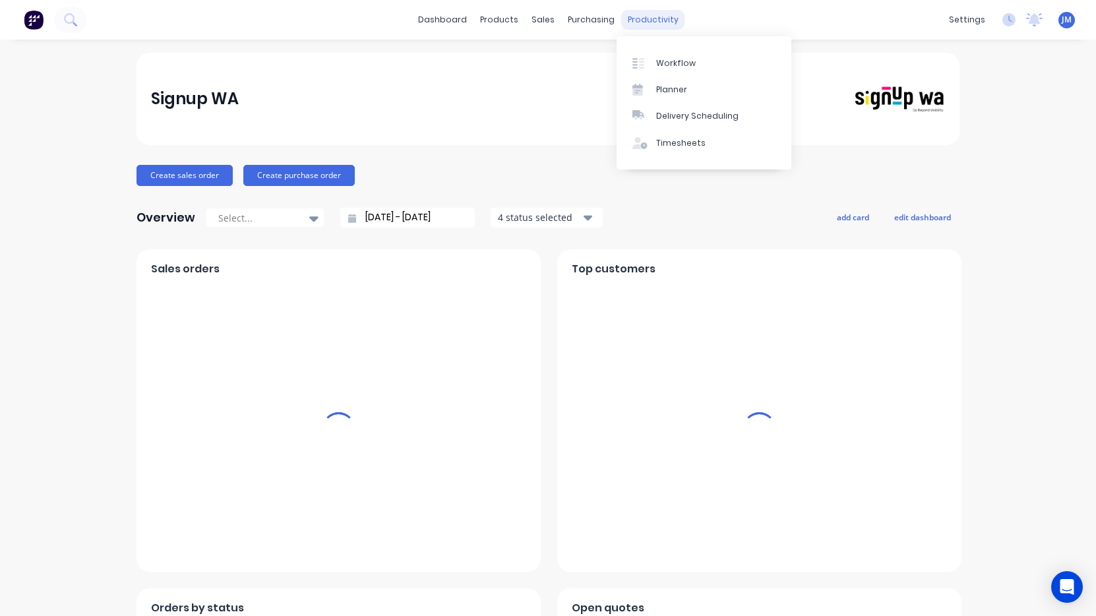
click at [651, 17] on div "productivity" at bounding box center [653, 20] width 64 height 20
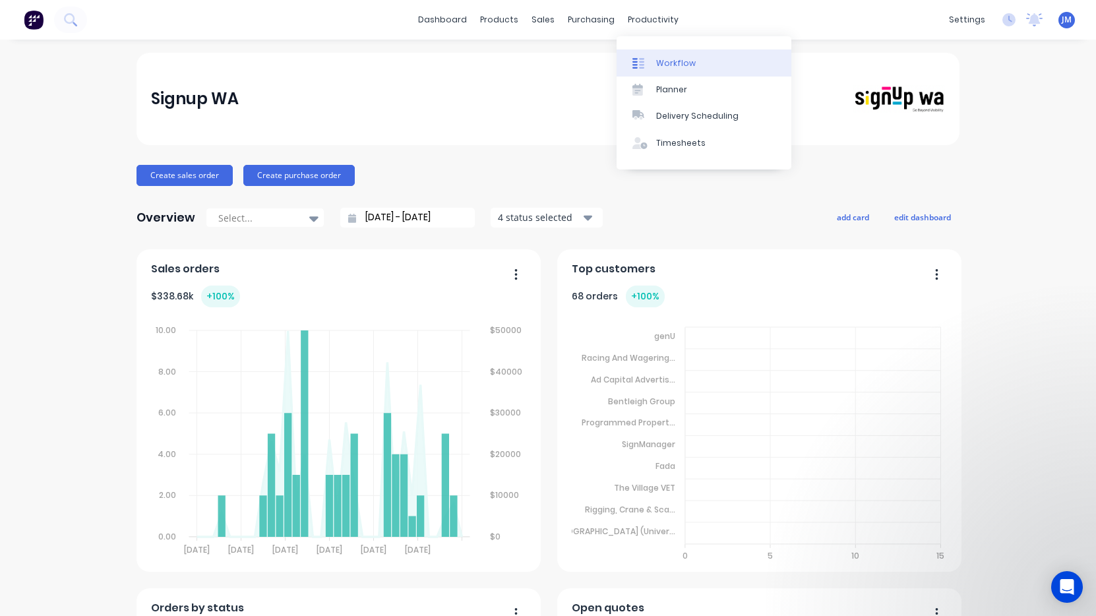
click at [672, 65] on div "Workflow" at bounding box center [676, 63] width 40 height 12
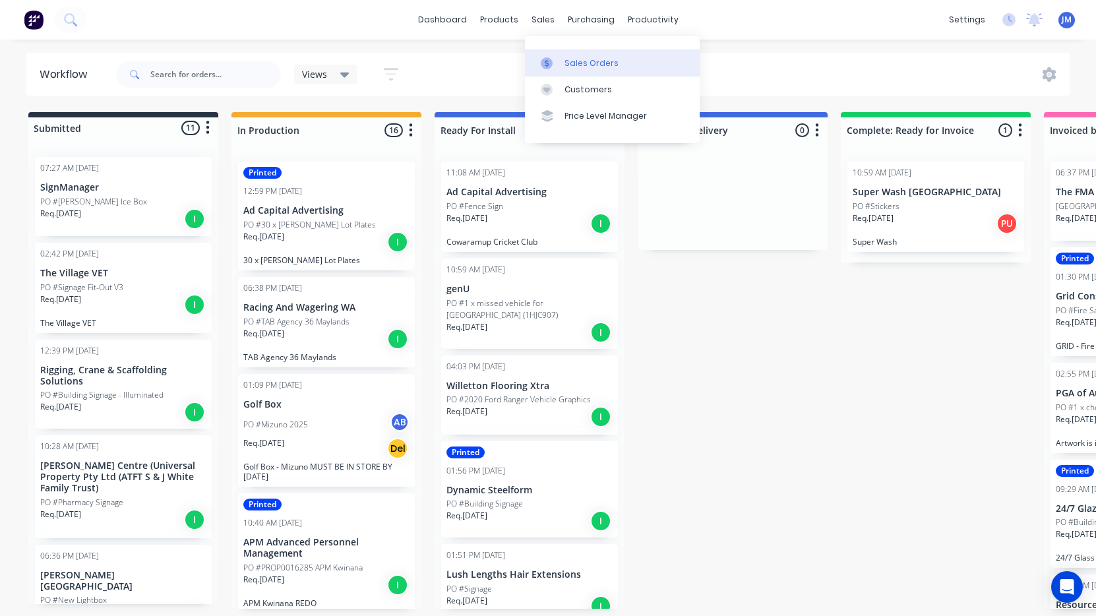
click at [587, 61] on div "Sales Orders" at bounding box center [591, 63] width 54 height 12
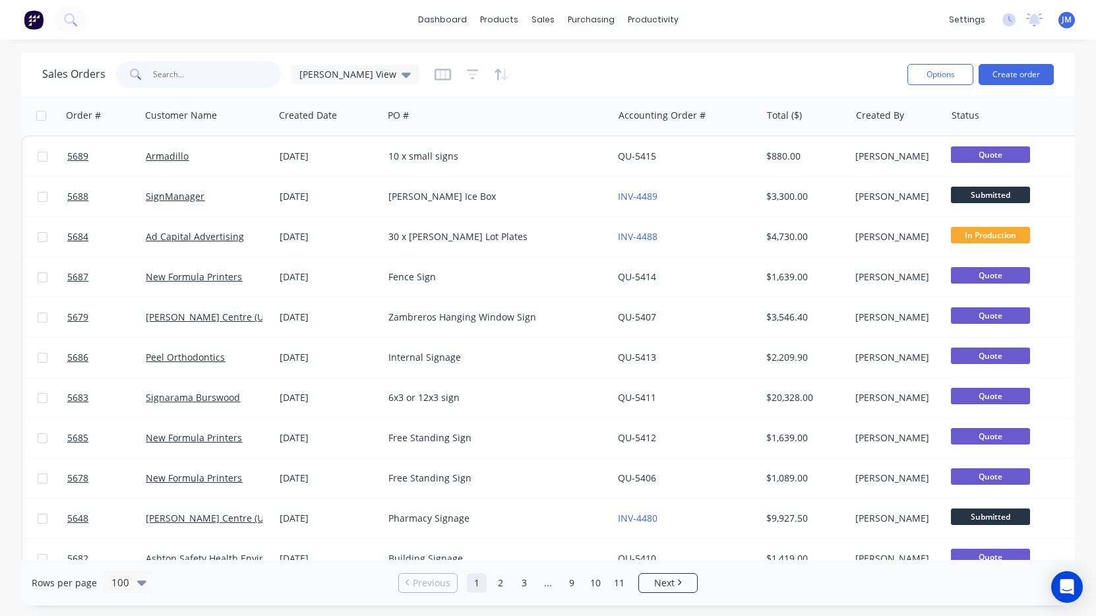
click at [193, 77] on input "text" at bounding box center [217, 74] width 129 height 26
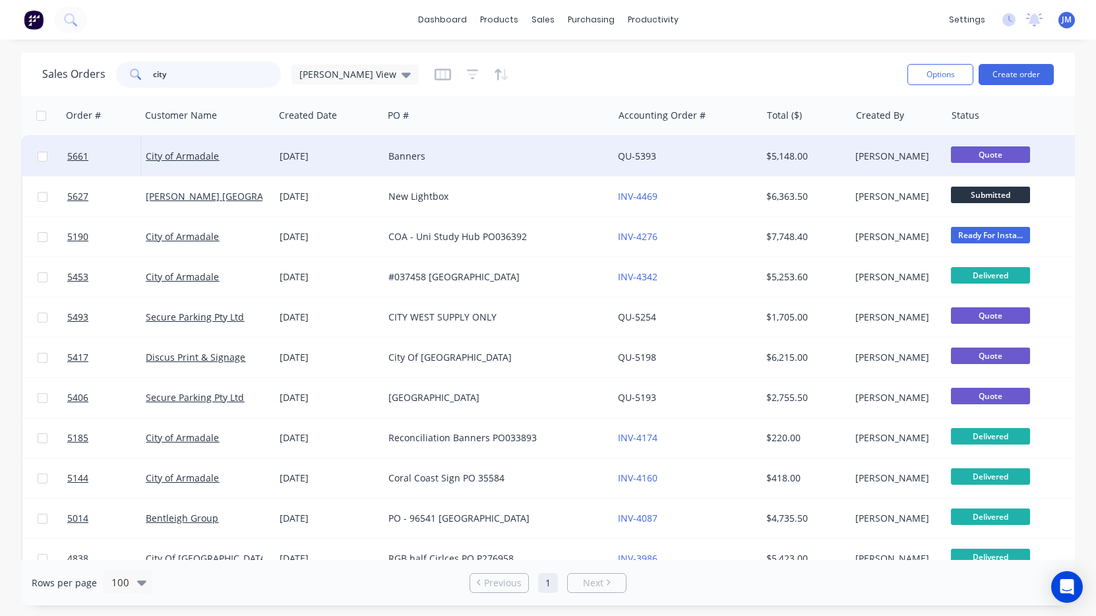
type input "city"
click at [285, 164] on div "[DATE]" at bounding box center [328, 156] width 109 height 40
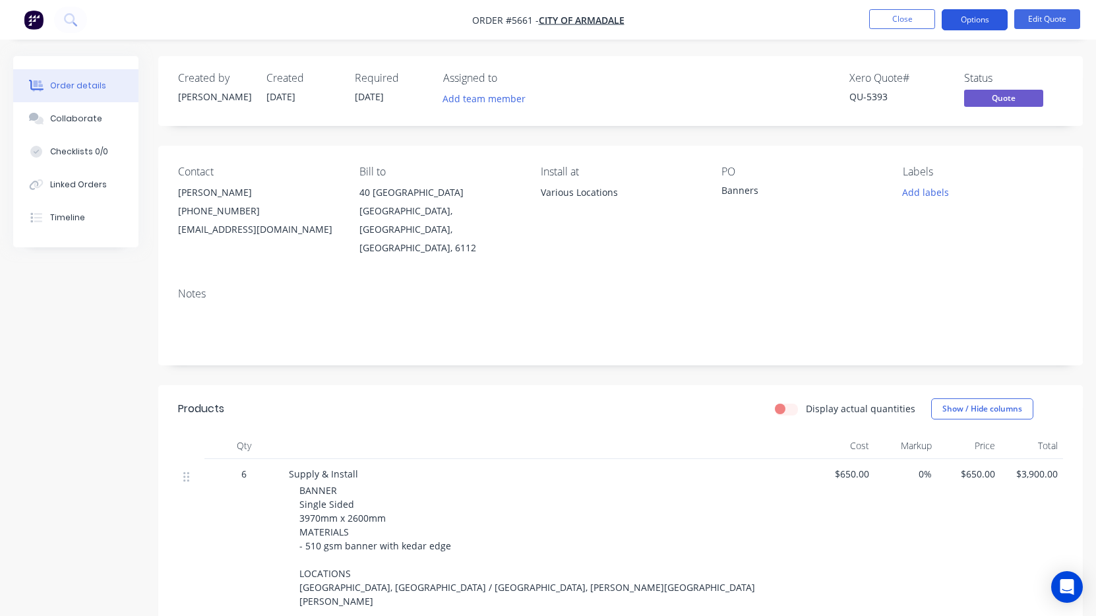
click at [983, 23] on button "Options" at bounding box center [975, 19] width 66 height 21
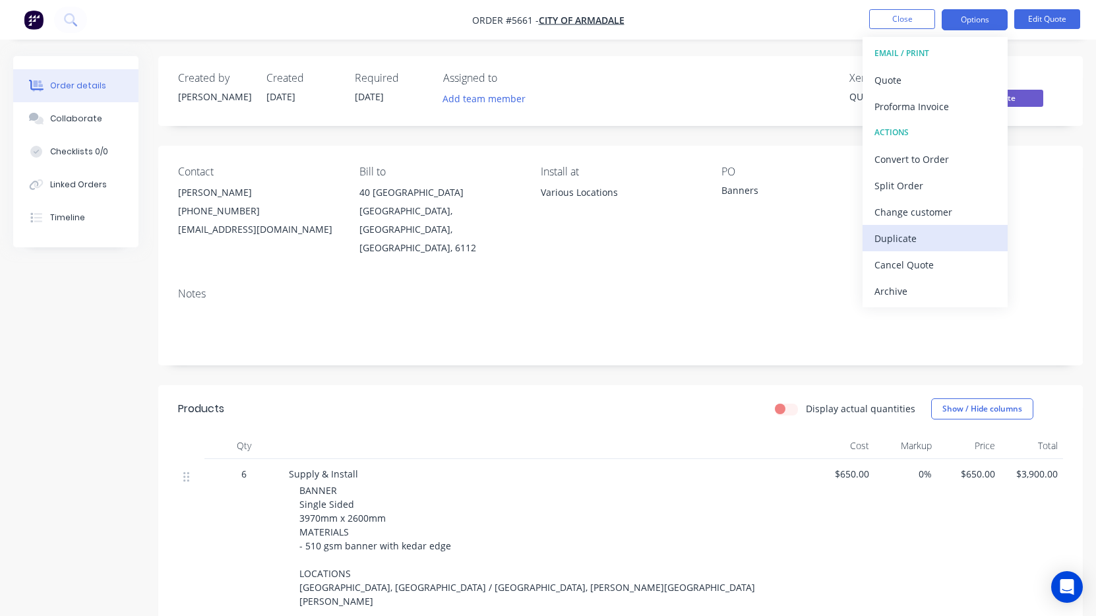
click at [929, 237] on div "Duplicate" at bounding box center [934, 238] width 121 height 19
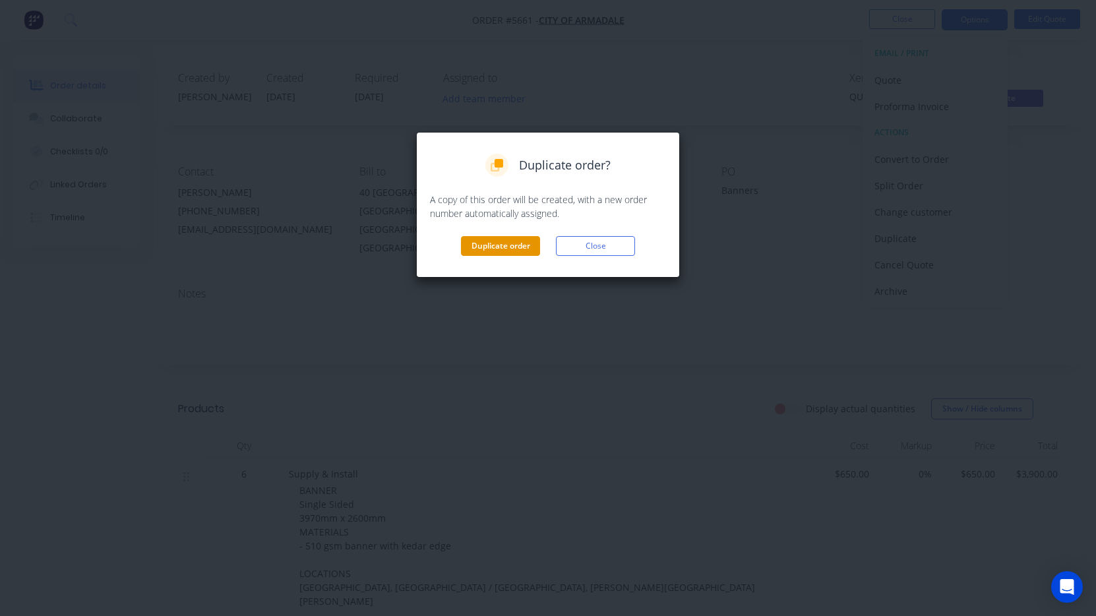
click at [513, 243] on button "Duplicate order" at bounding box center [500, 246] width 79 height 20
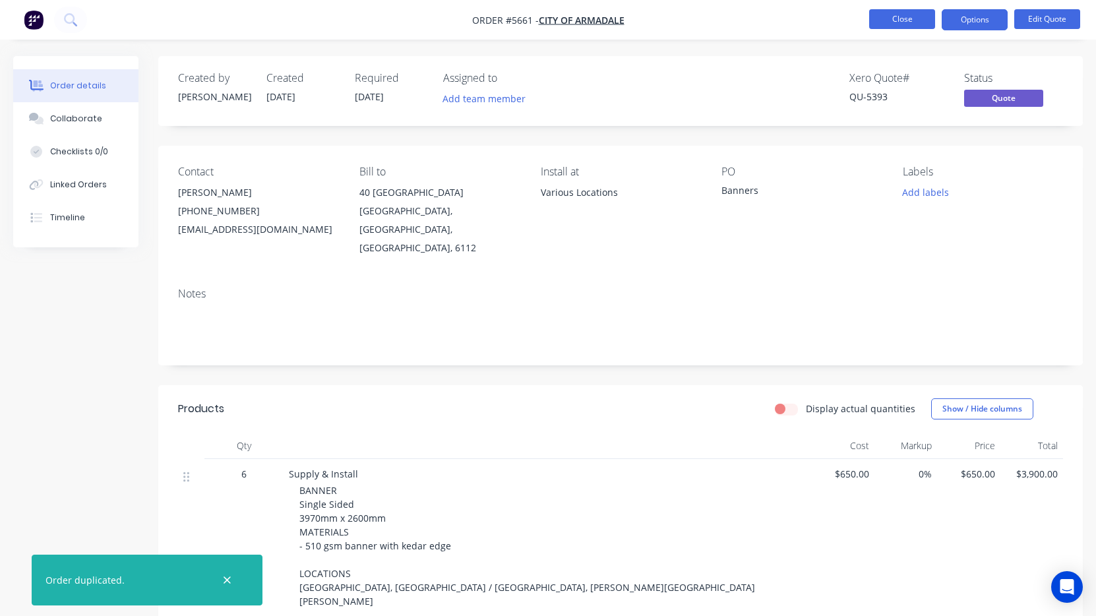
click at [905, 22] on button "Close" at bounding box center [902, 19] width 66 height 20
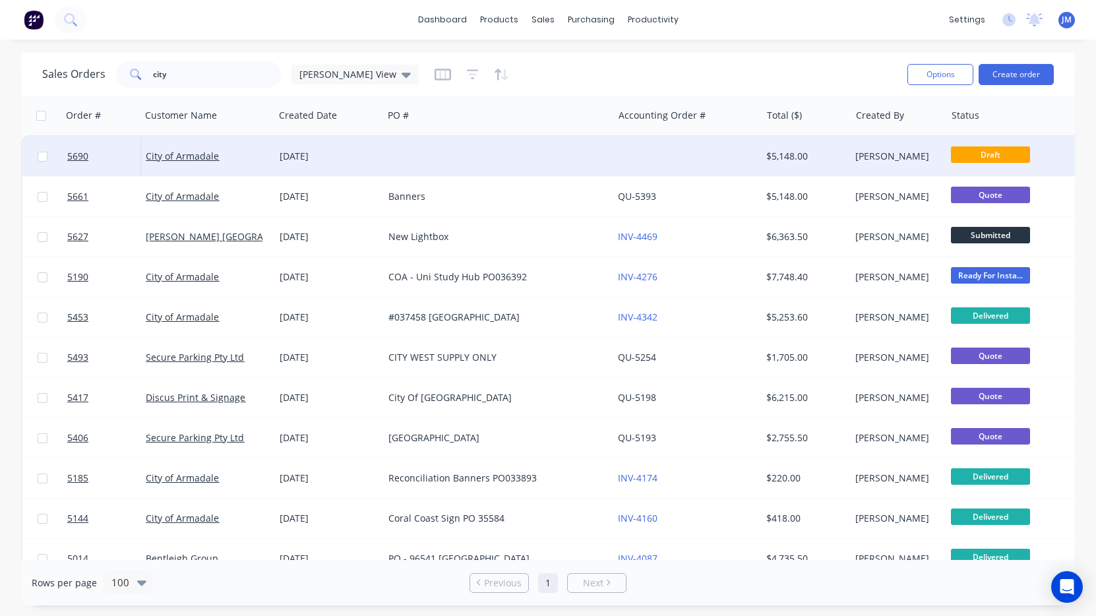
click at [544, 171] on div at bounding box center [497, 156] width 229 height 40
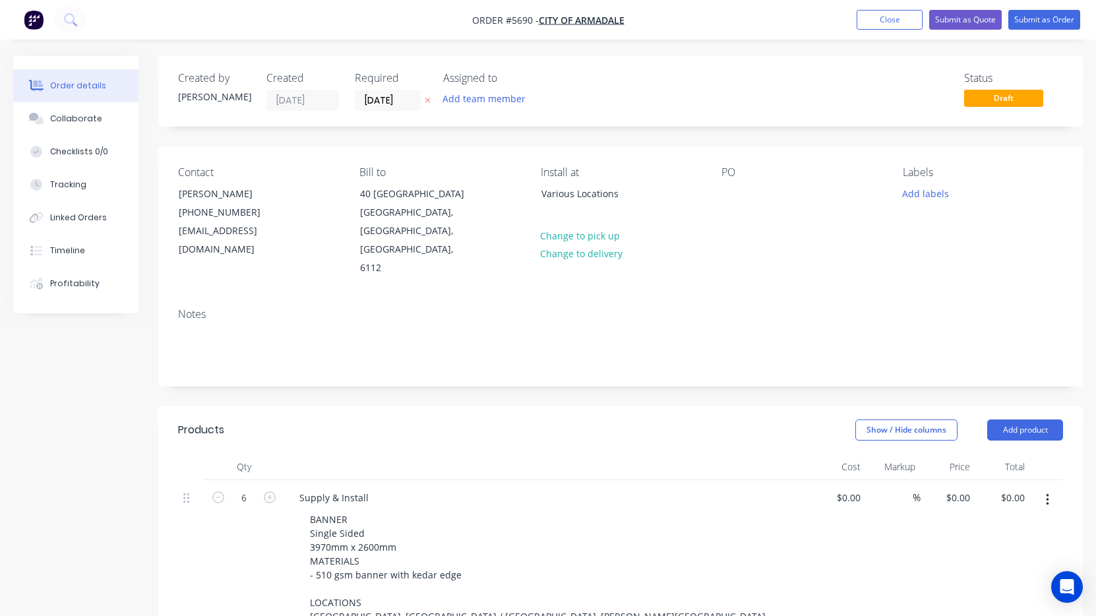
type input "$650.00"
type input "$3,900.00"
type input "$780.00"
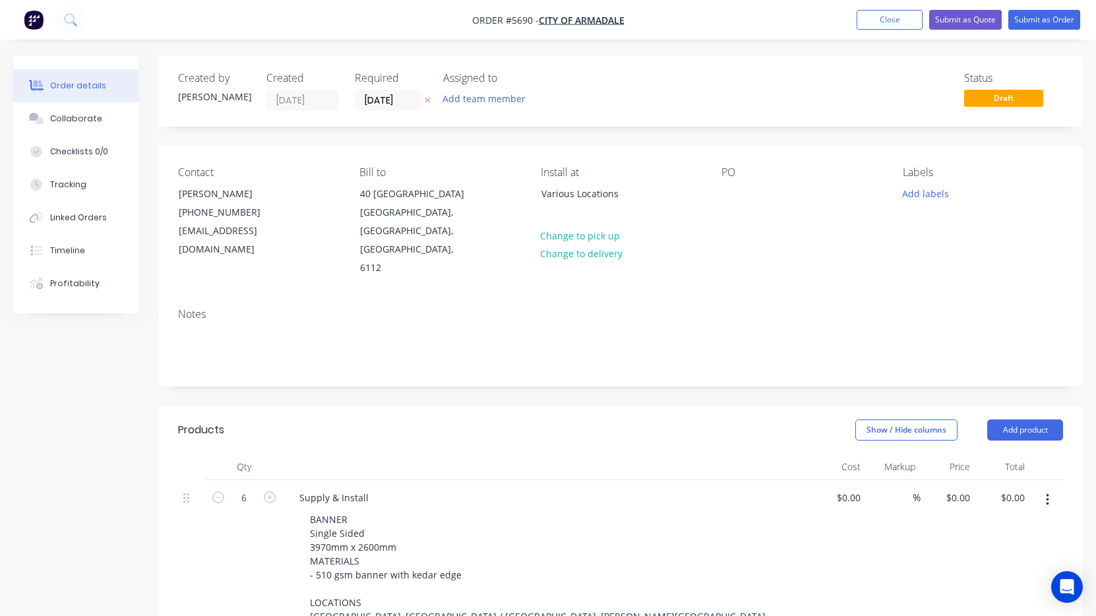
type input "$780.00"
drag, startPoint x: 630, startPoint y: 196, endPoint x: 543, endPoint y: 196, distance: 86.4
click at [543, 196] on div "Various Locations" at bounding box center [595, 194] width 109 height 18
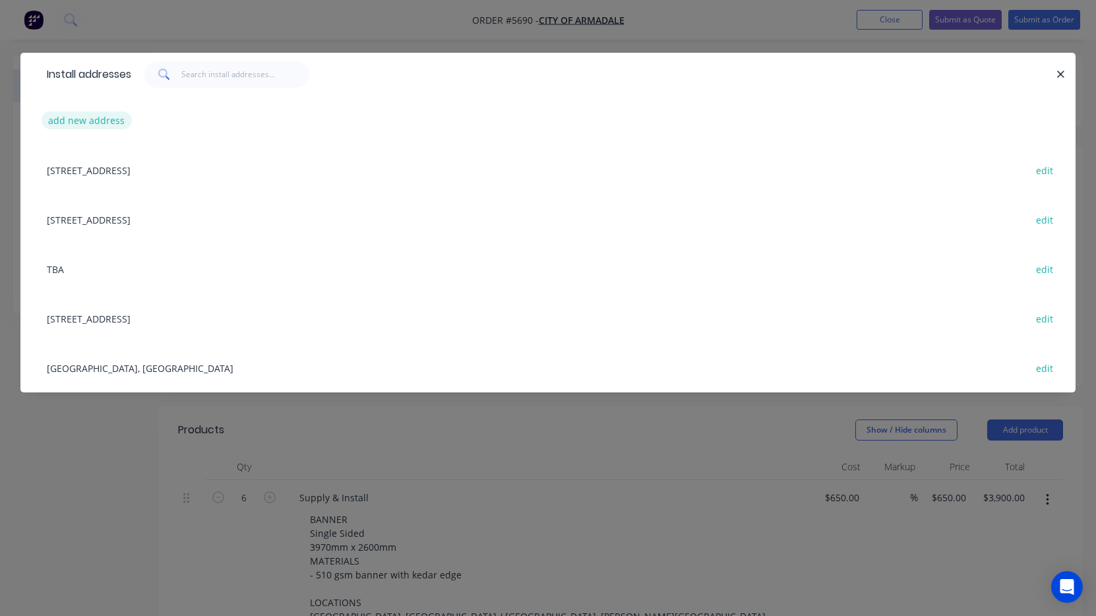
click at [106, 126] on button "add new address" at bounding box center [87, 120] width 90 height 18
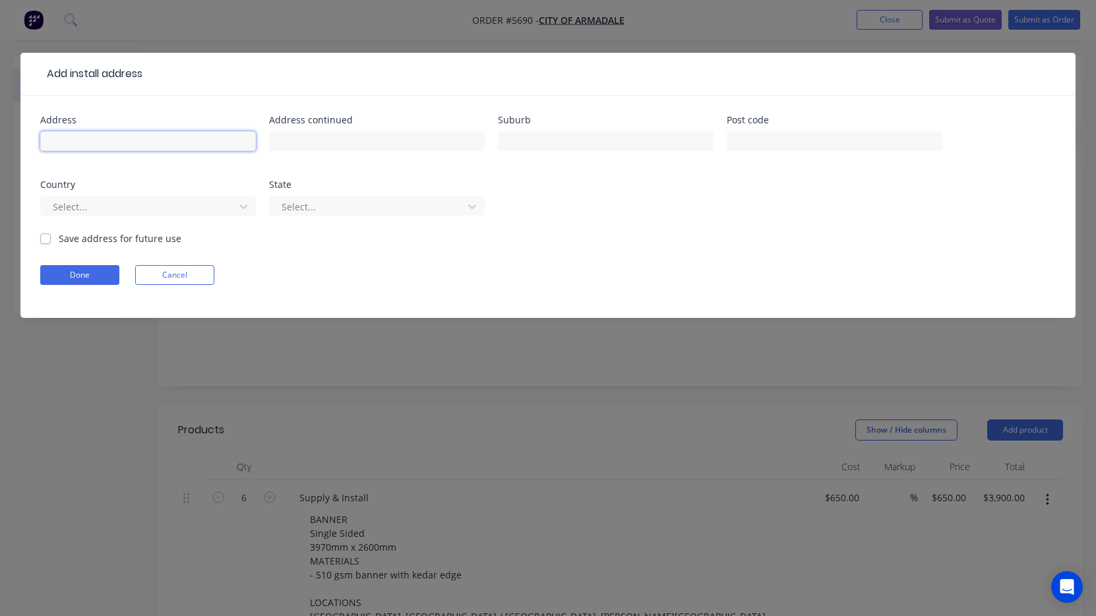
click at [191, 148] on input "text" at bounding box center [148, 141] width 216 height 20
paste input "METRONET"
type input "METRONET Armadale"
click at [78, 276] on button "Done" at bounding box center [79, 275] width 79 height 20
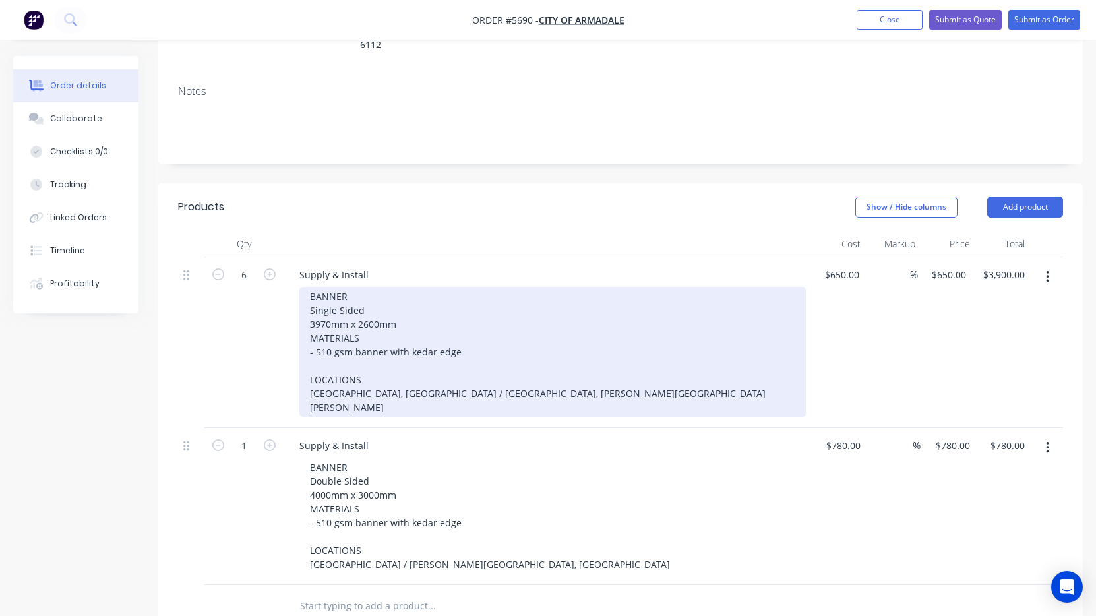
scroll to position [227, 0]
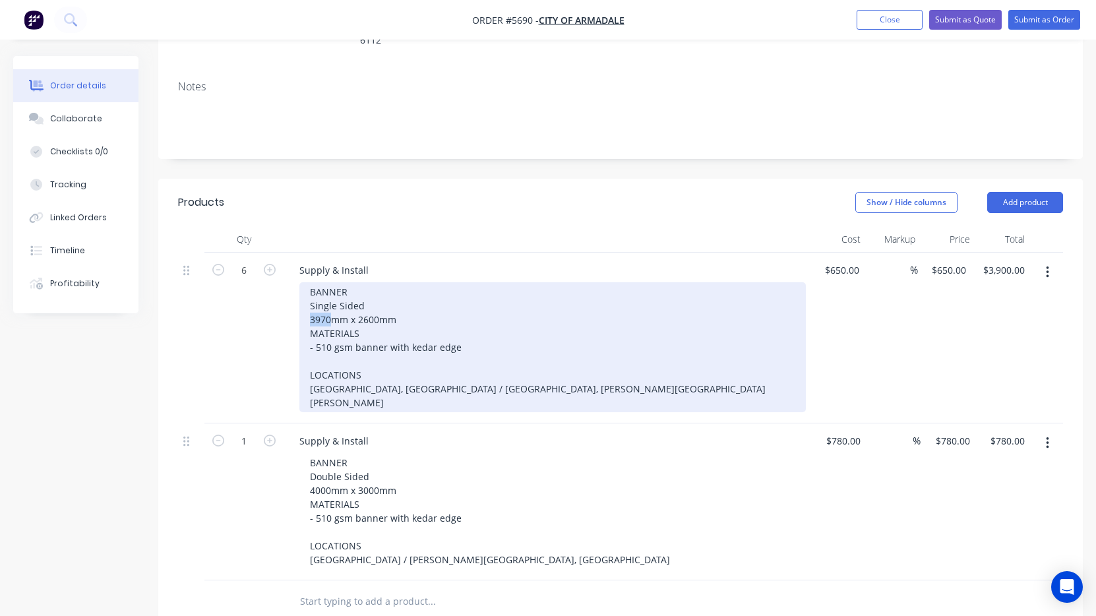
drag, startPoint x: 329, startPoint y: 283, endPoint x: 301, endPoint y: 283, distance: 27.7
click at [301, 283] on div "BANNER Single Sided 3970mm x 2600mm MATERIALS - 510 gsm banner with kedar edge …" at bounding box center [552, 347] width 506 height 130
click at [380, 282] on div "BANNER Single Sided 52 x 10,000mm x 2600mm MATERIALS - 510 gsm banner with keda…" at bounding box center [552, 347] width 506 height 130
drag, startPoint x: 436, startPoint y: 281, endPoint x: 398, endPoint y: 279, distance: 37.6
click at [398, 282] on div "BANNER Single Sided 52 x 10,000mm w x 2600mm MATERIALS - 510 gsm banner with ke…" at bounding box center [552, 347] width 506 height 130
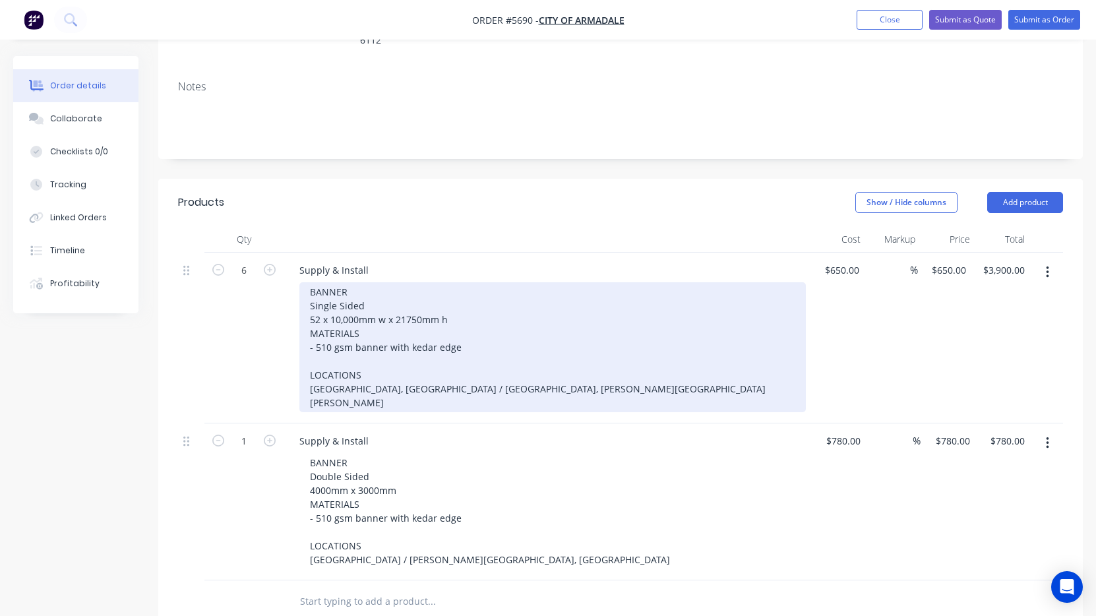
drag, startPoint x: 398, startPoint y: 282, endPoint x: 455, endPoint y: 315, distance: 65.6
click at [398, 282] on div "BANNER Single Sided 52 x 10,000mm w x 21750mm h MATERIALS - 510 gsm banner with…" at bounding box center [552, 347] width 506 height 130
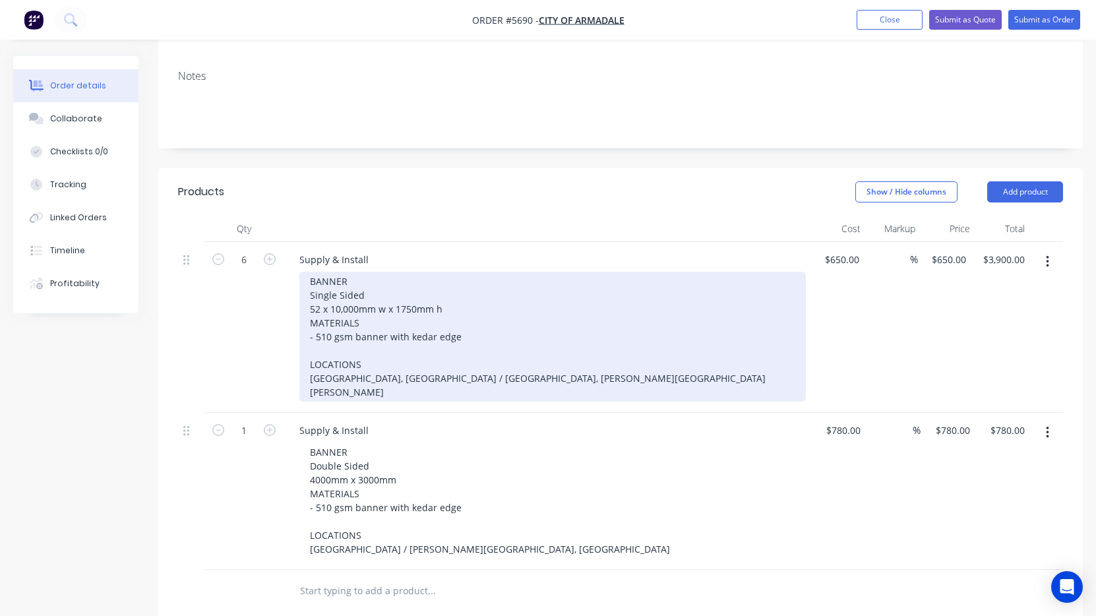
scroll to position [239, 0]
drag, startPoint x: 494, startPoint y: 412, endPoint x: 296, endPoint y: 325, distance: 216.7
click at [296, 325] on div "Supply & Install BANNER Single Sided 52 x 10,000mm w x 1750mm h MATERIALS - 510…" at bounding box center [547, 326] width 527 height 171
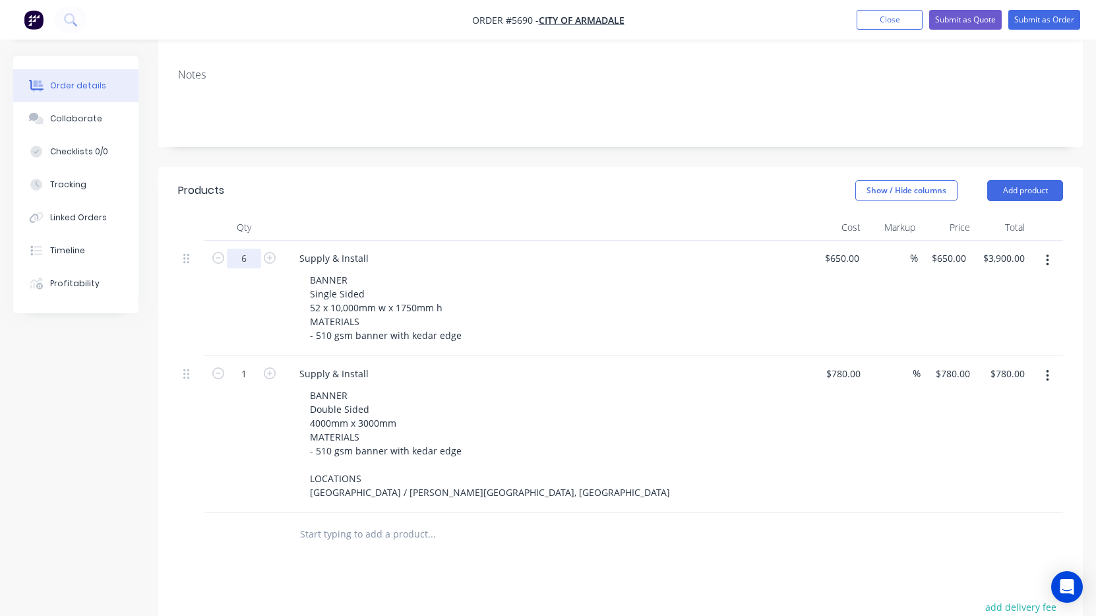
click at [249, 249] on input "6" at bounding box center [244, 259] width 34 height 20
type input "52"
type input "$33,800.00"
click at [493, 296] on div "BANNER Single Sided 52 x 10,000mm w x 1750mm h MATERIALS - 510 gsm banner with …" at bounding box center [552, 307] width 506 height 75
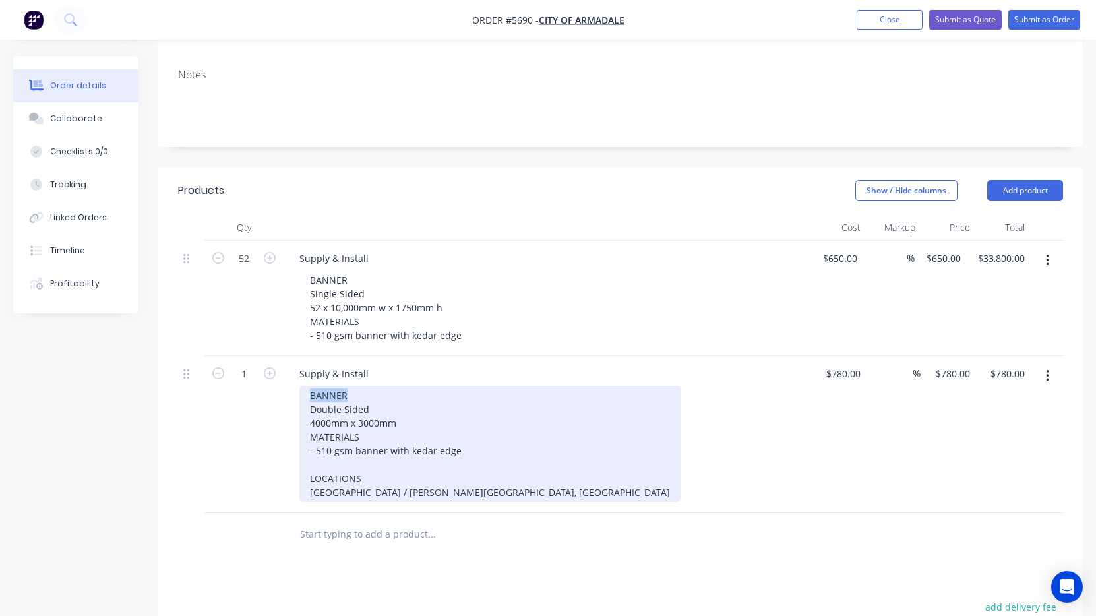
drag, startPoint x: 349, startPoint y: 355, endPoint x: 297, endPoint y: 355, distance: 52.1
click at [297, 356] on div "Supply & Install BANNER Double Sided 4000mm x 3000mm MATERIALS - 510 gsm banner…" at bounding box center [547, 434] width 527 height 157
click at [287, 384] on div "Supply & Install FLAT PANELS SIGNS Double Sided 4000mm x 3000mm MATERIALS - 510…" at bounding box center [547, 434] width 527 height 157
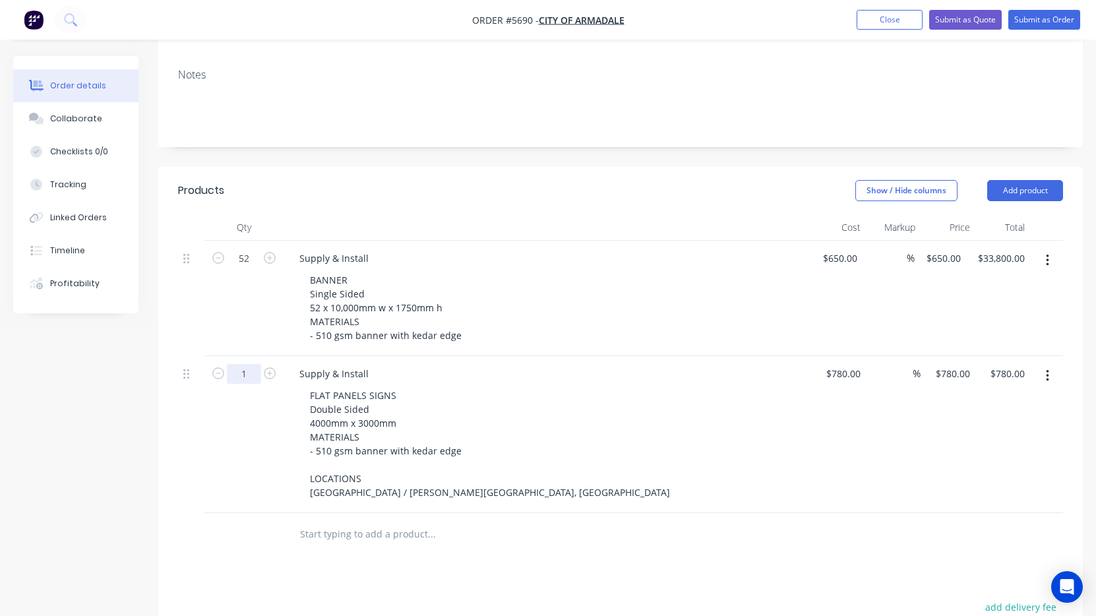
click at [251, 268] on input "1" at bounding box center [244, 259] width 34 height 20
click at [250, 268] on input "1" at bounding box center [244, 259] width 34 height 20
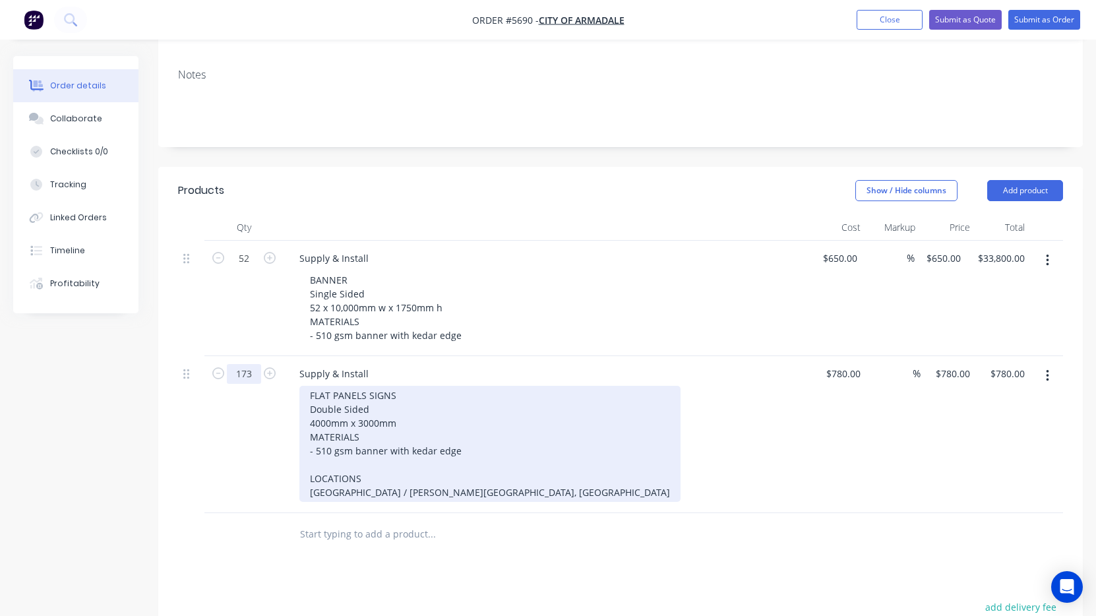
type input "173"
type input "$134,940.00"
click at [309, 388] on div "FLAT PANELS SIGNS Double Sided 4000mm x 3000mm MATERIALS - 510 gsm banner with …" at bounding box center [489, 444] width 381 height 116
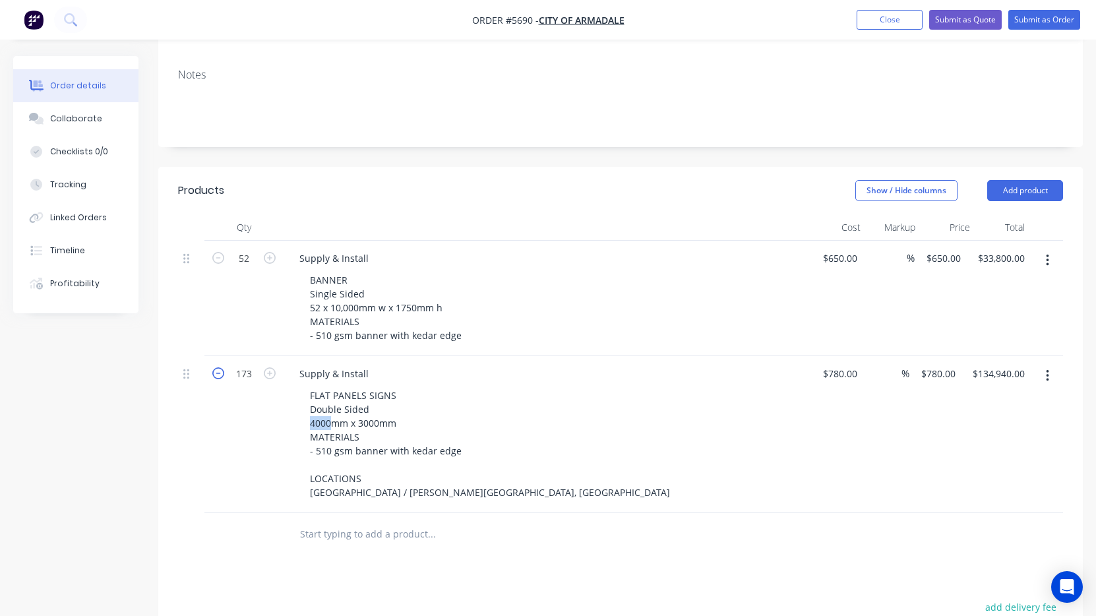
click at [218, 367] on icon "button" at bounding box center [218, 373] width 12 height 12
type input "172"
type input "$134,160.00"
click at [218, 367] on icon "button" at bounding box center [218, 373] width 12 height 12
type input "171"
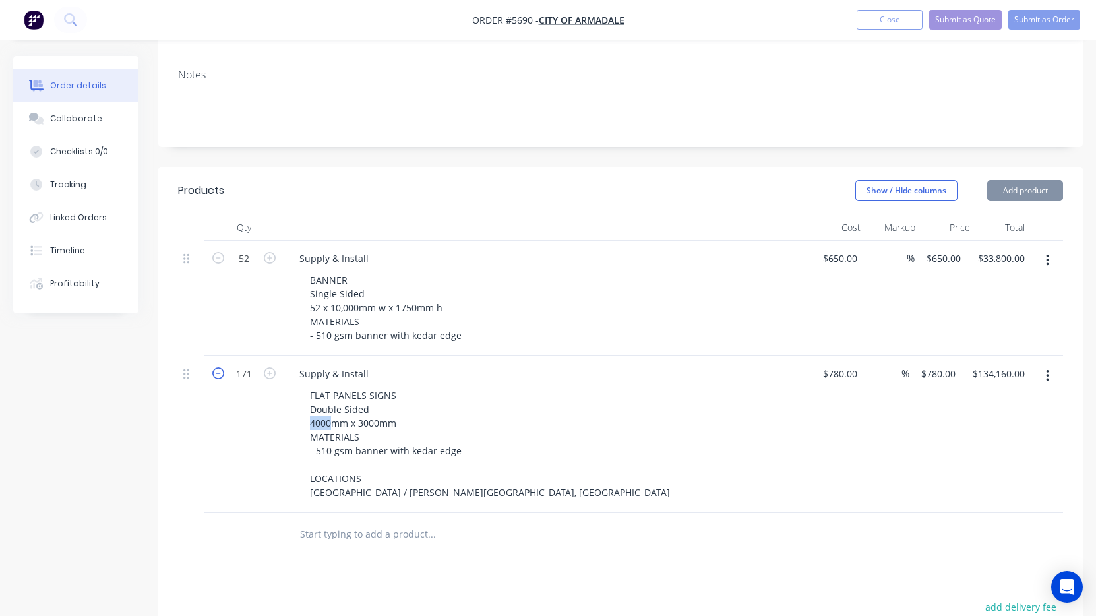
type input "$133,380.00"
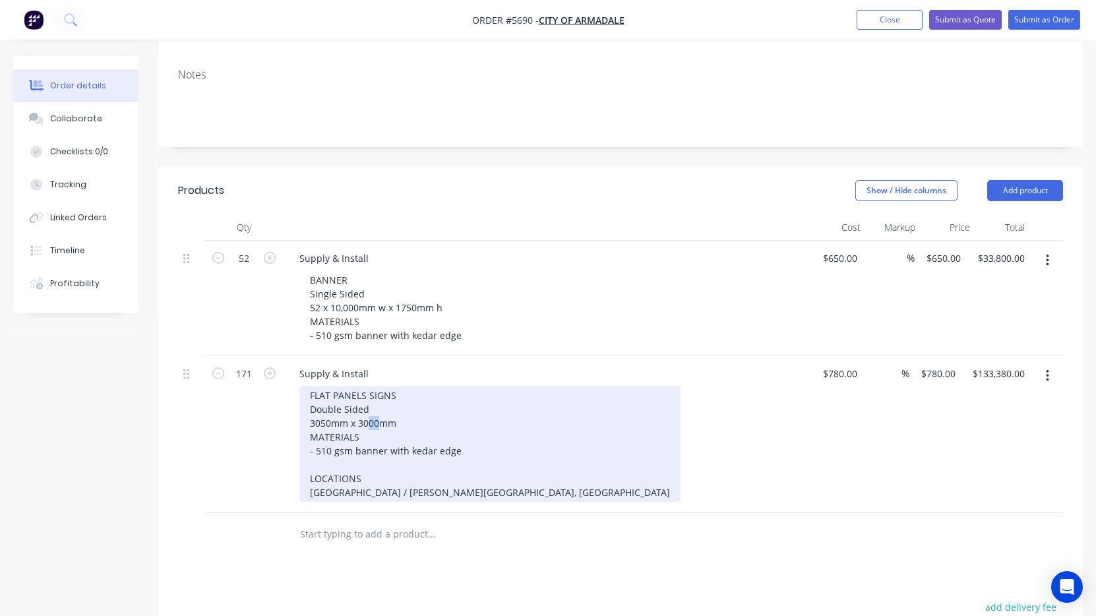
drag, startPoint x: 379, startPoint y: 382, endPoint x: 368, endPoint y: 382, distance: 11.2
click at [368, 386] on div "FLAT PANELS SIGNS Double Sided 3050mm x 3000mm MATERIALS - 510 gsm banner with …" at bounding box center [489, 444] width 381 height 116
click at [351, 388] on div "FLAT PANELS SIGNS Double Sided 3050mm x 3000mm MATERIALS - 510 gsm banner with …" at bounding box center [489, 444] width 381 height 116
click at [406, 386] on div "FLAT PANELS SIGNS Double Sided 3050mm w x 3000mm MATERIALS - 510 gsm banner wit…" at bounding box center [489, 444] width 381 height 116
drag, startPoint x: 469, startPoint y: 419, endPoint x: 318, endPoint y: 414, distance: 151.1
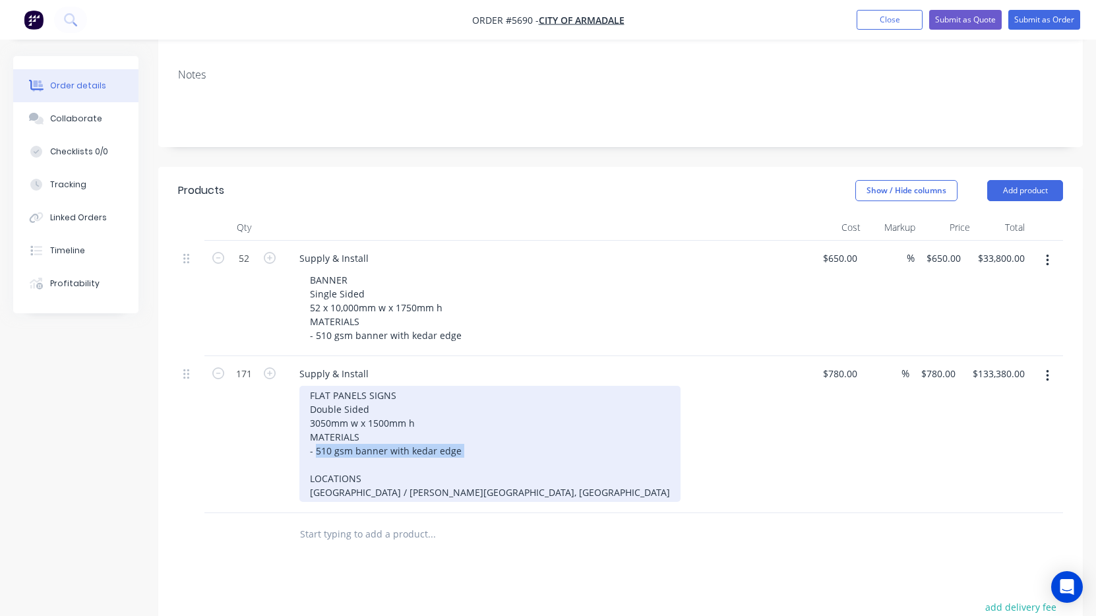
click at [318, 414] on div "FLAT PANELS SIGNS Double Sided 3050mm w x 1500mm h MATERIALS - 510 gsm banner w…" at bounding box center [489, 444] width 381 height 116
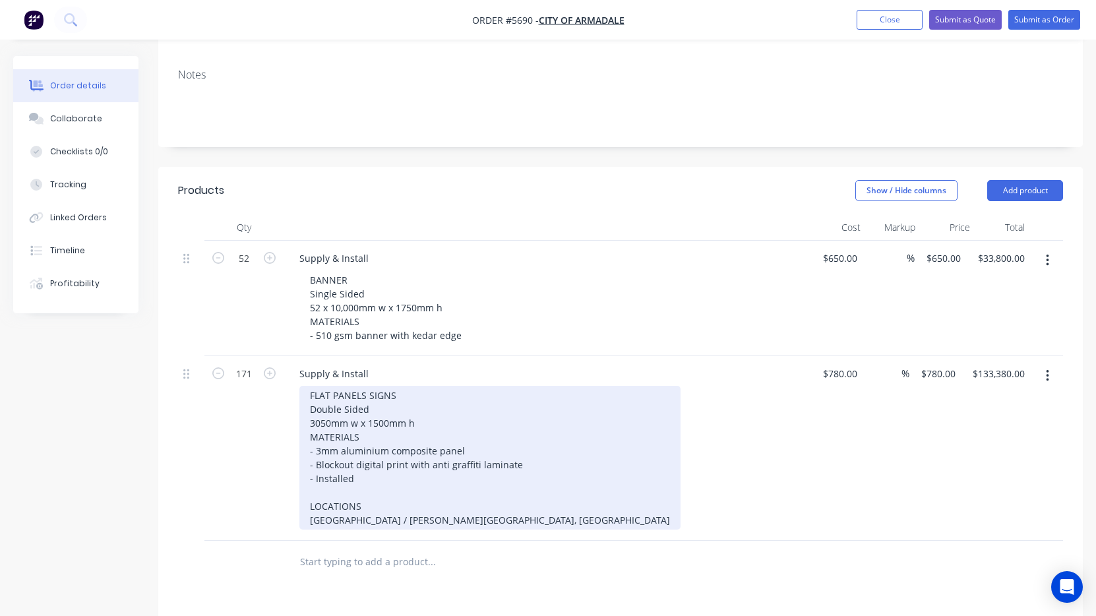
click at [444, 455] on div "FLAT PANELS SIGNS Double Sided 3050mm w x 1500mm h MATERIALS - 3mm aluminium co…" at bounding box center [489, 458] width 381 height 144
drag, startPoint x: 511, startPoint y: 485, endPoint x: 304, endPoint y: 467, distance: 207.8
click at [304, 467] on div "FLAT PANELS SIGNS Double Sided 3050mm w x 1500mm h MATERIALS - 3mm aluminium co…" at bounding box center [489, 458] width 381 height 144
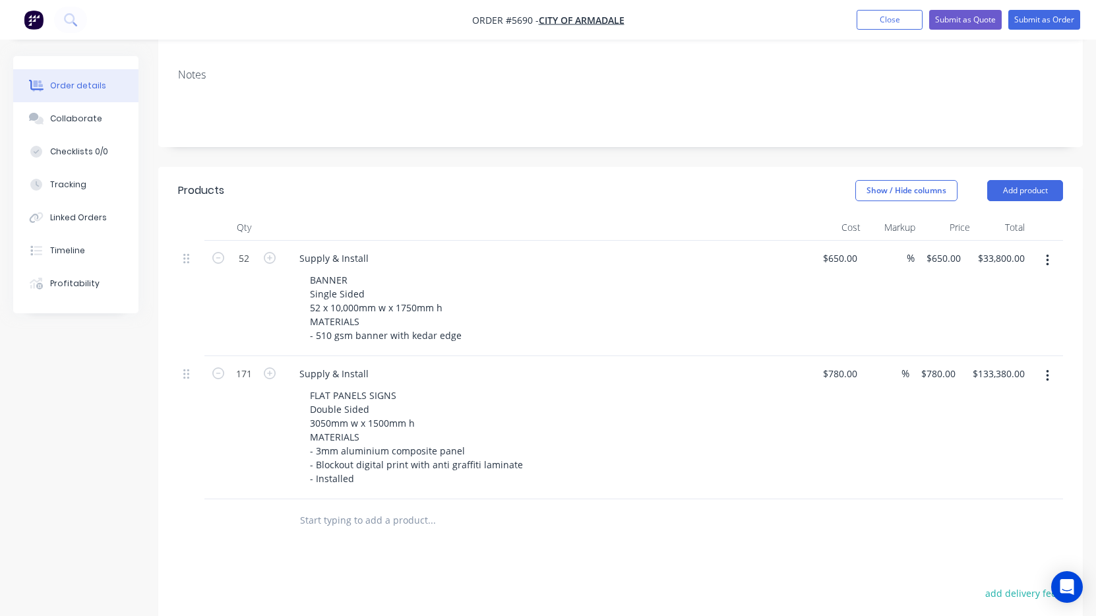
click at [603, 386] on div "FLAT PANELS SIGNS Double Sided 3050mm w x 1500mm h MATERIALS - 3mm aluminium co…" at bounding box center [552, 437] width 506 height 102
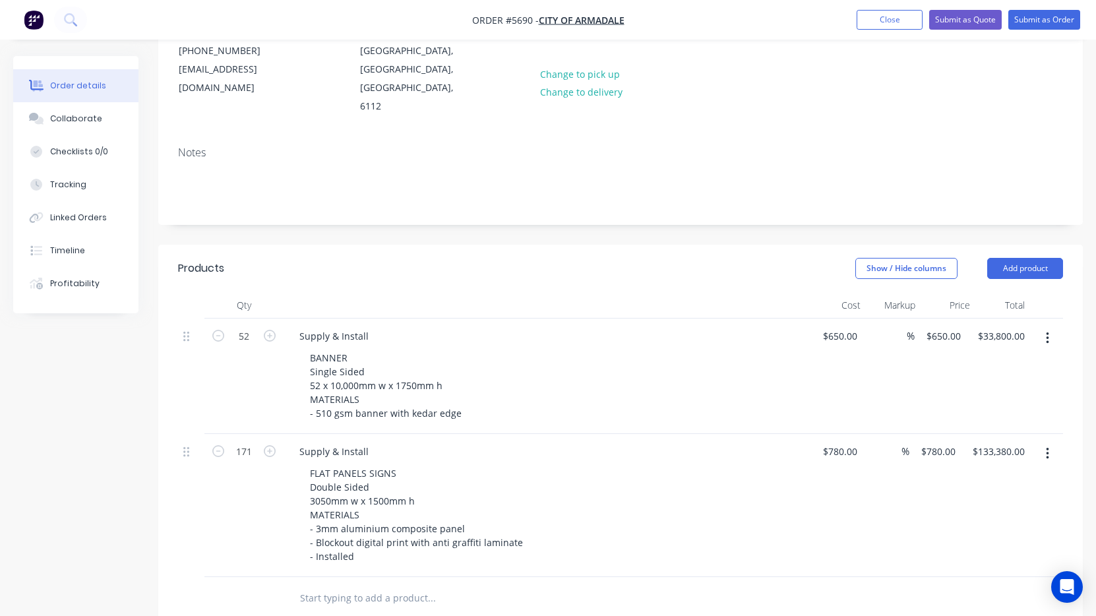
scroll to position [161, 0]
click at [842, 442] on input "780" at bounding box center [849, 451] width 22 height 19
type input "4"
type input "$480.00"
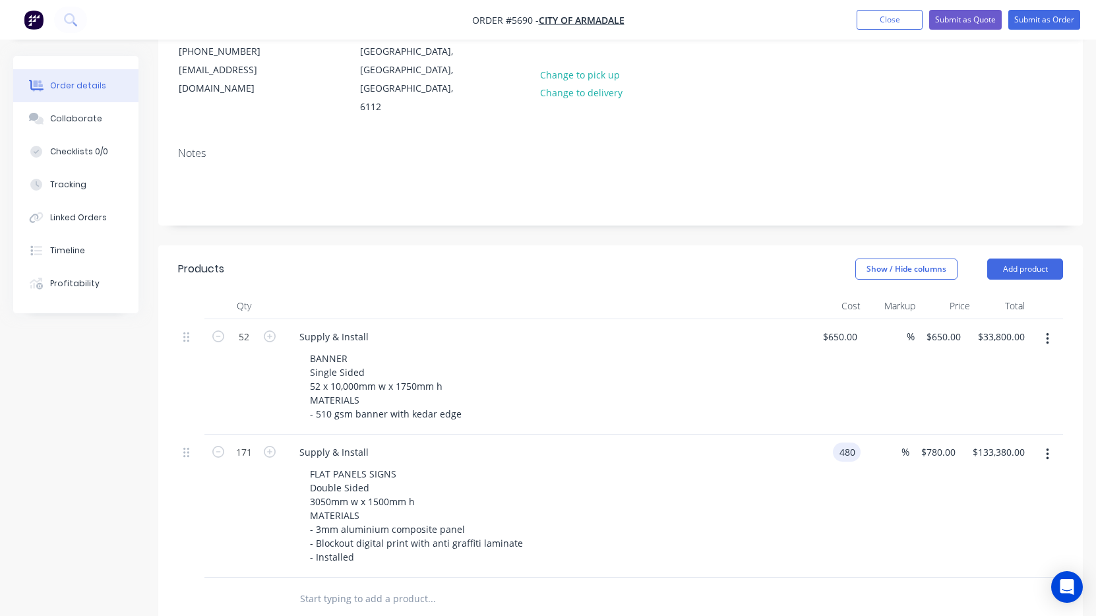
type input "$82,080.00"
click at [765, 493] on div "FLAT PANELS SIGNS Double Sided 3050mm w x 1500mm h MATERIALS - 3mm aluminium co…" at bounding box center [552, 515] width 506 height 102
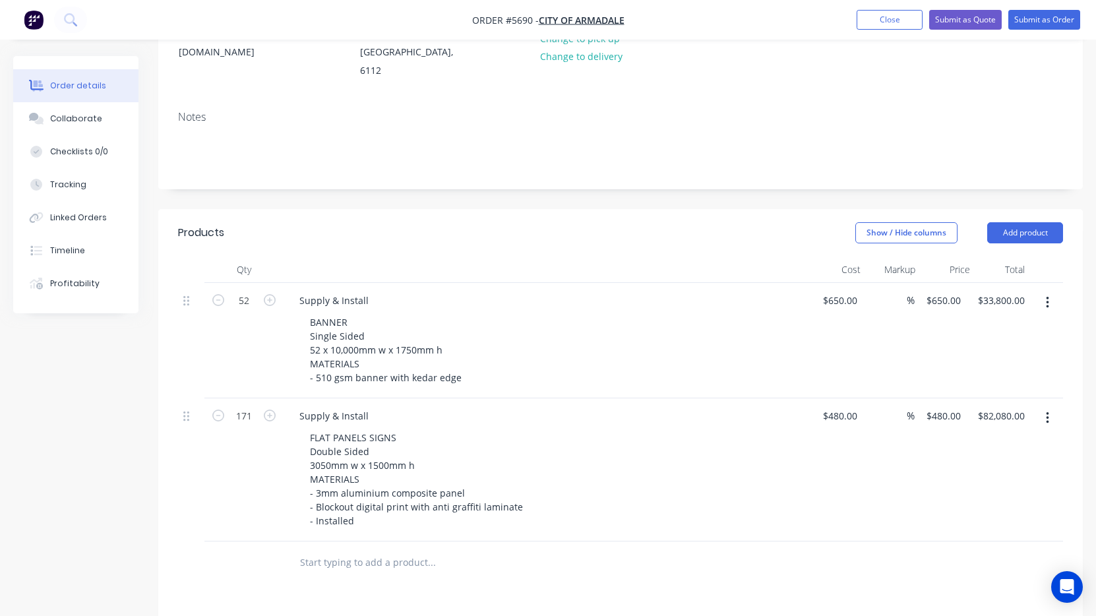
scroll to position [195, 0]
click at [839, 293] on div "650 650" at bounding box center [849, 302] width 28 height 19
type input "$1,080.00"
type input "$56,160.00"
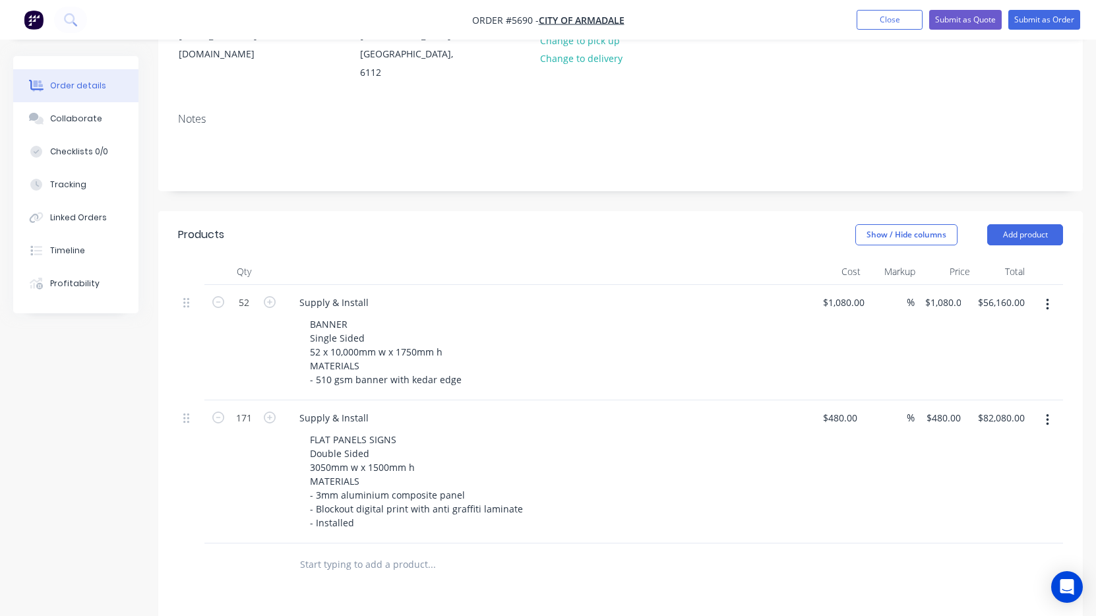
click at [712, 400] on div "Supply & Install FLAT PANELS SIGNS Double Sided 3050mm w x 1500mm h MATERIALS -…" at bounding box center [547, 471] width 527 height 143
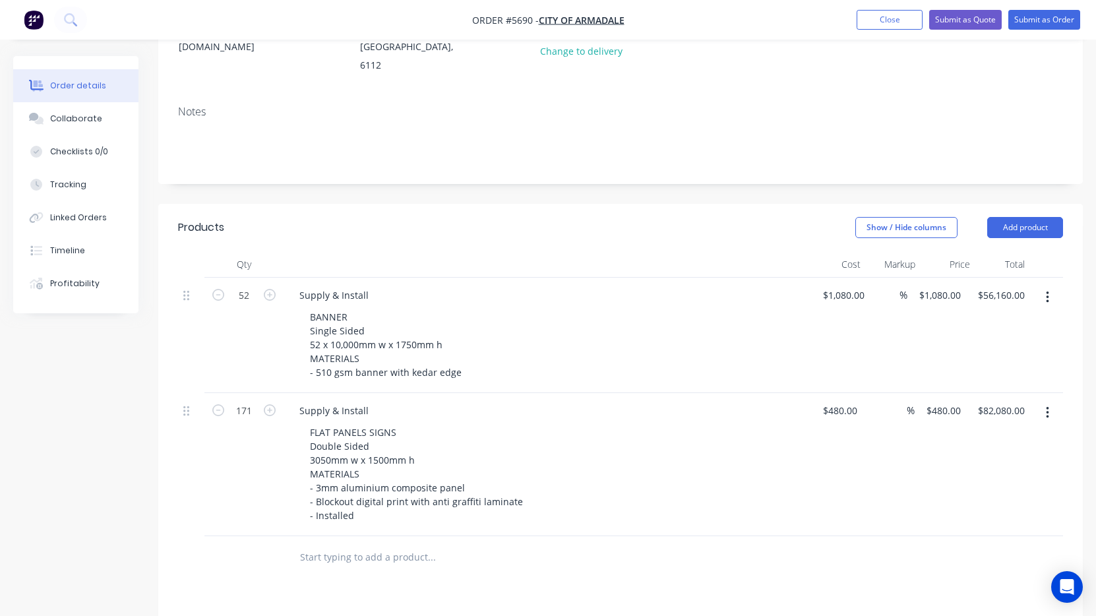
scroll to position [204, 0]
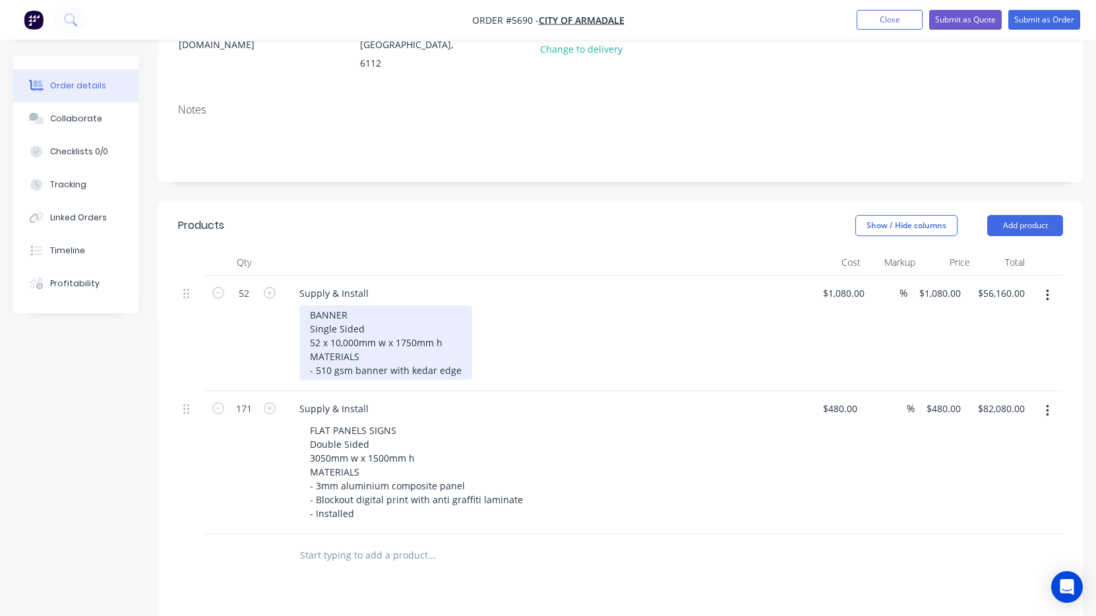
click at [456, 334] on div "BANNER Single Sided 52 x 10,000mm w x 1750mm h MATERIALS - 510 gsm banner with …" at bounding box center [385, 342] width 173 height 75
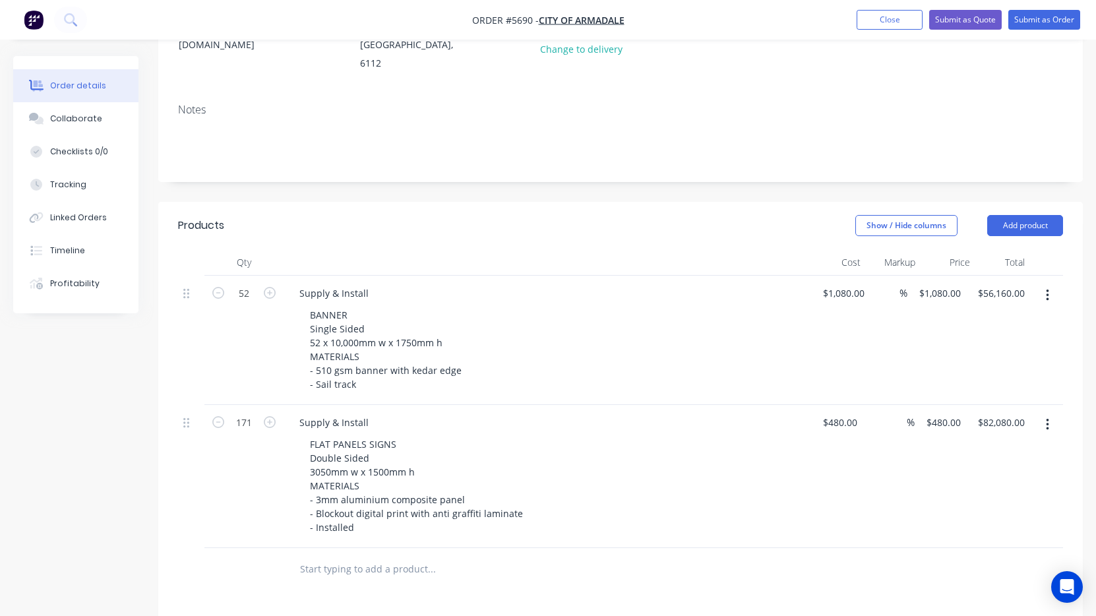
click at [696, 434] on div "FLAT PANELS SIGNS Double Sided 3050mm w x 1500mm h MATERIALS - 3mm aluminium co…" at bounding box center [552, 485] width 506 height 102
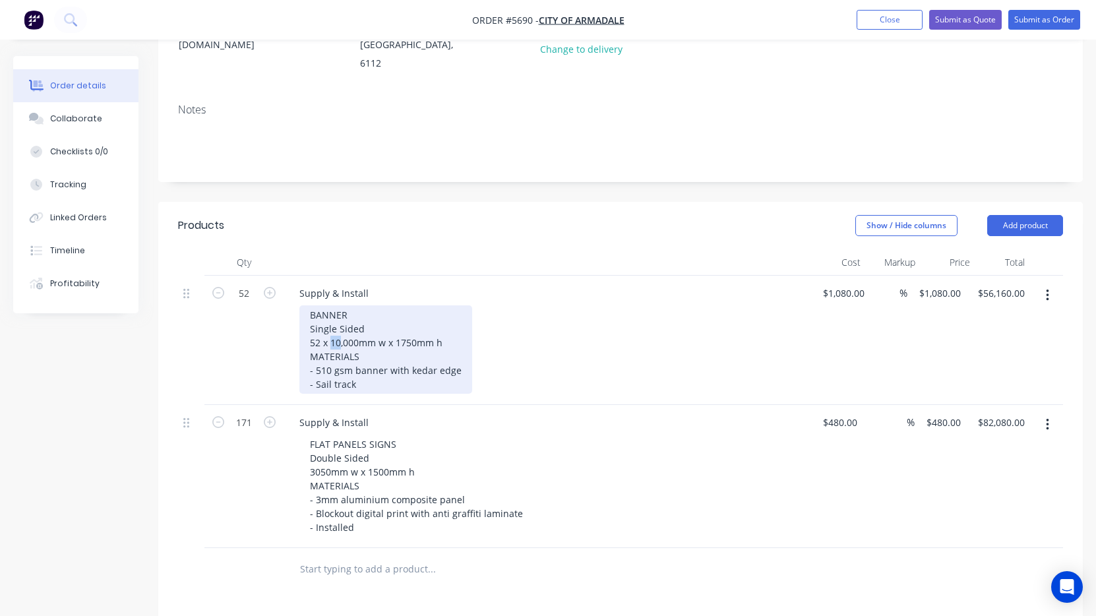
drag, startPoint x: 340, startPoint y: 305, endPoint x: 332, endPoint y: 305, distance: 8.6
click at [332, 305] on div "BANNER Single Sided 52 x 10,000mm w x 1750mm h MATERIALS - 510 gsm banner with …" at bounding box center [385, 349] width 173 height 88
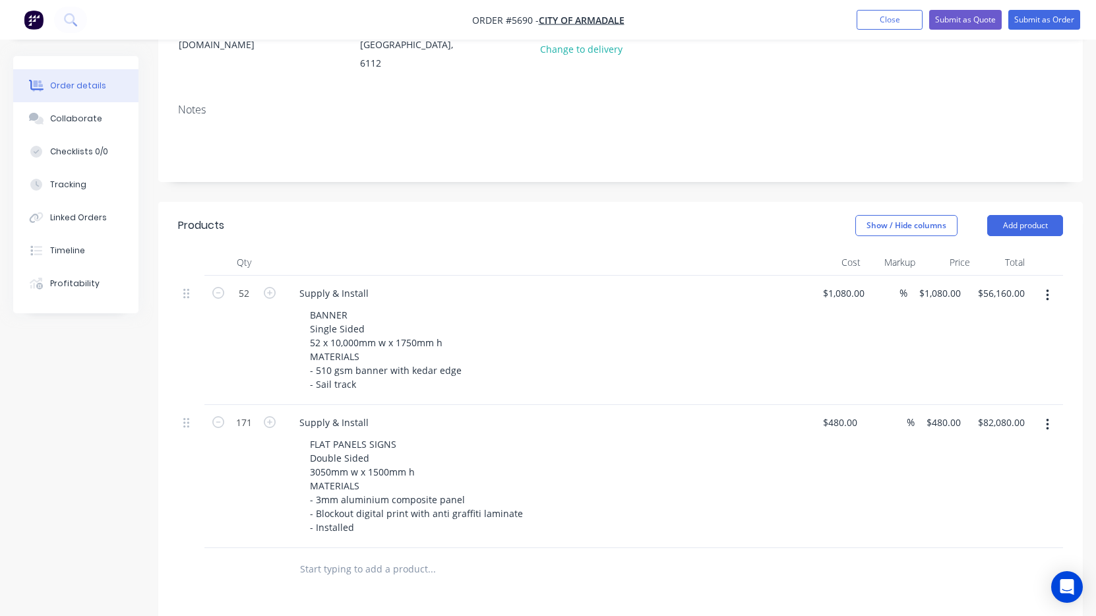
click at [512, 326] on div "BANNER Single Sided 52 x 10,000mm w x 1750mm h MATERIALS - 510 gsm banner with …" at bounding box center [552, 349] width 506 height 88
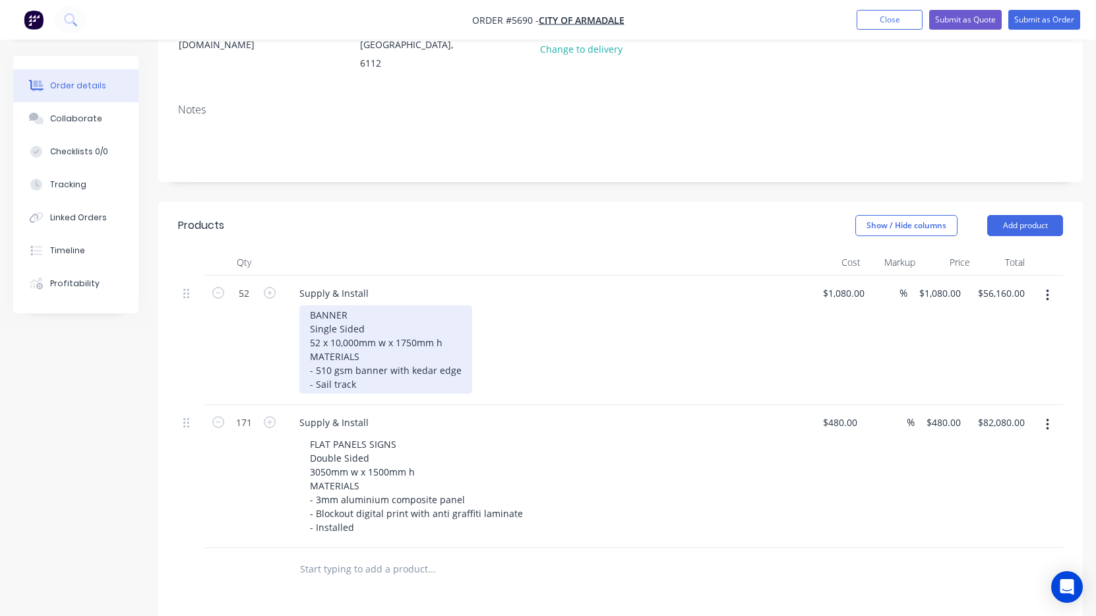
click at [385, 353] on div "BANNER Single Sided 52 x 10,000mm w x 1750mm h MATERIALS - 510 gsm banner with …" at bounding box center [385, 349] width 173 height 88
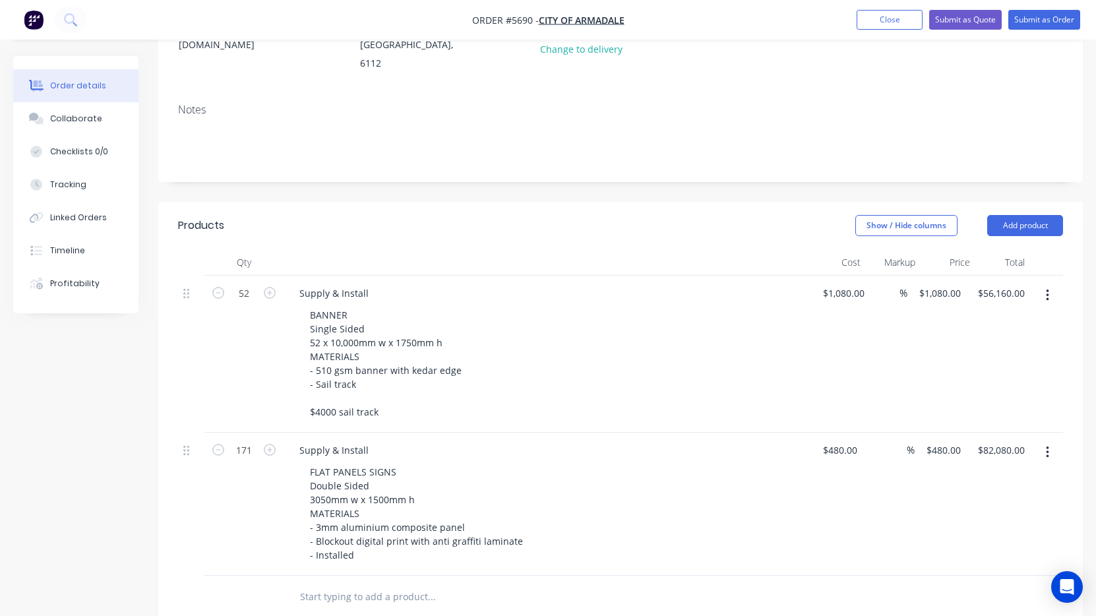
click at [607, 322] on div "BANNER Single Sided 52 x 10,000mm w x 1750mm h MATERIALS - 510 gsm banner with …" at bounding box center [552, 363] width 506 height 116
click at [743, 475] on div "FLAT PANELS SIGNS Double Sided 3050mm w x 1500mm h MATERIALS - 3mm aluminium co…" at bounding box center [552, 513] width 506 height 102
click at [686, 462] on div "FLAT PANELS SIGNS Double Sided 3050mm w x 1500mm h MATERIALS - 3mm aluminium co…" at bounding box center [552, 513] width 506 height 102
click at [843, 284] on input "1080" at bounding box center [846, 293] width 48 height 19
type input "$1,080.00"
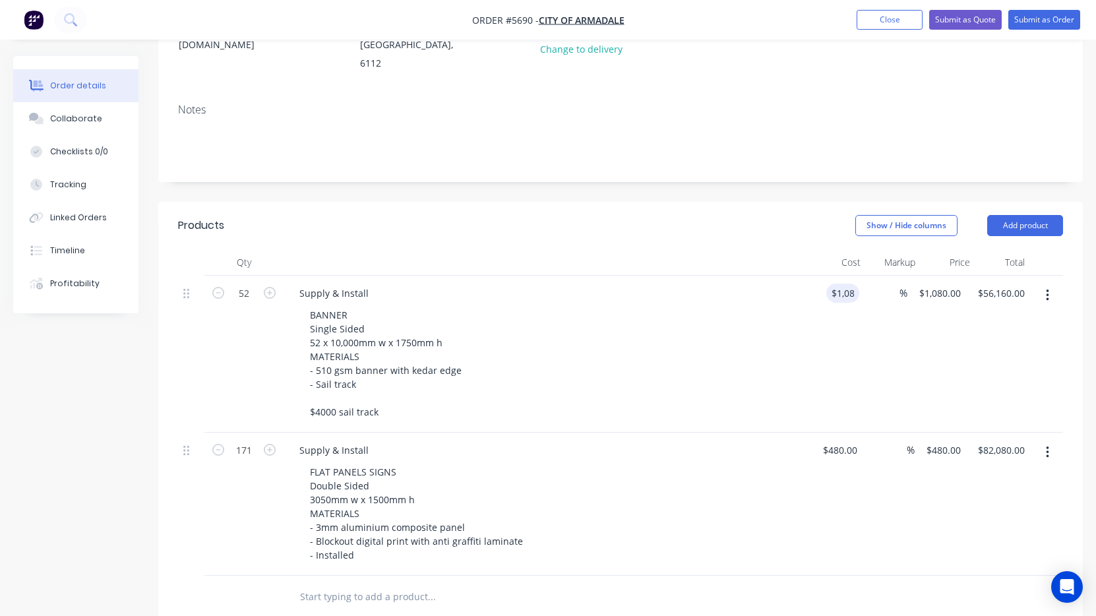
click at [775, 343] on div "BANNER Single Sided 52 x 10,000mm w x 1750mm h MATERIALS - 510 gsm banner with …" at bounding box center [552, 363] width 506 height 116
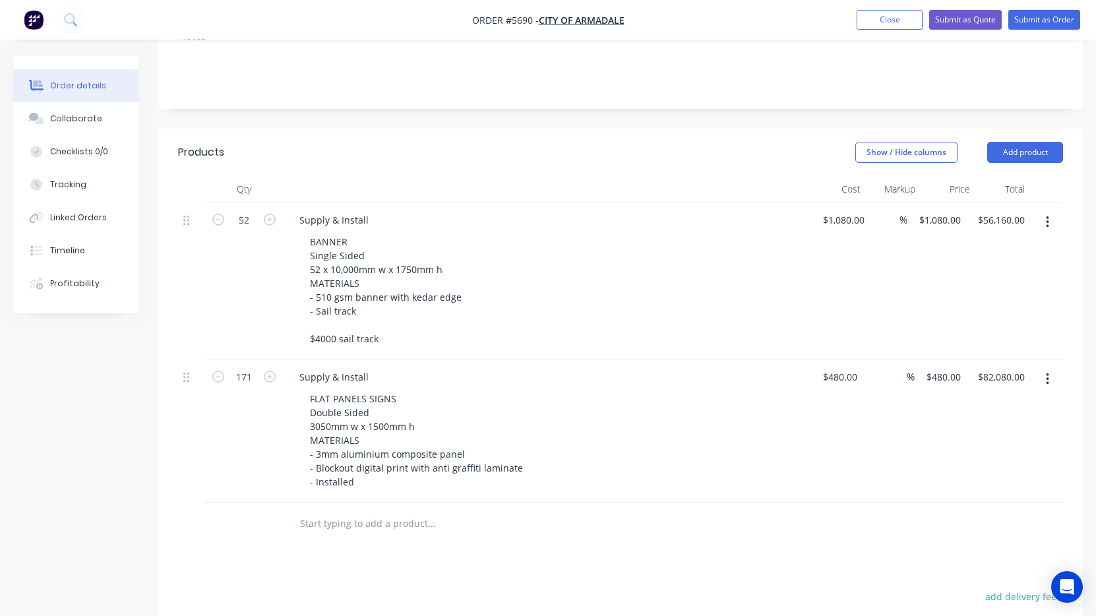
scroll to position [279, 0]
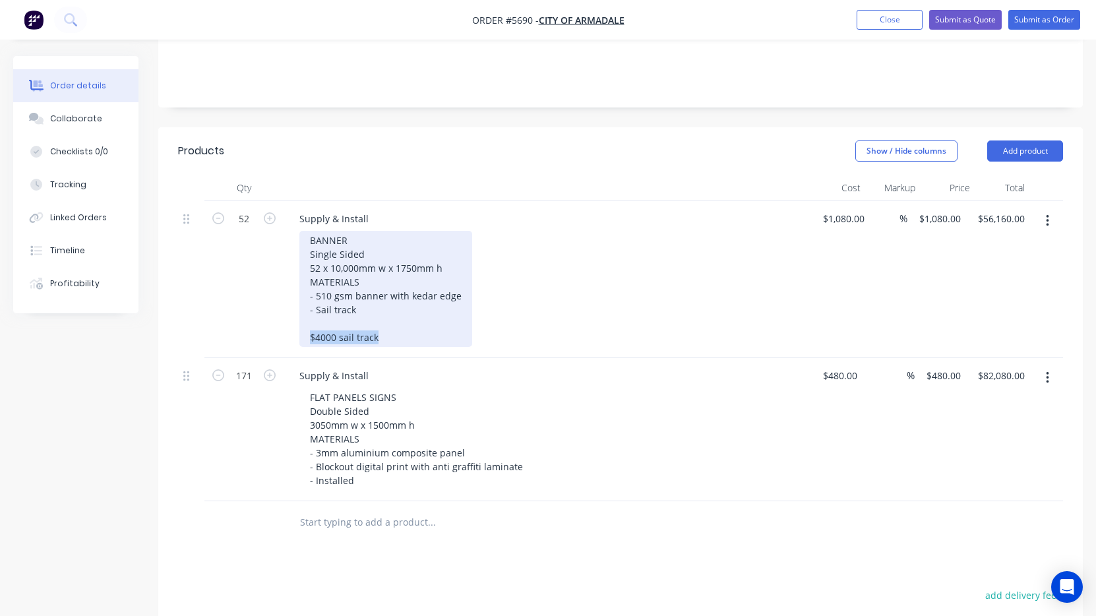
drag, startPoint x: 390, startPoint y: 301, endPoint x: 280, endPoint y: 301, distance: 109.5
click at [280, 301] on div "52 Supply & Install BANNER Single Sided 52 x 10,000mm w x 1750mm h MATERIALS - …" at bounding box center [620, 279] width 885 height 157
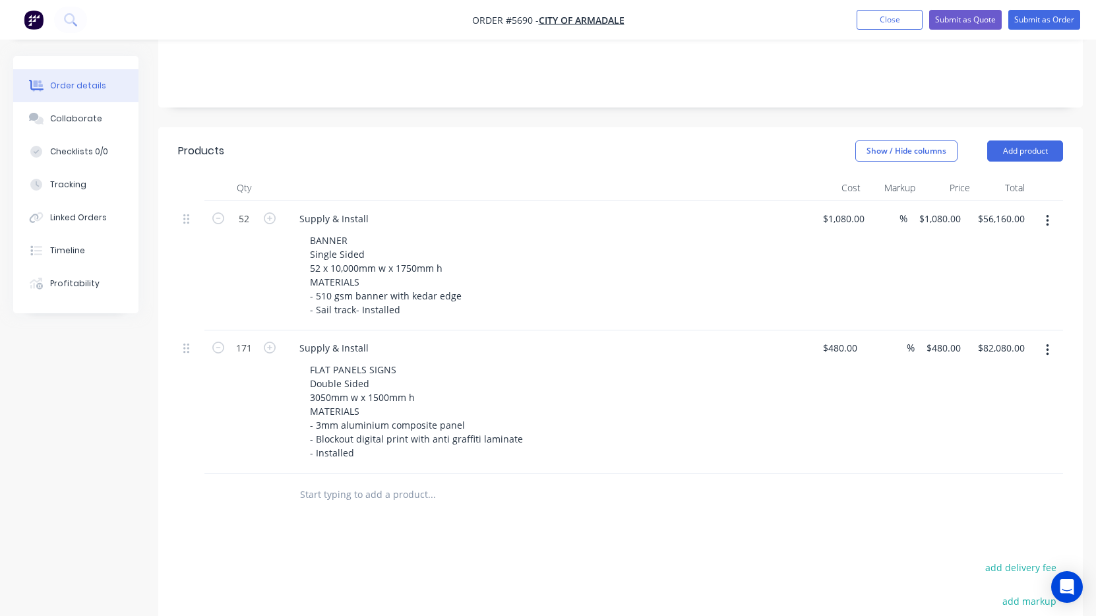
click at [585, 425] on div "FLAT PANELS SIGNS Double Sided 3050mm w x 1500mm h MATERIALS - 3mm aluminium co…" at bounding box center [552, 411] width 506 height 102
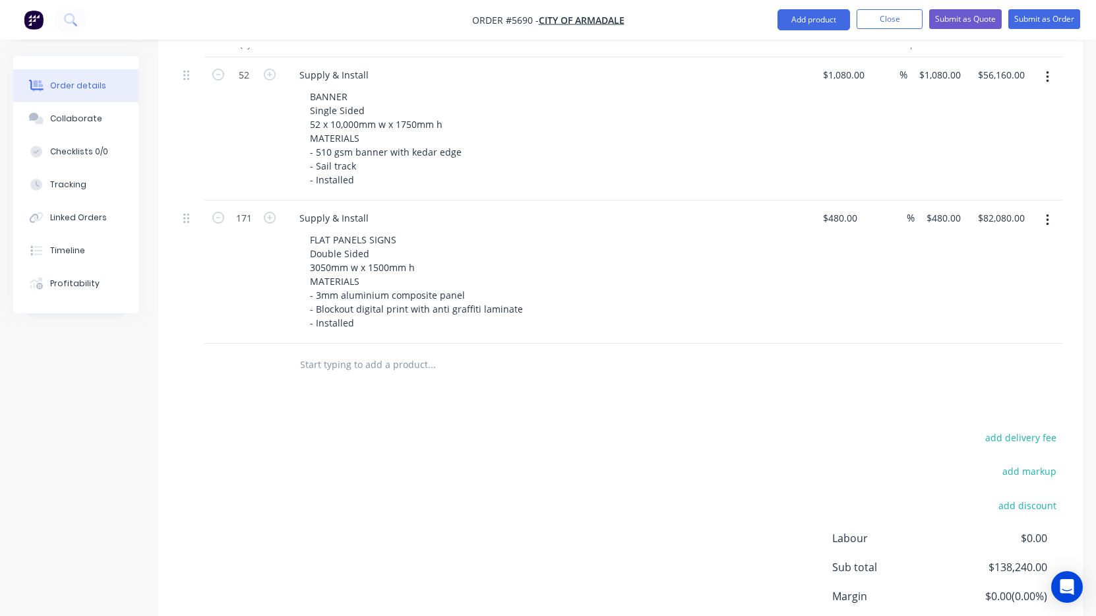
scroll to position [422, 0]
click at [845, 209] on input "480" at bounding box center [851, 218] width 22 height 19
type input "$490.00"
type input "$83,790.00"
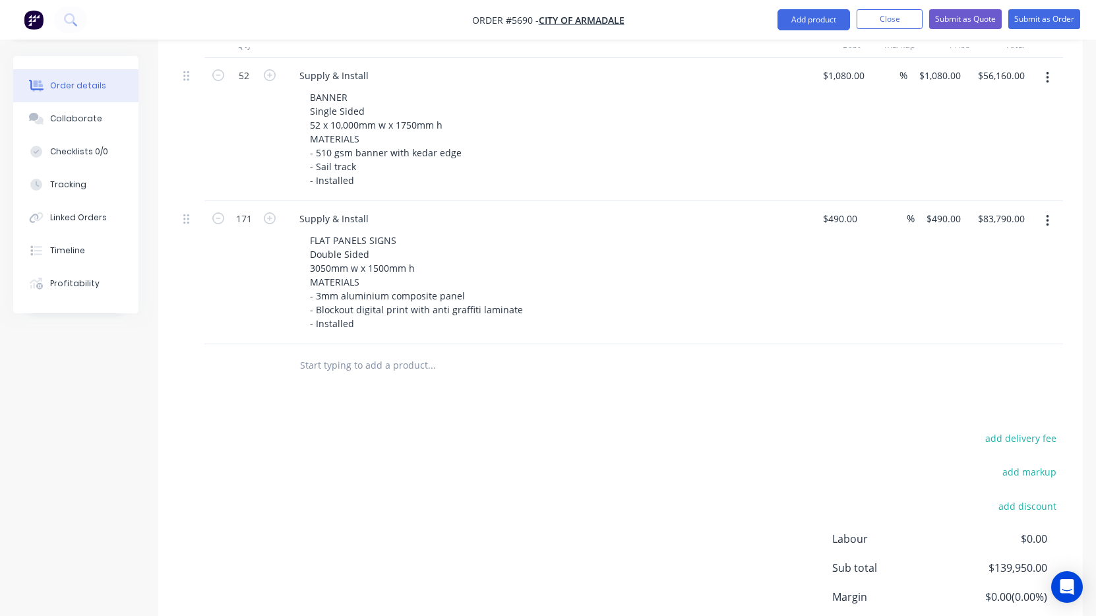
click at [831, 299] on div "$490.00 $490.00" at bounding box center [836, 272] width 51 height 143
click at [726, 352] on div at bounding box center [521, 365] width 464 height 26
click at [840, 209] on input "490" at bounding box center [851, 218] width 22 height 19
type input "$491.00"
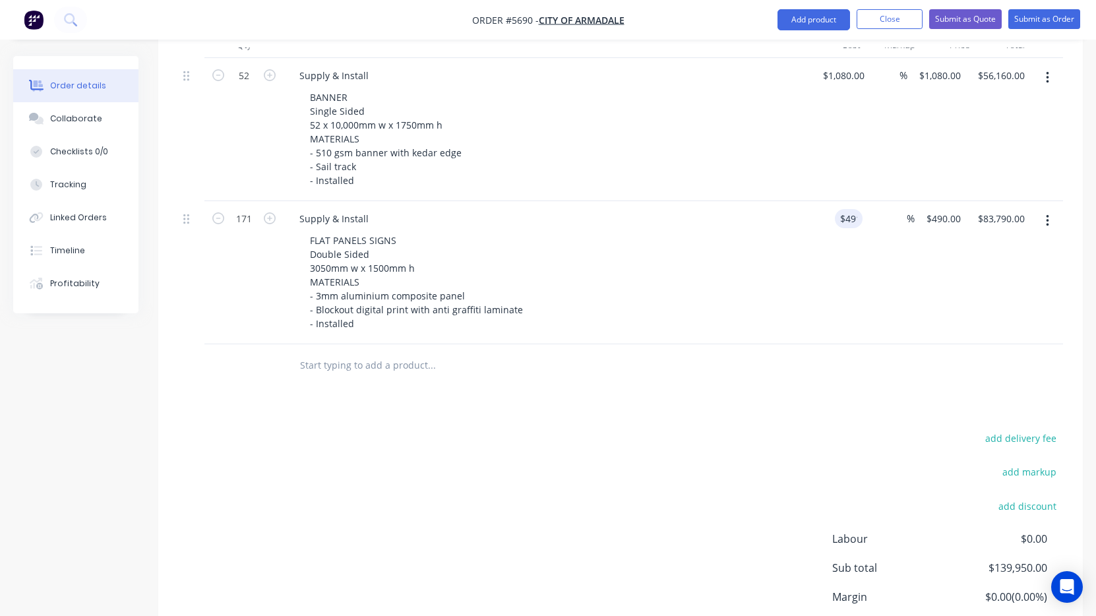
type input "$491.00"
type input "$83,961.00"
click at [771, 429] on div "add delivery fee add markup add discount Labour $0.00 Sub total $139,950.00 Mar…" at bounding box center [620, 556] width 885 height 255
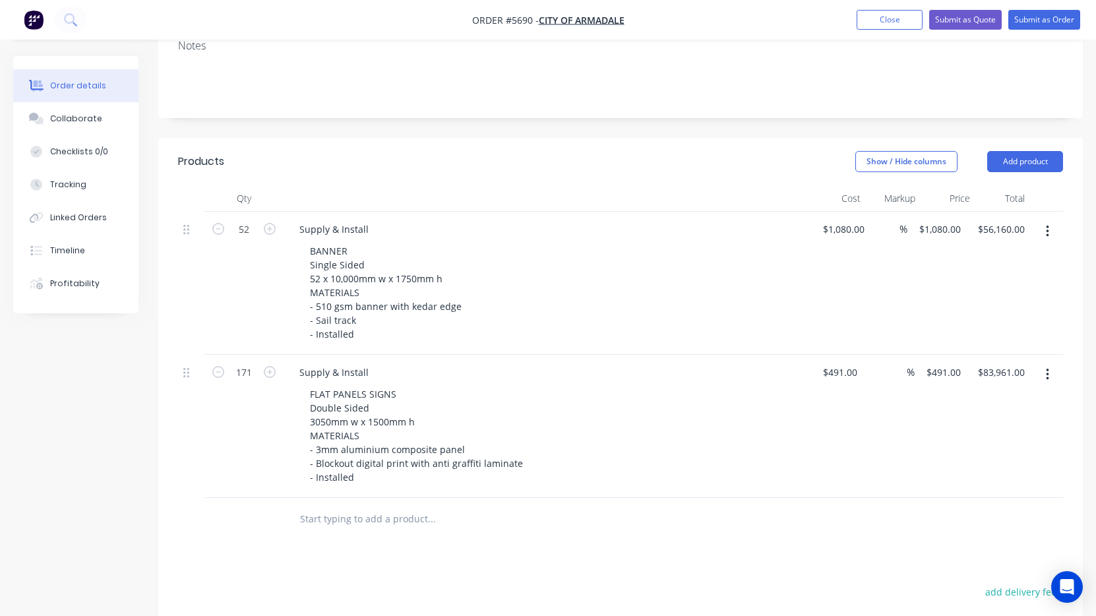
scroll to position [268, 0]
click at [959, 17] on button "Submit as Quote" at bounding box center [965, 20] width 73 height 20
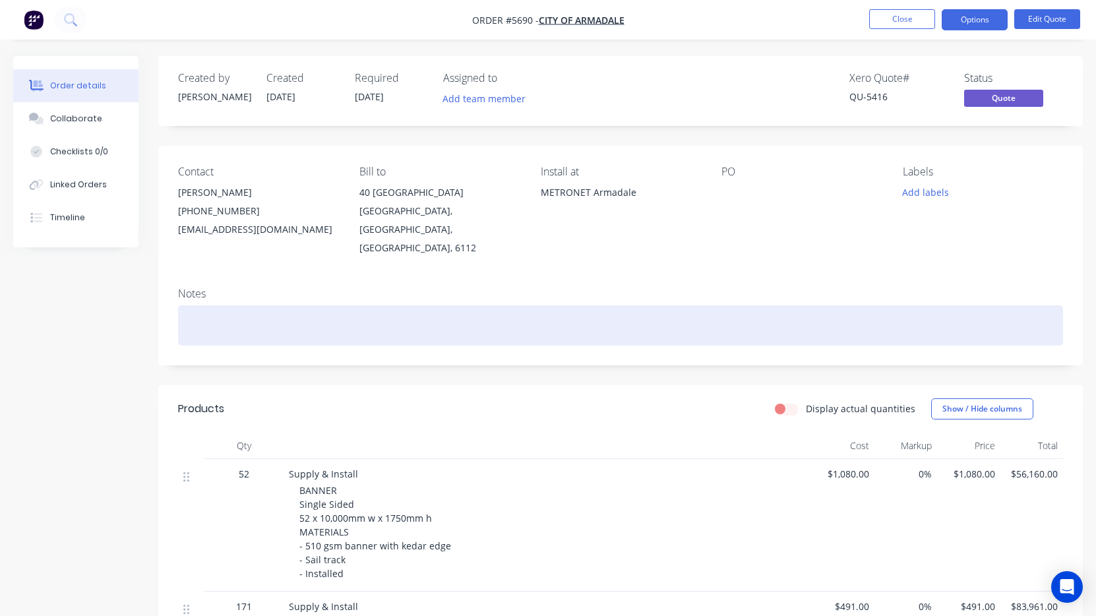
scroll to position [0, 0]
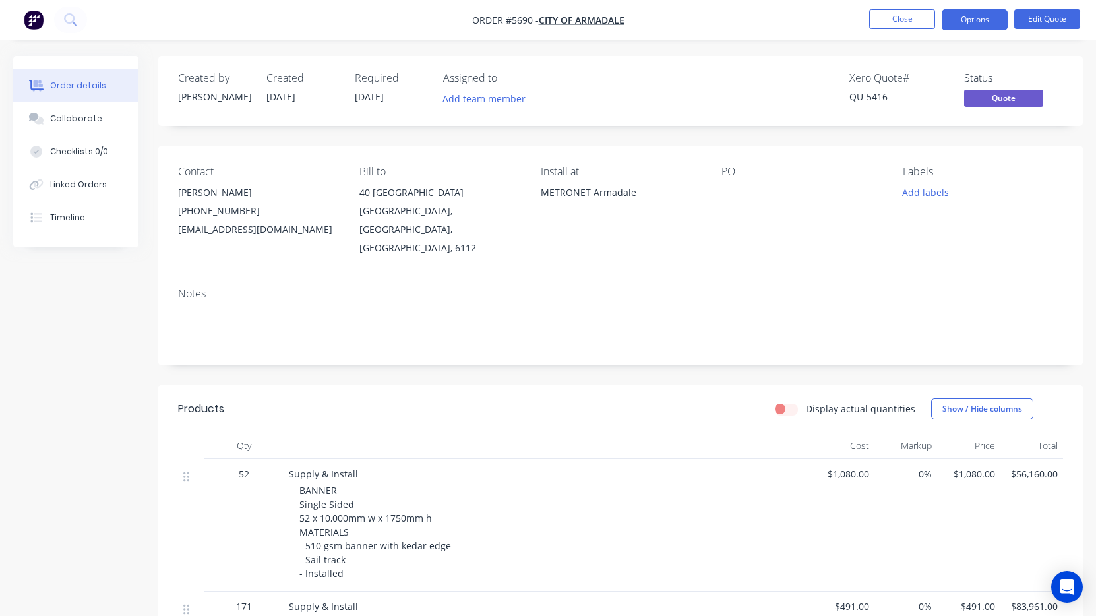
click at [729, 194] on div at bounding box center [801, 192] width 160 height 18
click at [725, 191] on div at bounding box center [801, 192] width 160 height 18
click at [1032, 16] on button "Edit Quote" at bounding box center [1047, 19] width 66 height 20
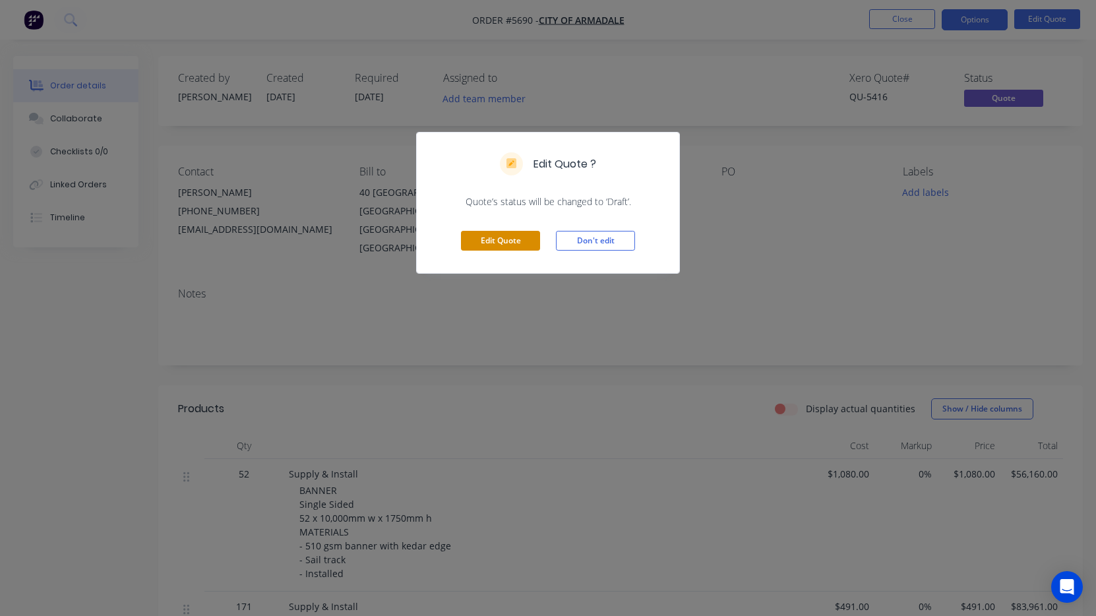
click at [505, 242] on button "Edit Quote" at bounding box center [500, 241] width 79 height 20
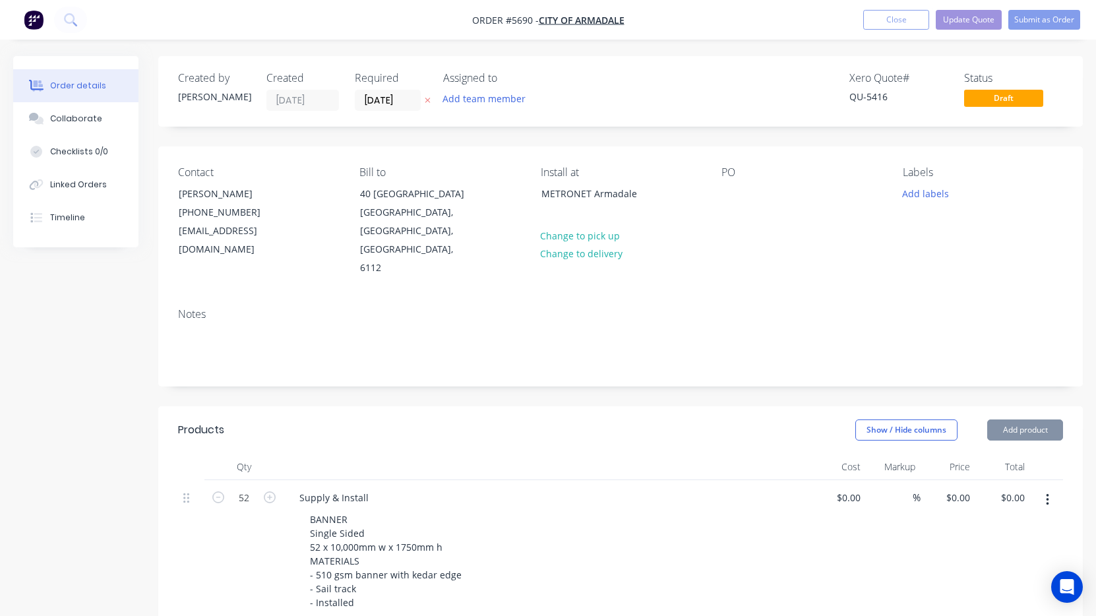
type input "$1,080.00"
type input "$56,160.00"
type input "$491.00"
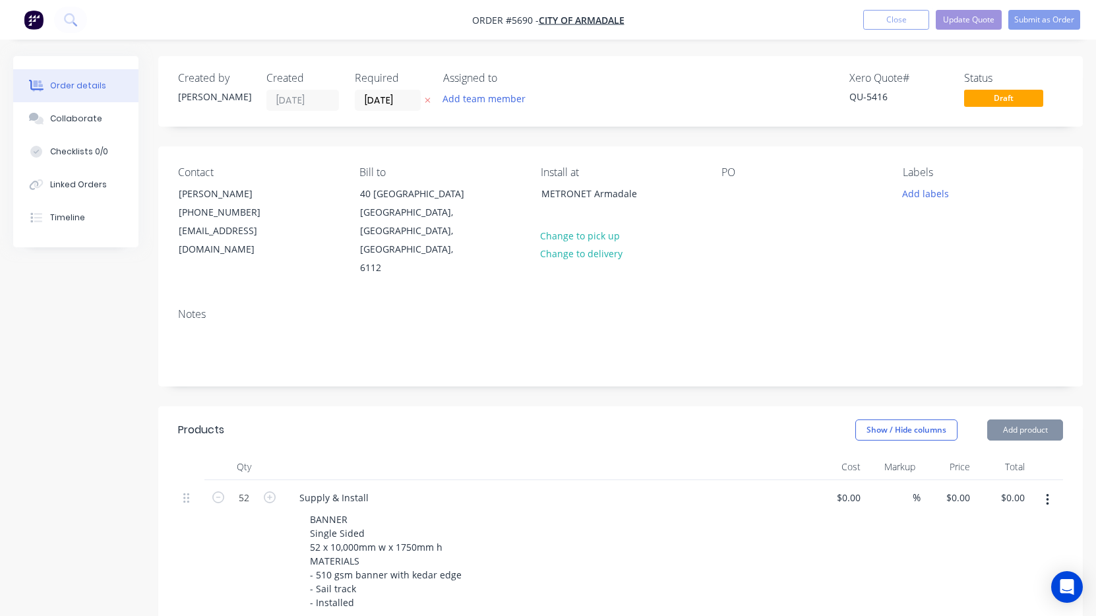
type input "$83,961.00"
click at [729, 186] on div at bounding box center [731, 193] width 21 height 19
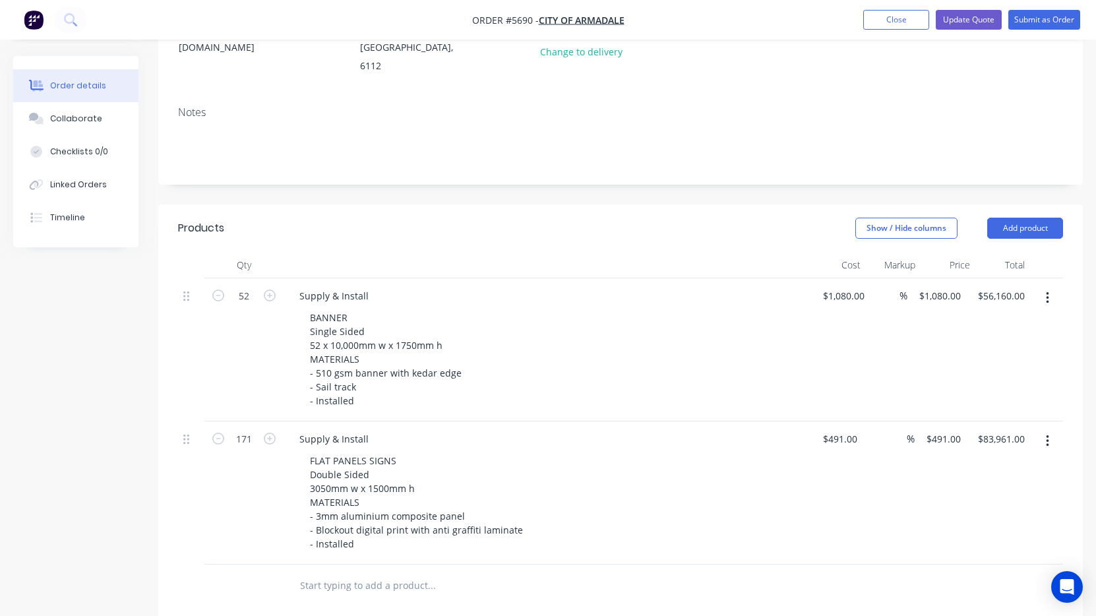
scroll to position [204, 0]
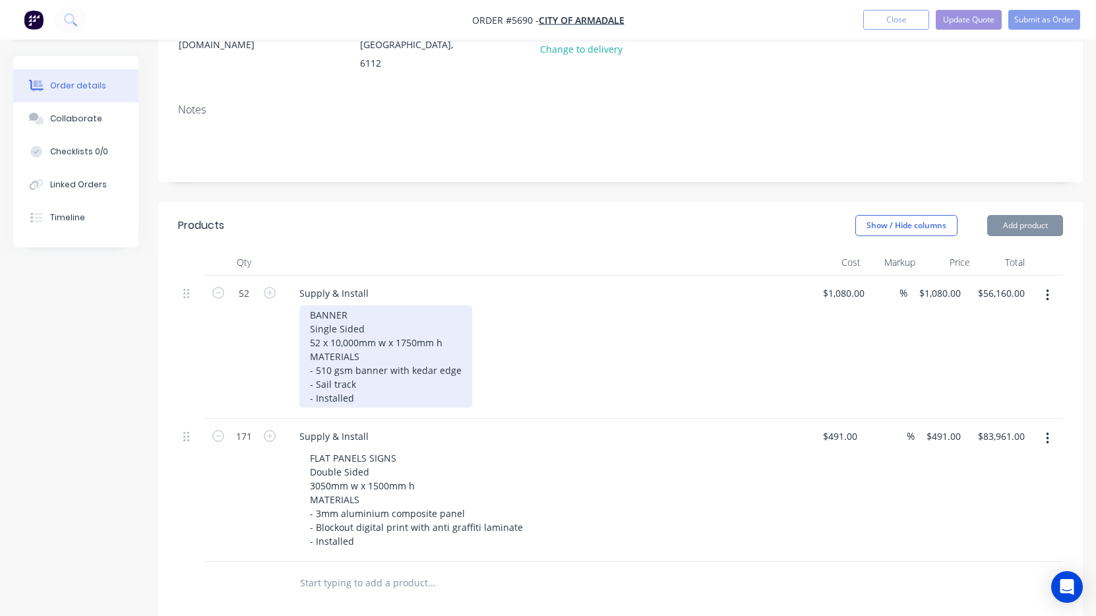
click at [384, 363] on div "BANNER Single Sided 52 x 10,000mm w x 1750mm h MATERIALS - 510 gsm banner with …" at bounding box center [385, 356] width 173 height 102
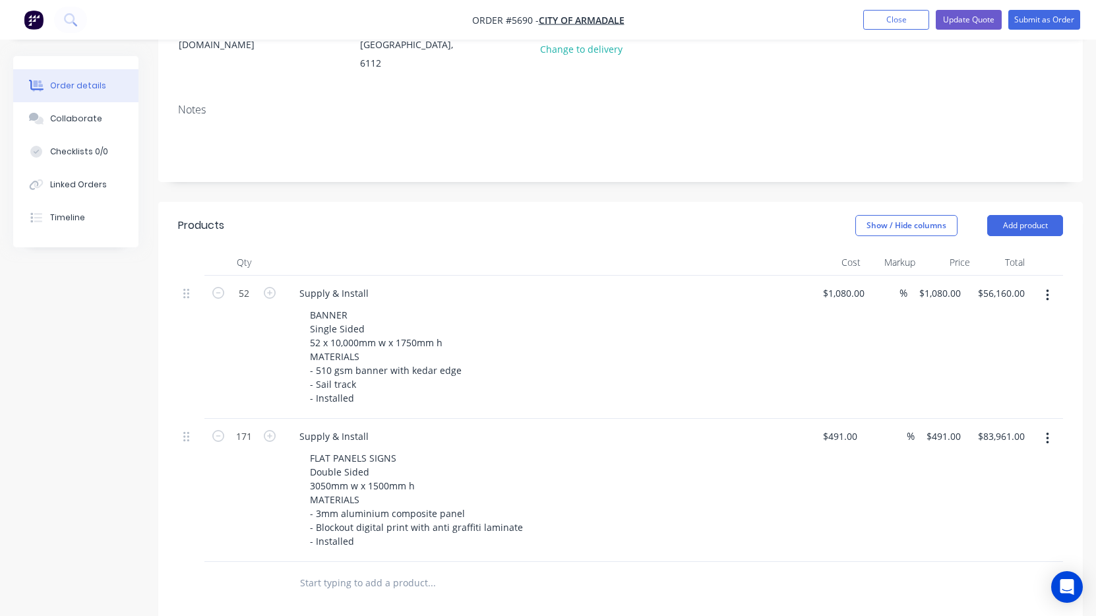
click at [455, 427] on div "Supply & Install" at bounding box center [547, 436] width 517 height 19
click at [971, 30] on nav "Order #5690 - City of Armadale Add product Close Update Quote Submit as Order" at bounding box center [548, 20] width 1096 height 40
click at [353, 570] on input "text" at bounding box center [431, 583] width 264 height 26
type input "Based on attaching to existing wooden hoarding"
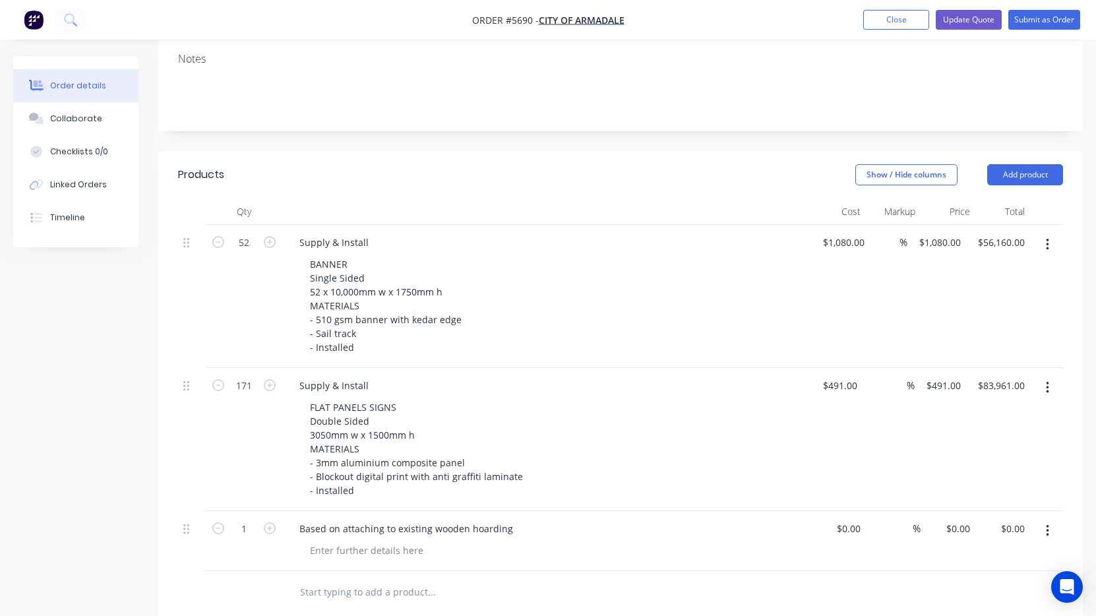
scroll to position [255, 0]
click at [961, 26] on button "Update Quote" at bounding box center [969, 20] width 66 height 20
type input "$1,080.00"
type input "$56,160.00"
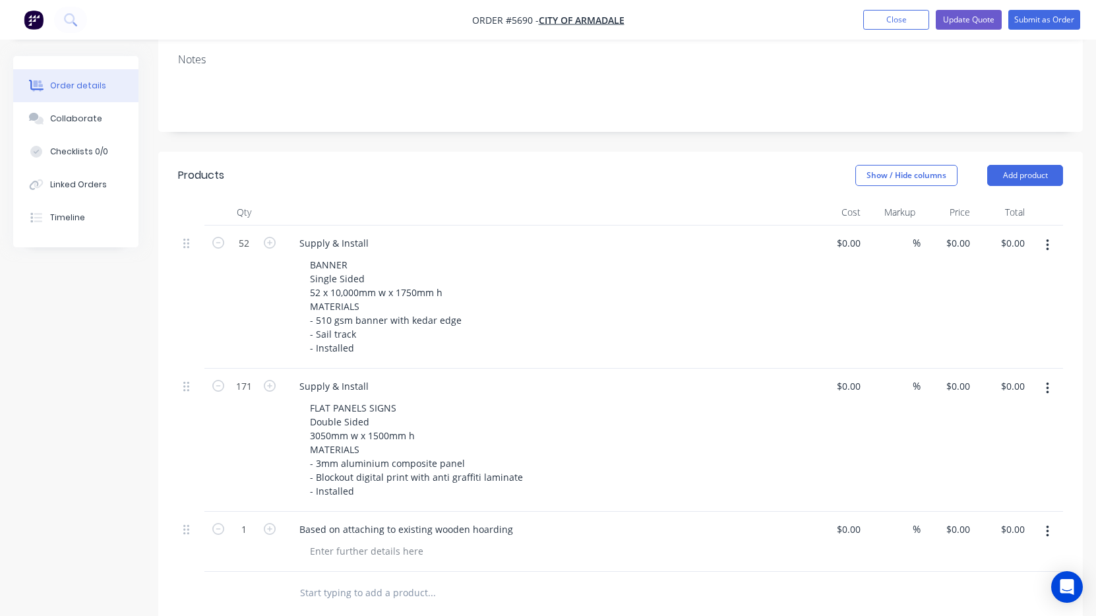
type input "$491.00"
type input "$83,961.00"
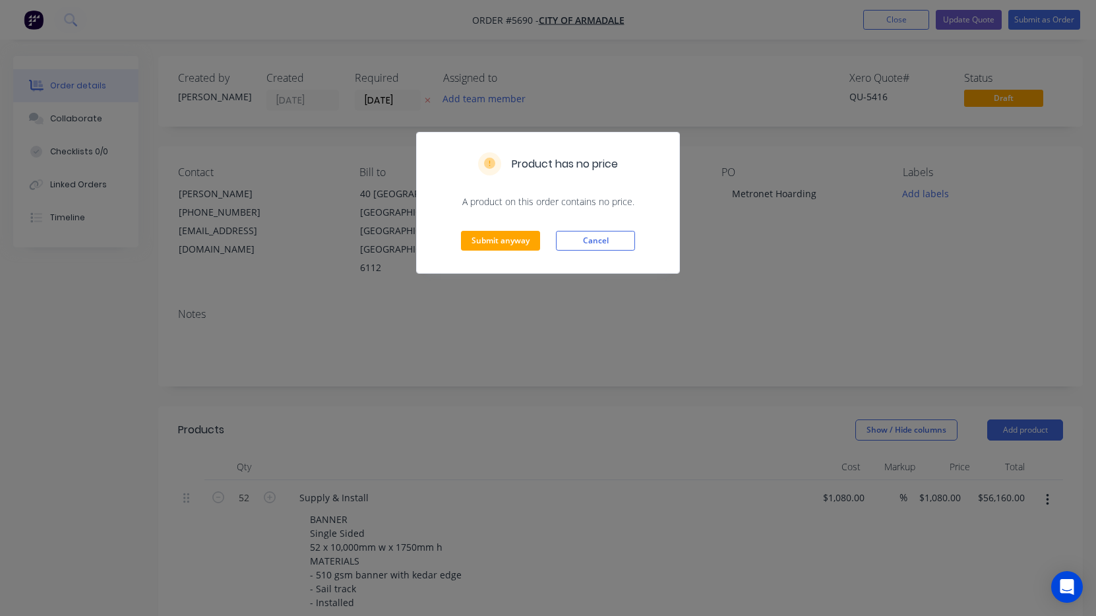
click at [506, 258] on div "Submit anyway Cancel" at bounding box center [548, 240] width 262 height 65
click at [497, 248] on button "Submit anyway" at bounding box center [500, 241] width 79 height 20
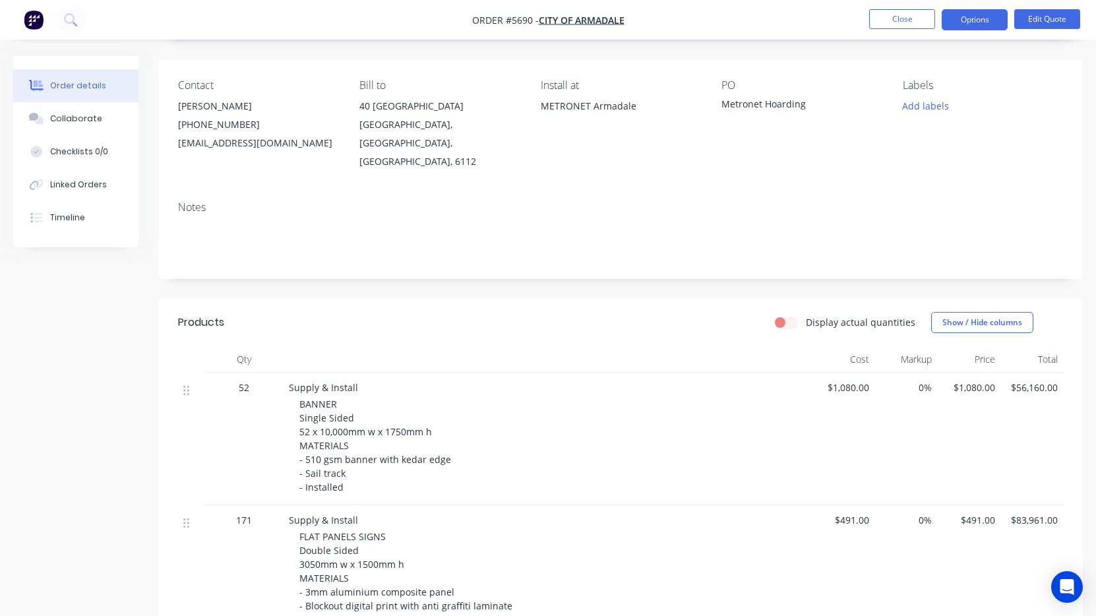
scroll to position [87, 0]
click at [899, 20] on button "Close" at bounding box center [902, 19] width 66 height 20
